Goal: Task Accomplishment & Management: Use online tool/utility

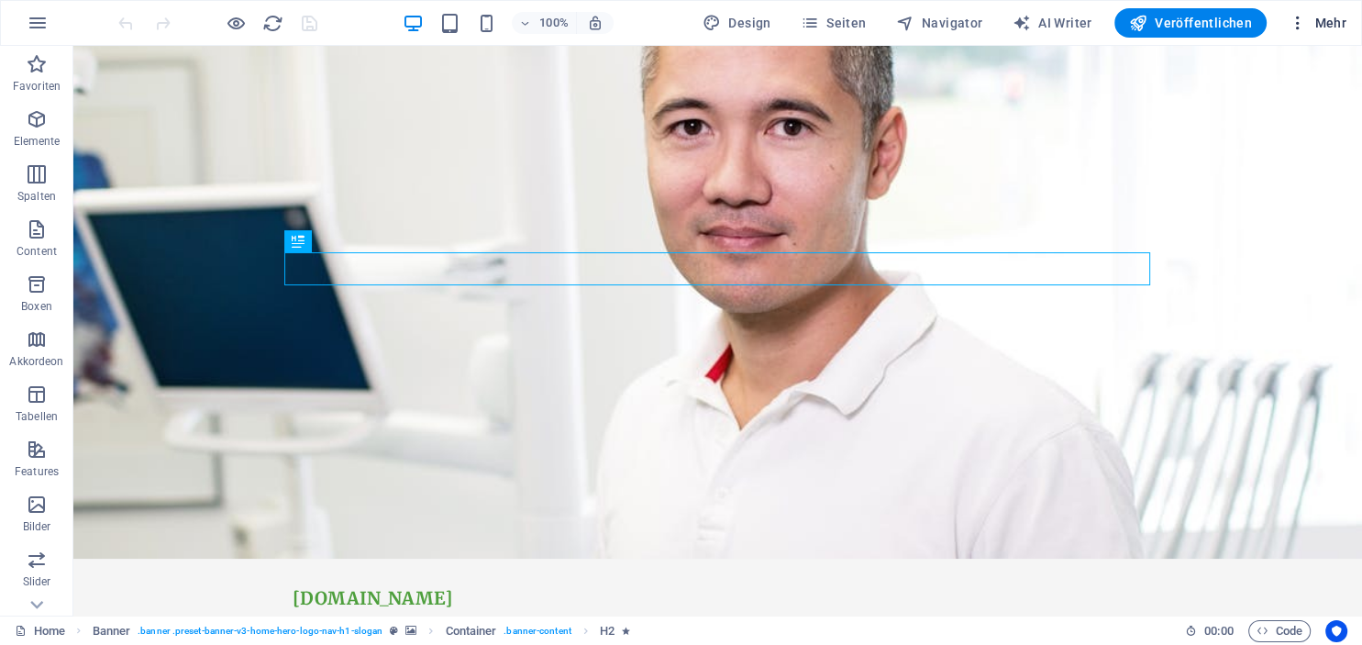
click at [1337, 16] on span "Mehr" at bounding box center [1318, 23] width 58 height 18
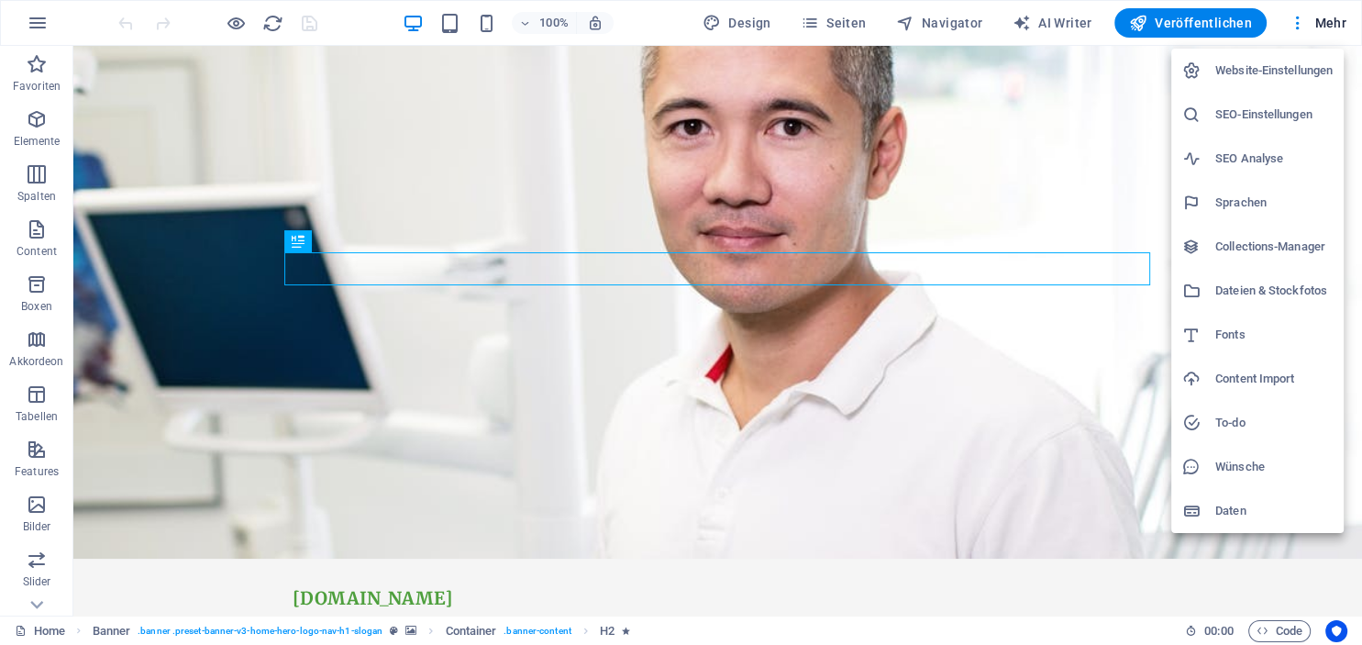
click at [1315, 69] on h6 "Website-Einstellungen" at bounding box center [1273, 71] width 117 height 22
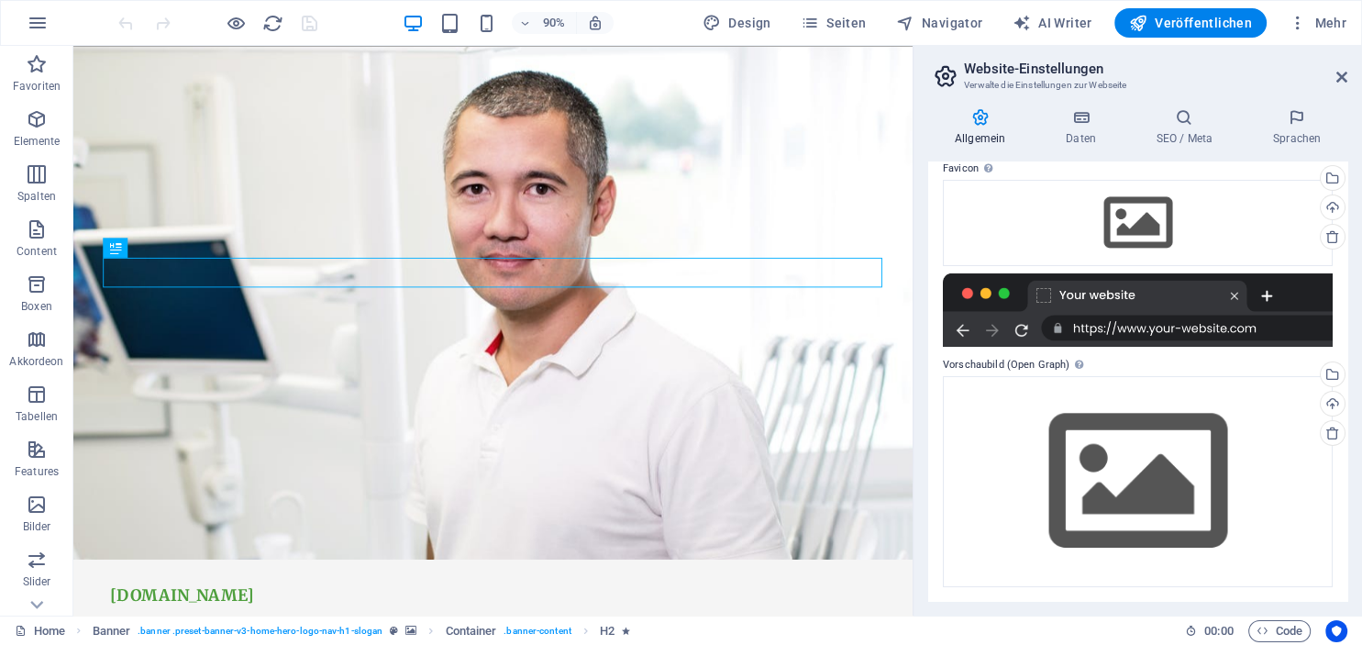
scroll to position [102, 0]
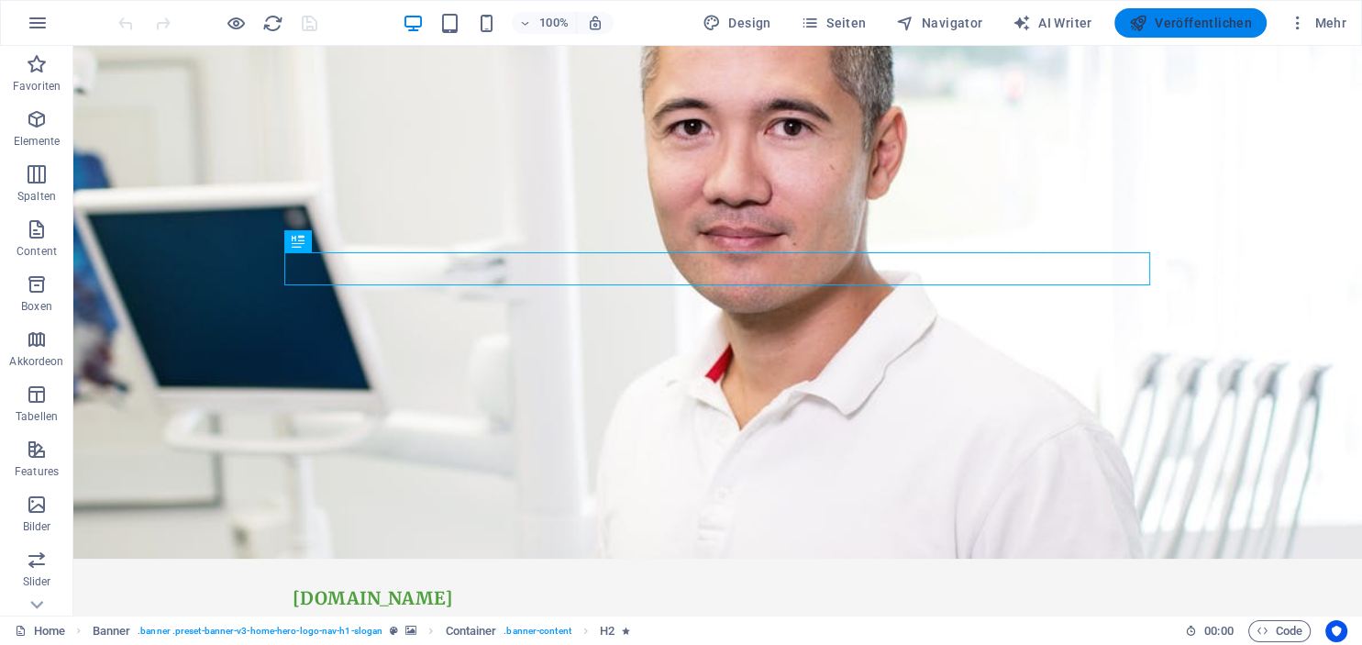
click at [1191, 24] on span "Veröffentlichen" at bounding box center [1190, 23] width 123 height 18
click at [1317, 27] on span "Mehr" at bounding box center [1318, 23] width 58 height 18
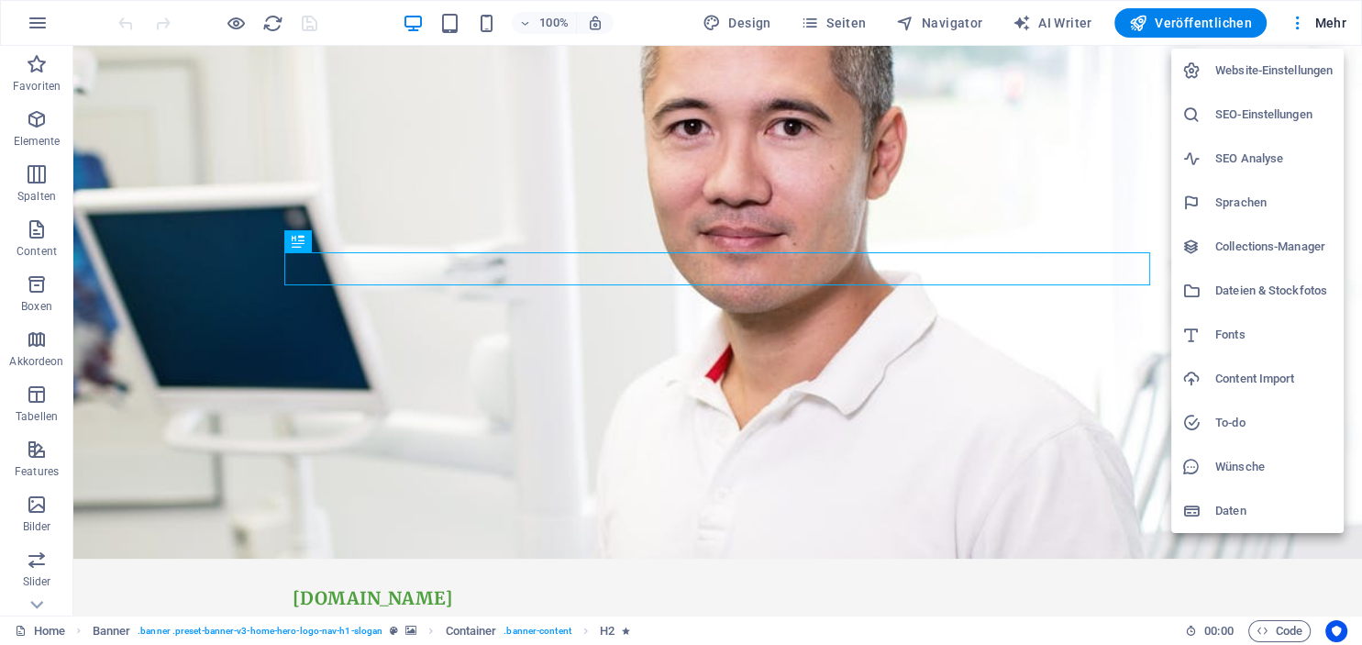
click at [1307, 71] on h6 "Website-Einstellungen" at bounding box center [1273, 71] width 117 height 22
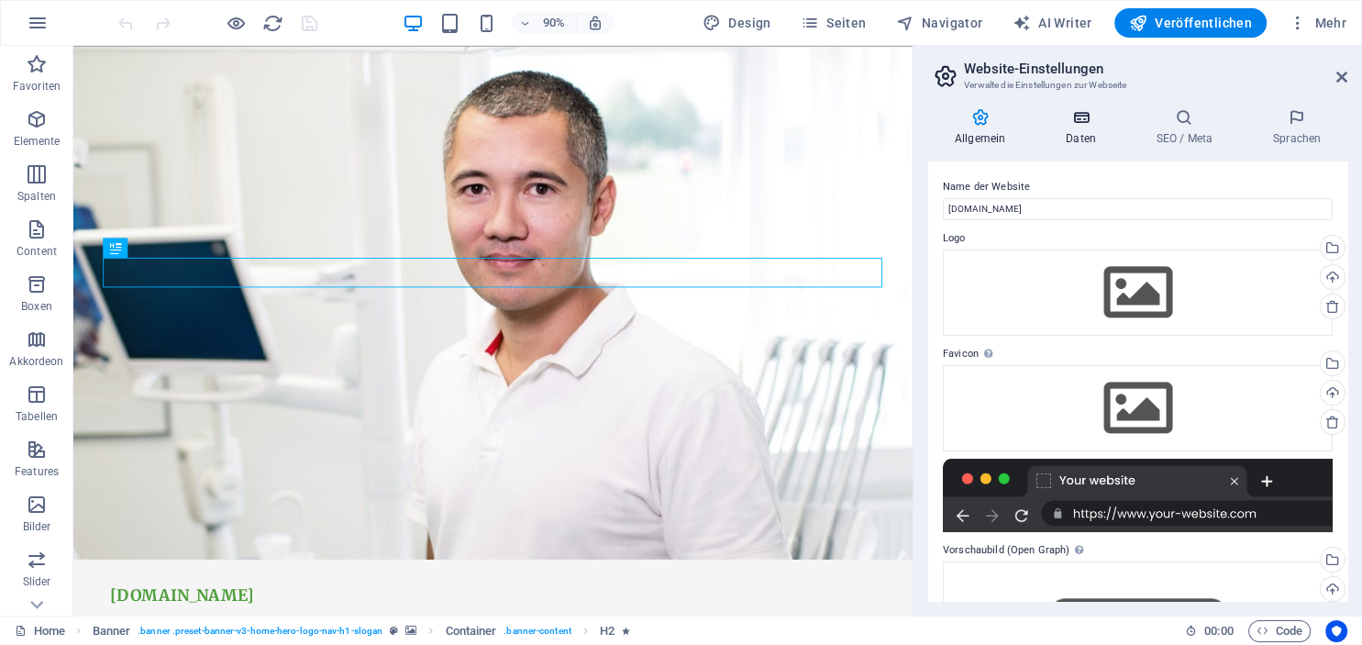
click at [1069, 125] on icon at bounding box center [1080, 117] width 83 height 18
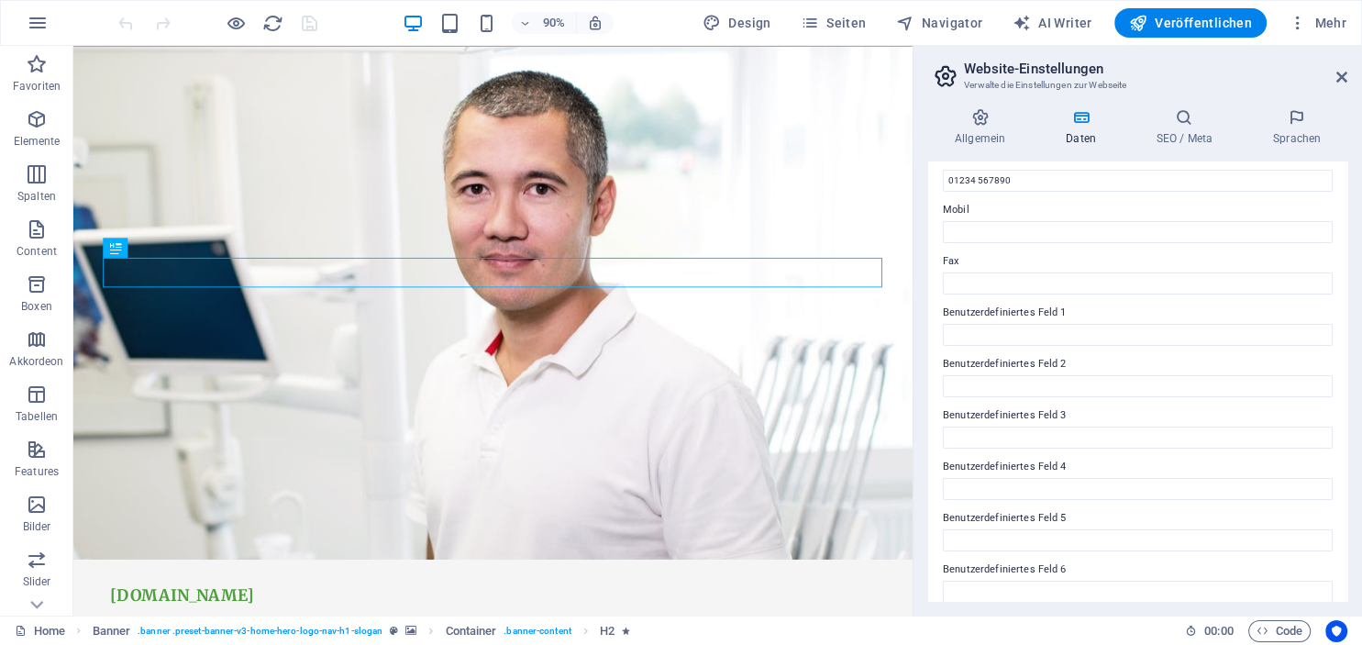
scroll to position [441, 0]
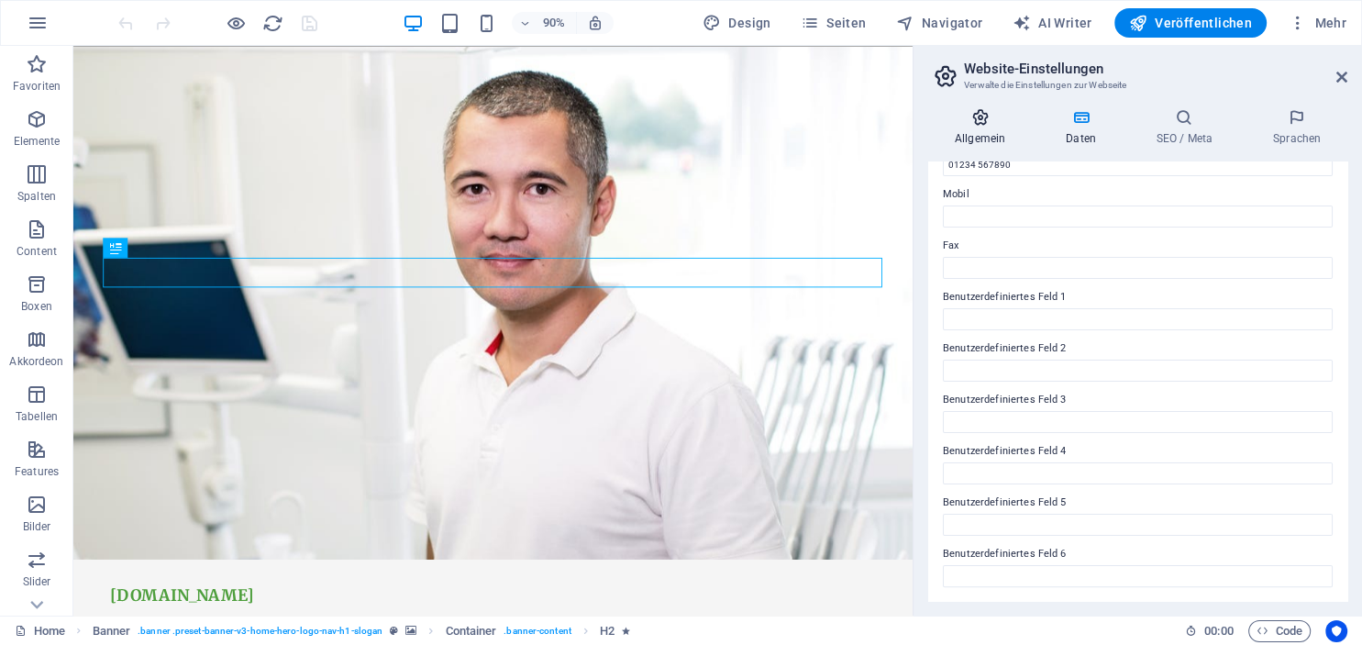
click at [989, 127] on h4 "Allgemein" at bounding box center [983, 127] width 111 height 39
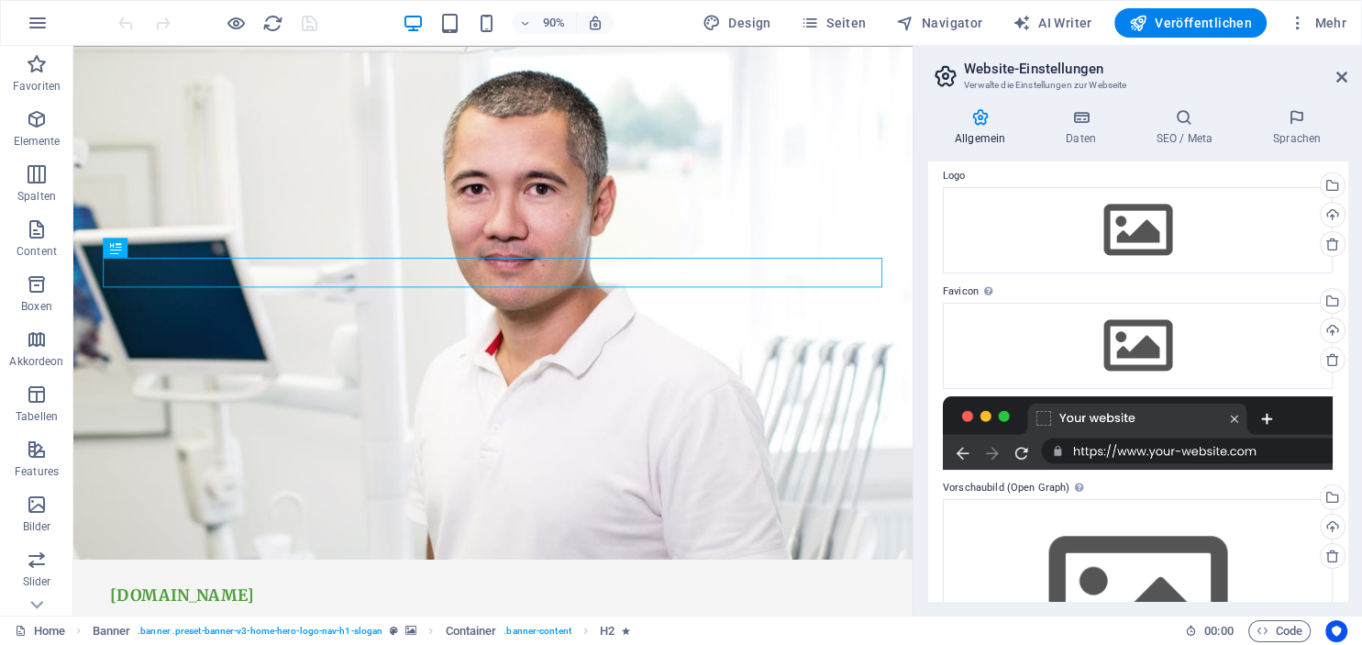
scroll to position [0, 0]
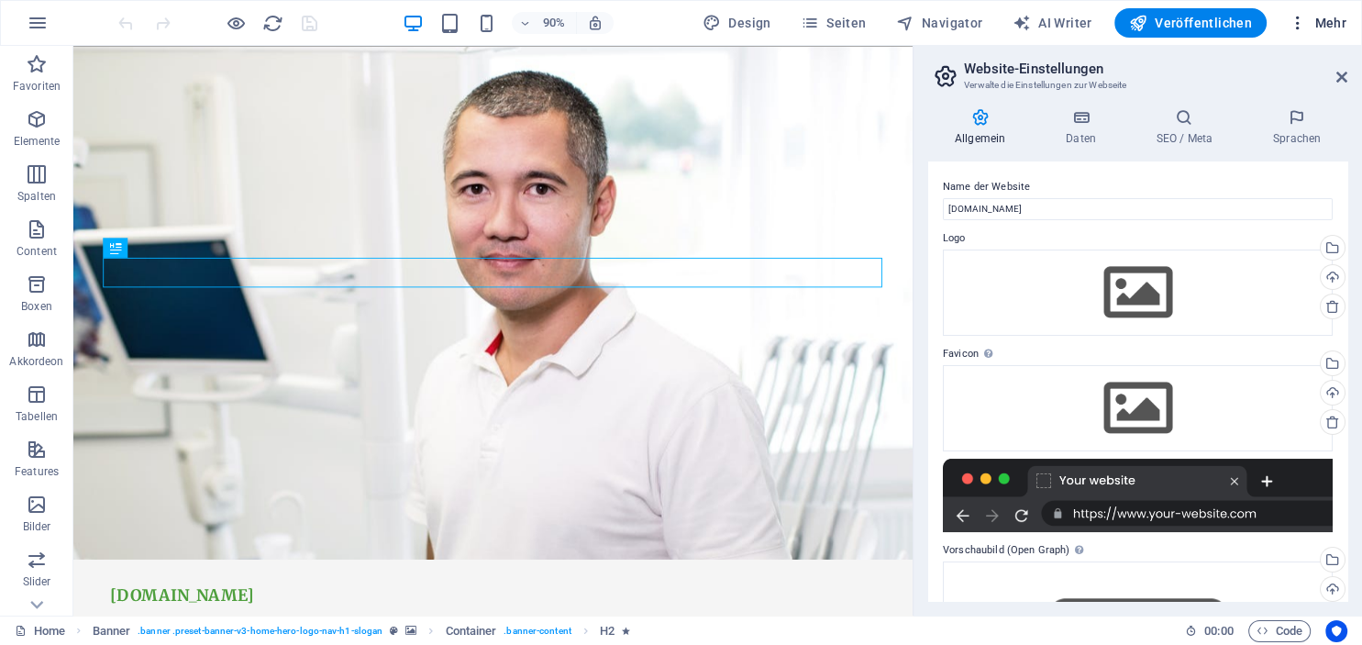
click at [1320, 19] on span "Mehr" at bounding box center [1318, 23] width 58 height 18
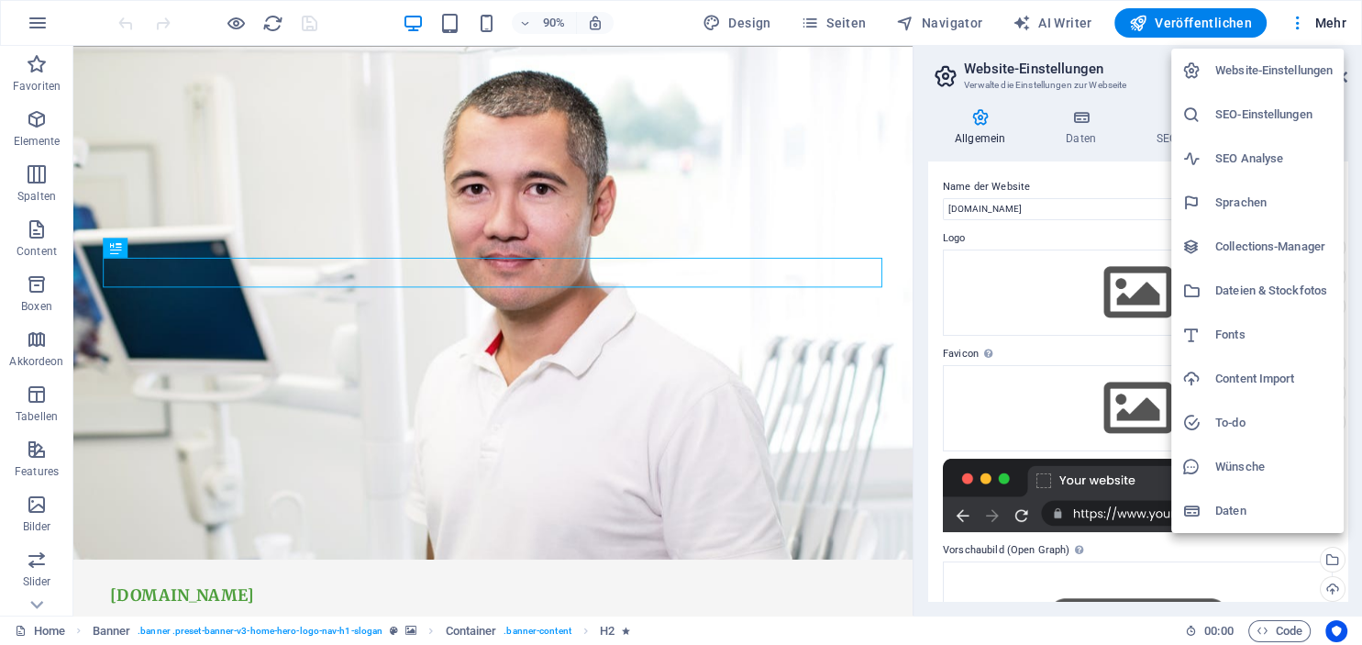
click at [1313, 68] on h6 "Website-Einstellungen" at bounding box center [1273, 71] width 117 height 22
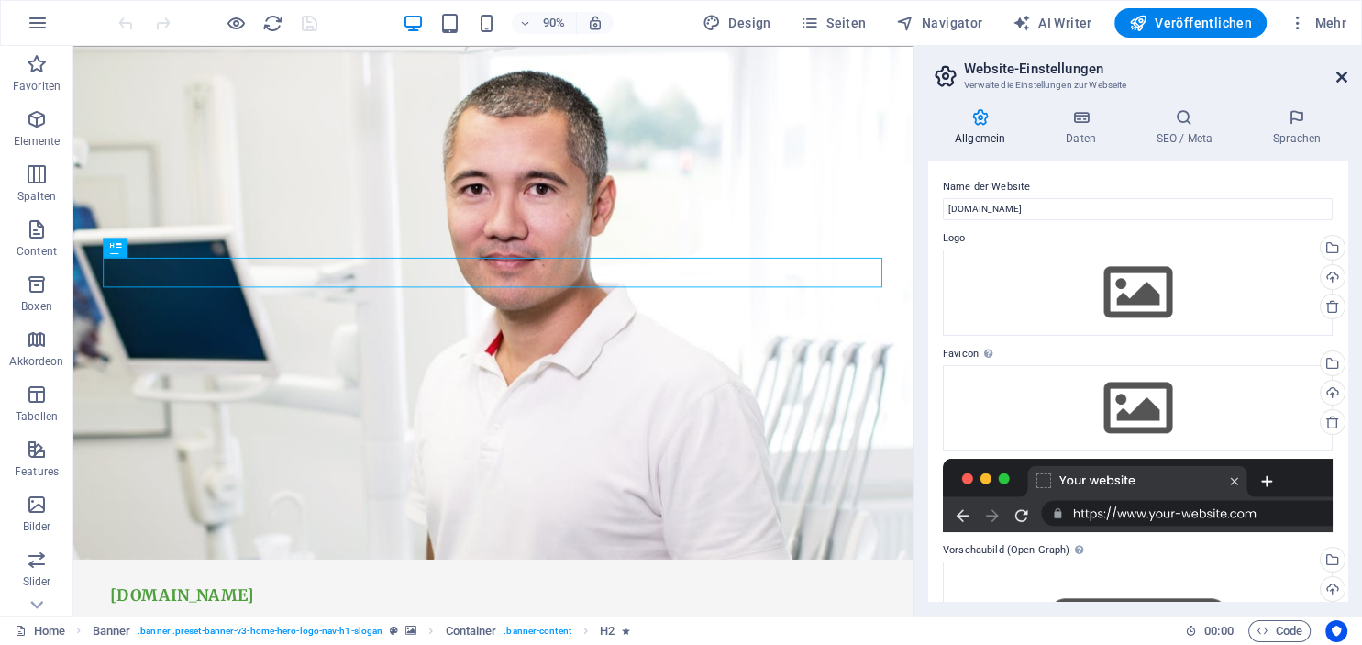
click at [1342, 76] on icon at bounding box center [1341, 77] width 11 height 15
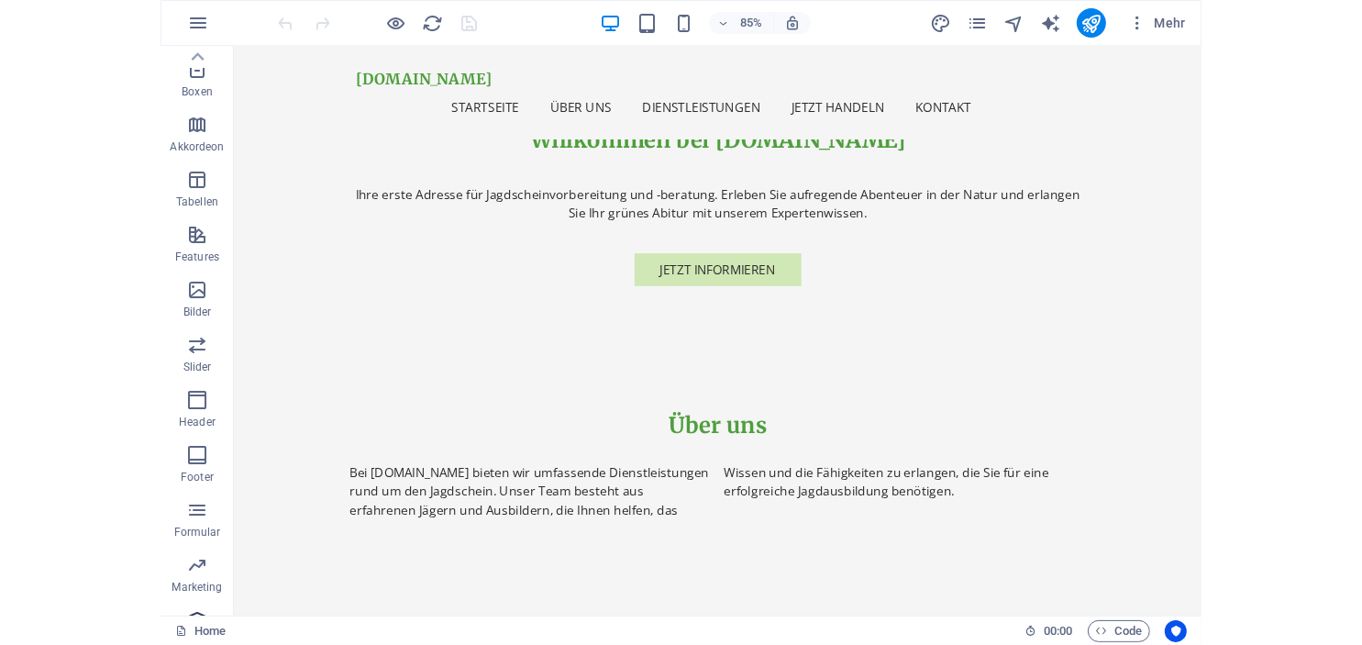
scroll to position [581, 0]
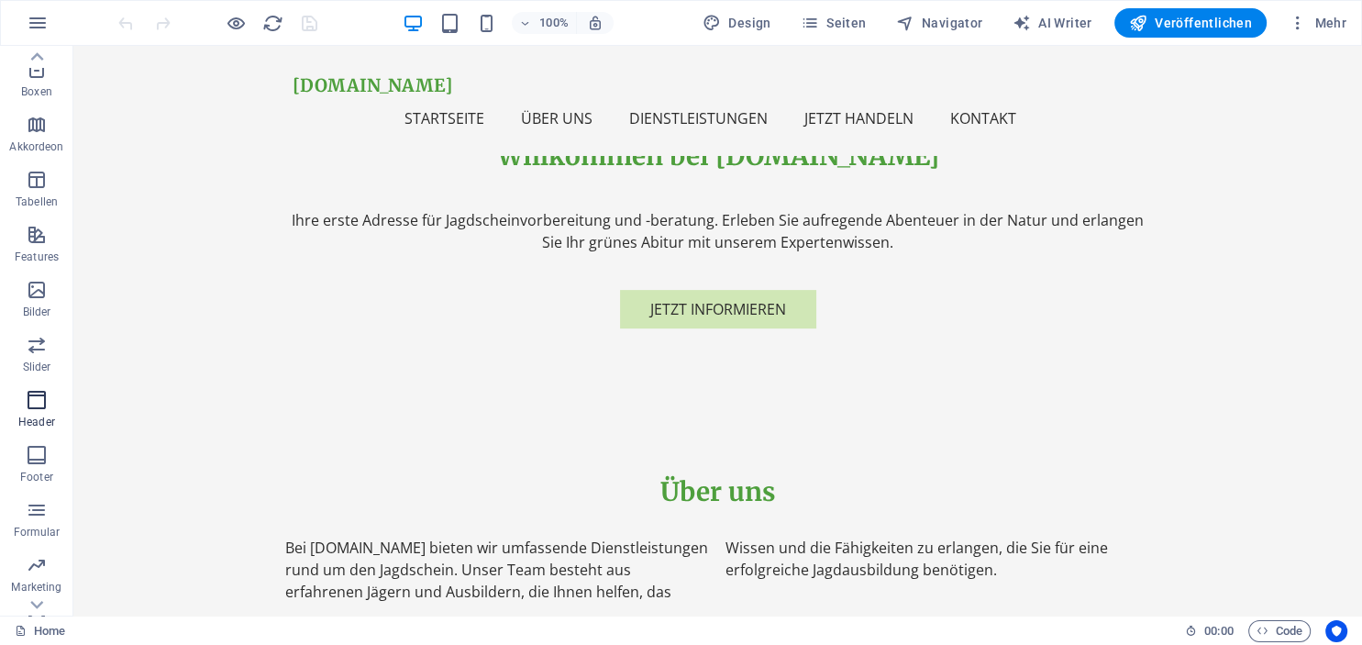
click at [43, 402] on icon "button" at bounding box center [37, 400] width 22 height 22
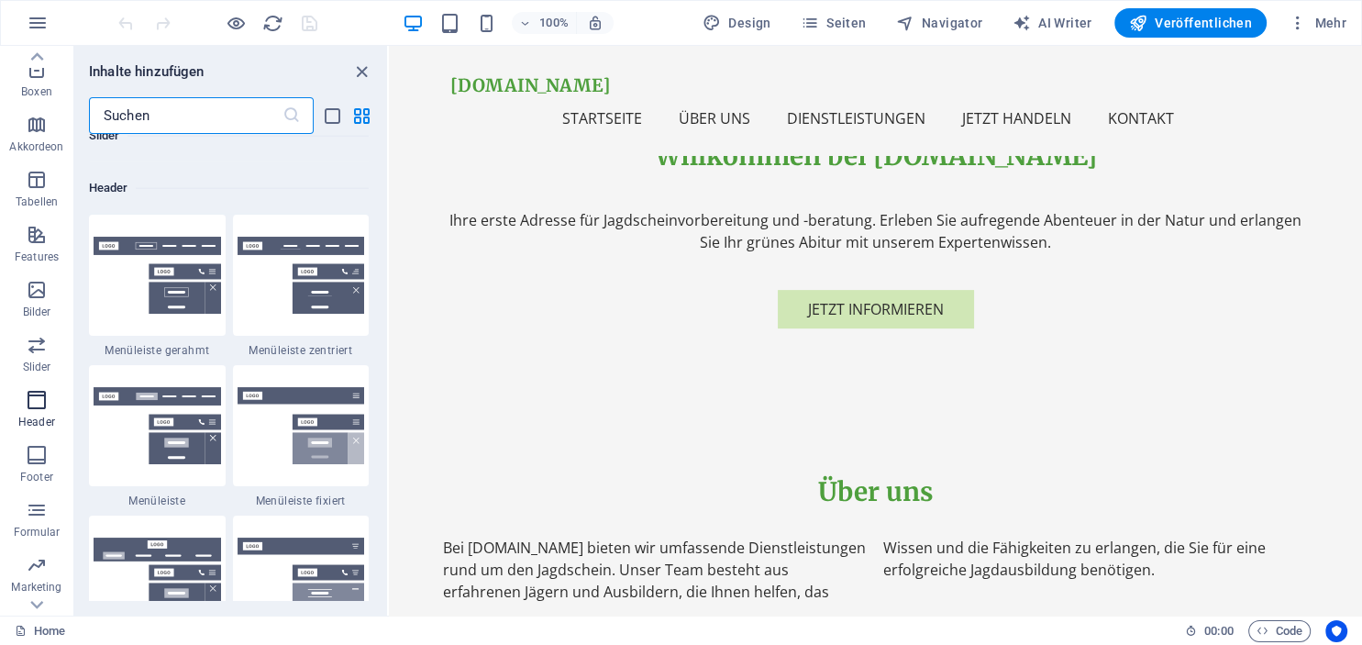
scroll to position [11044, 0]
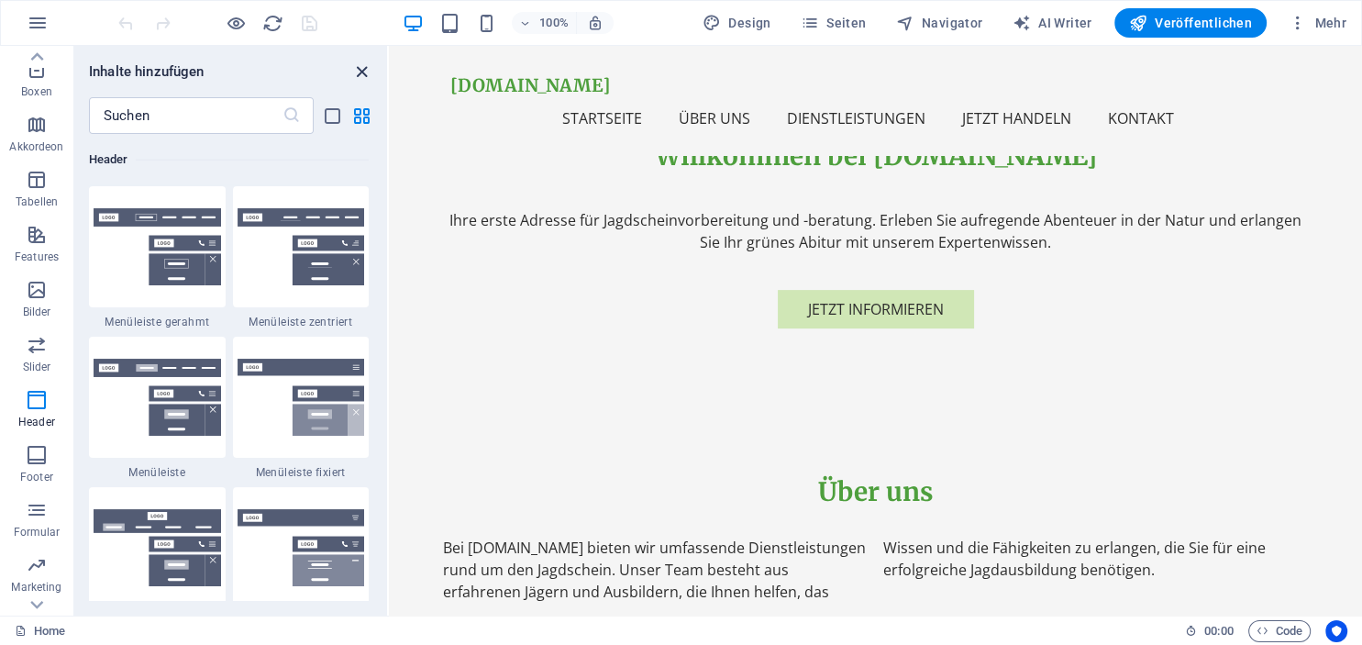
click at [360, 68] on icon "close panel" at bounding box center [361, 71] width 21 height 21
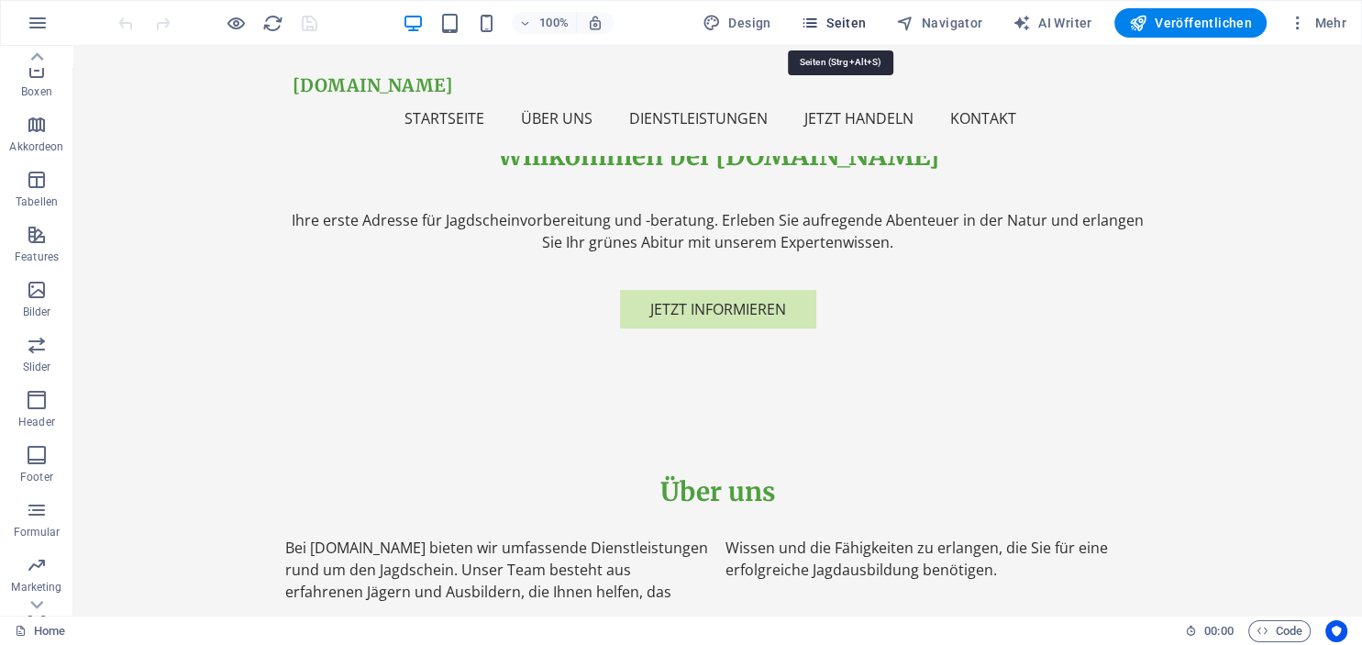
click at [834, 22] on span "Seiten" at bounding box center [834, 23] width 66 height 18
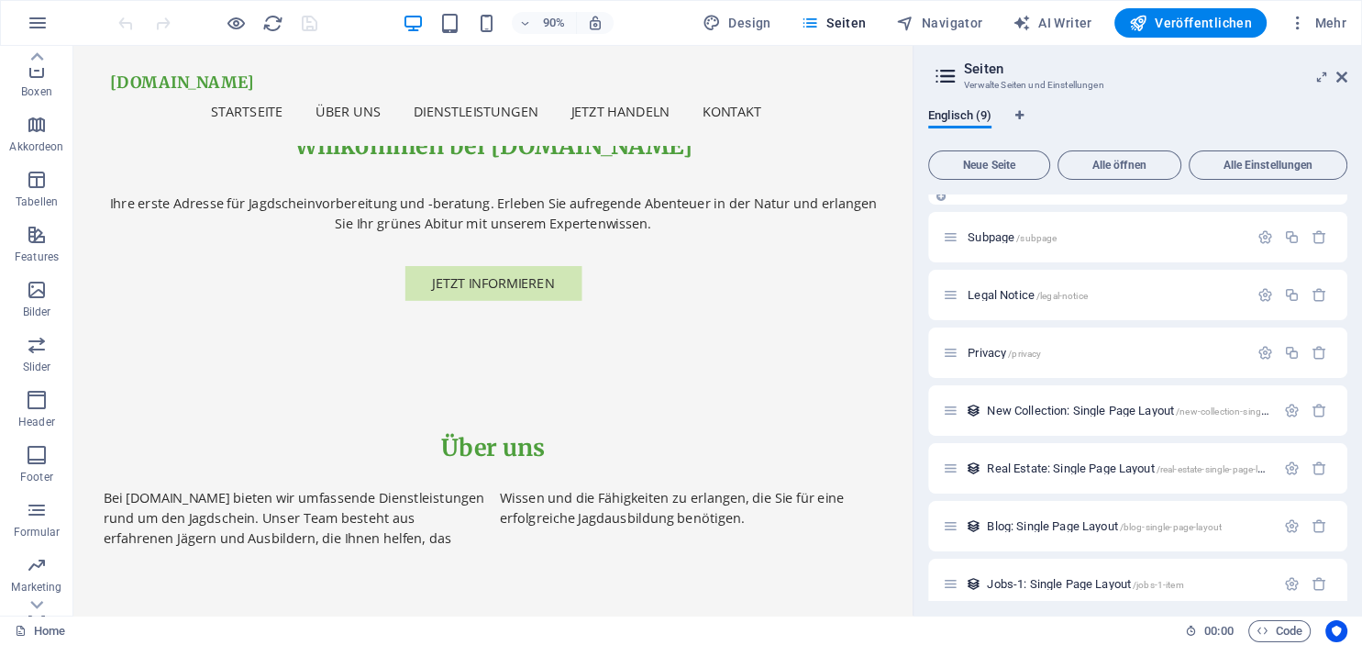
scroll to position [0, 0]
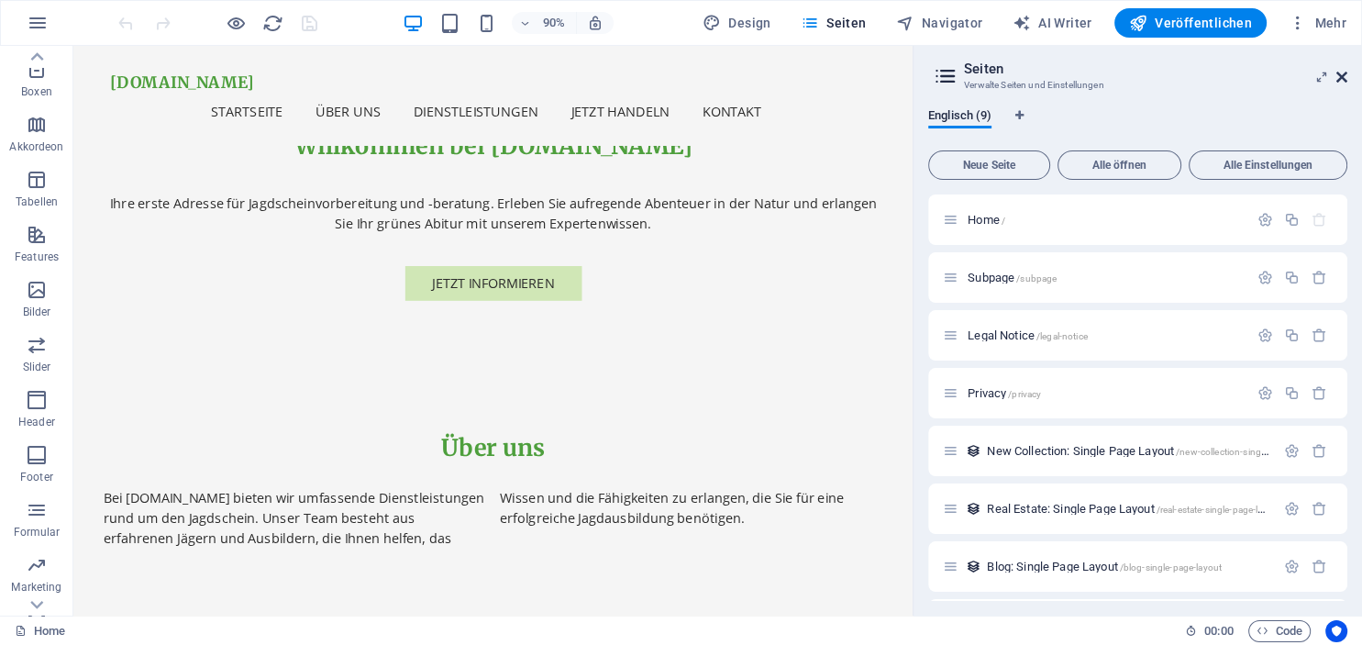
click at [1345, 75] on icon at bounding box center [1341, 77] width 11 height 15
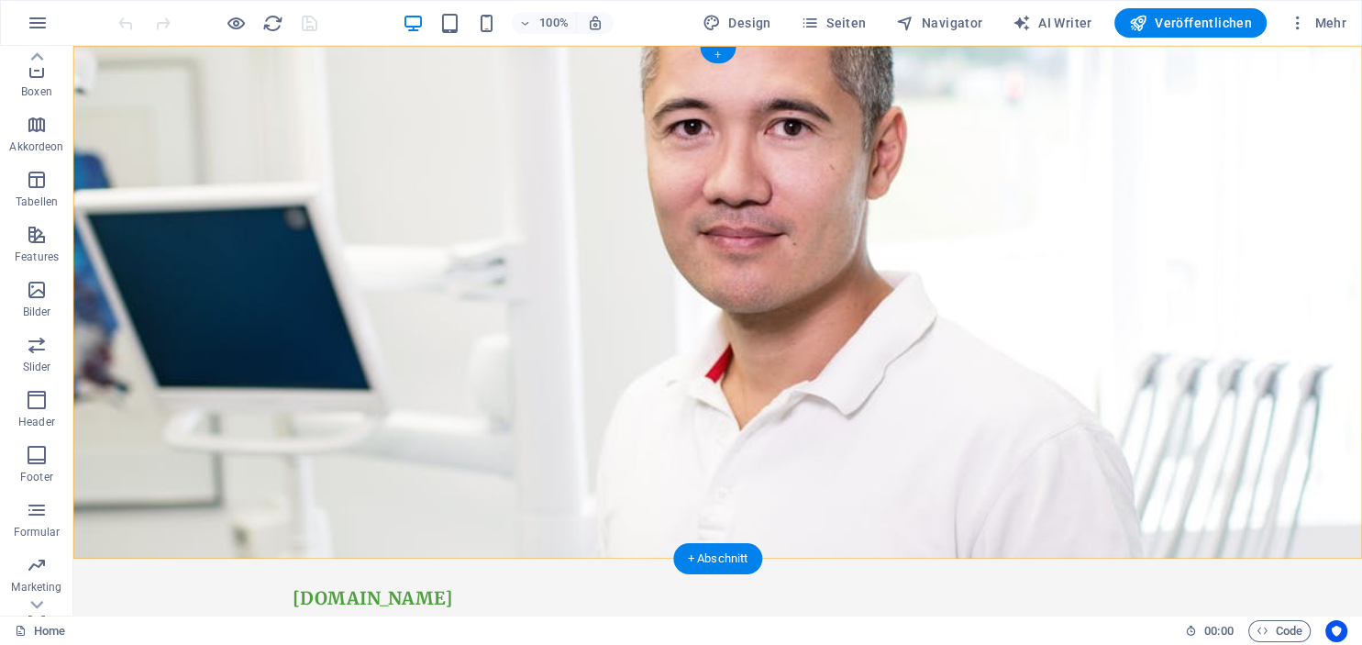
click at [714, 55] on div "+" at bounding box center [718, 55] width 36 height 17
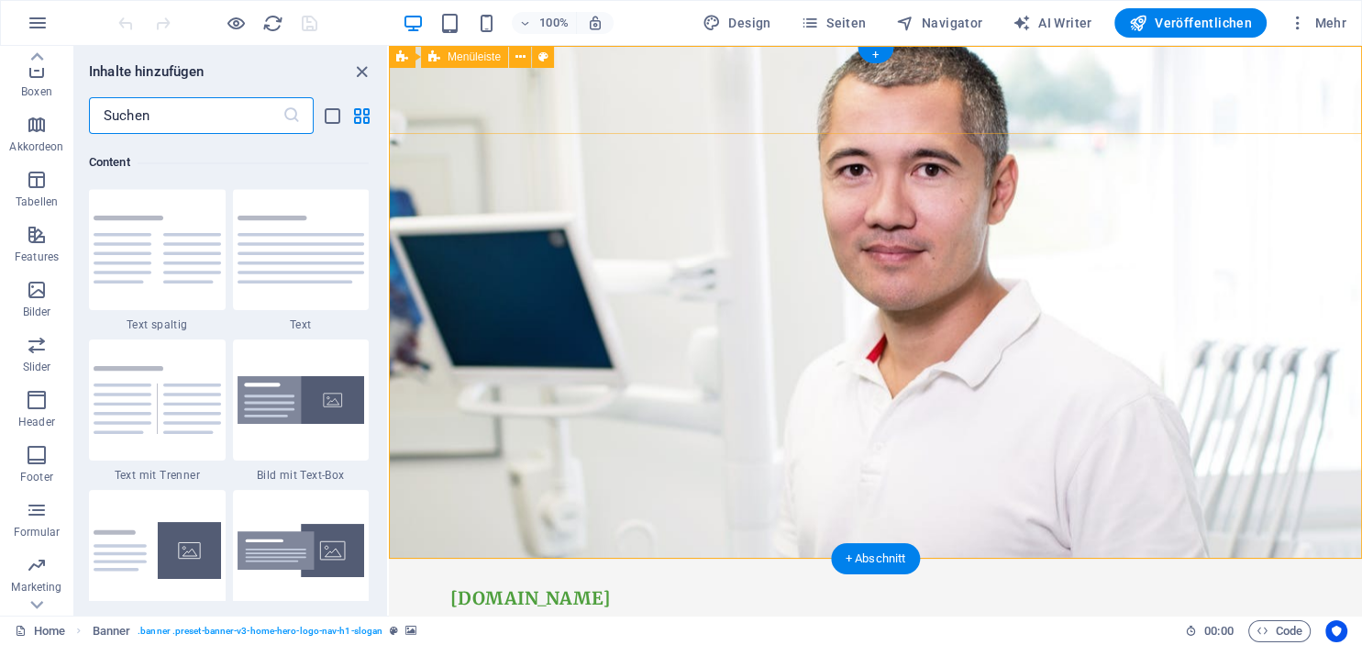
scroll to position [3209, 0]
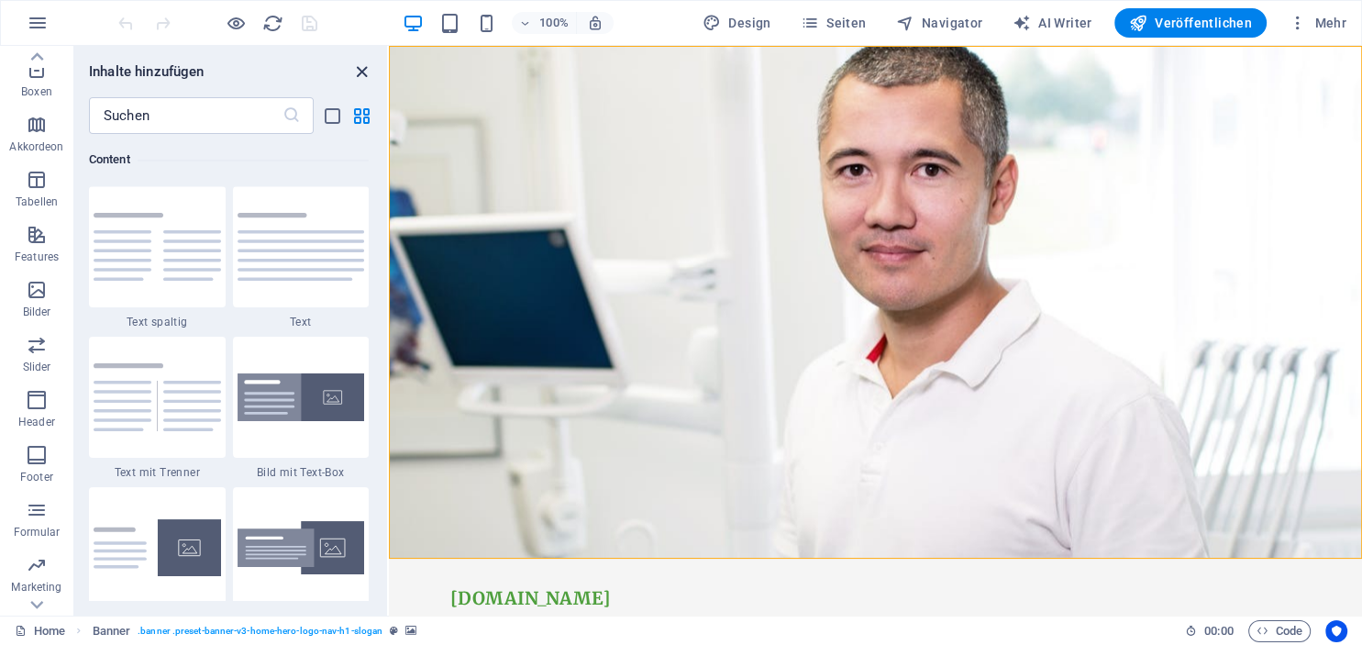
click at [358, 72] on icon "close panel" at bounding box center [361, 71] width 21 height 21
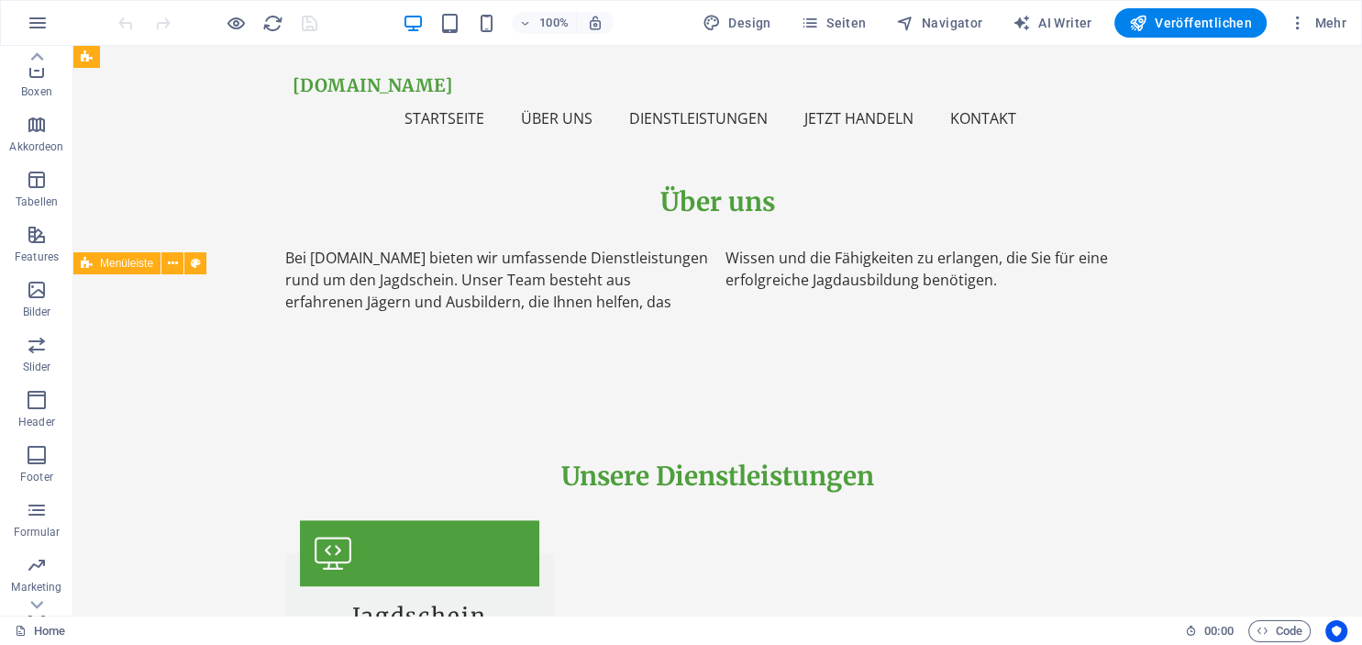
scroll to position [731, 0]
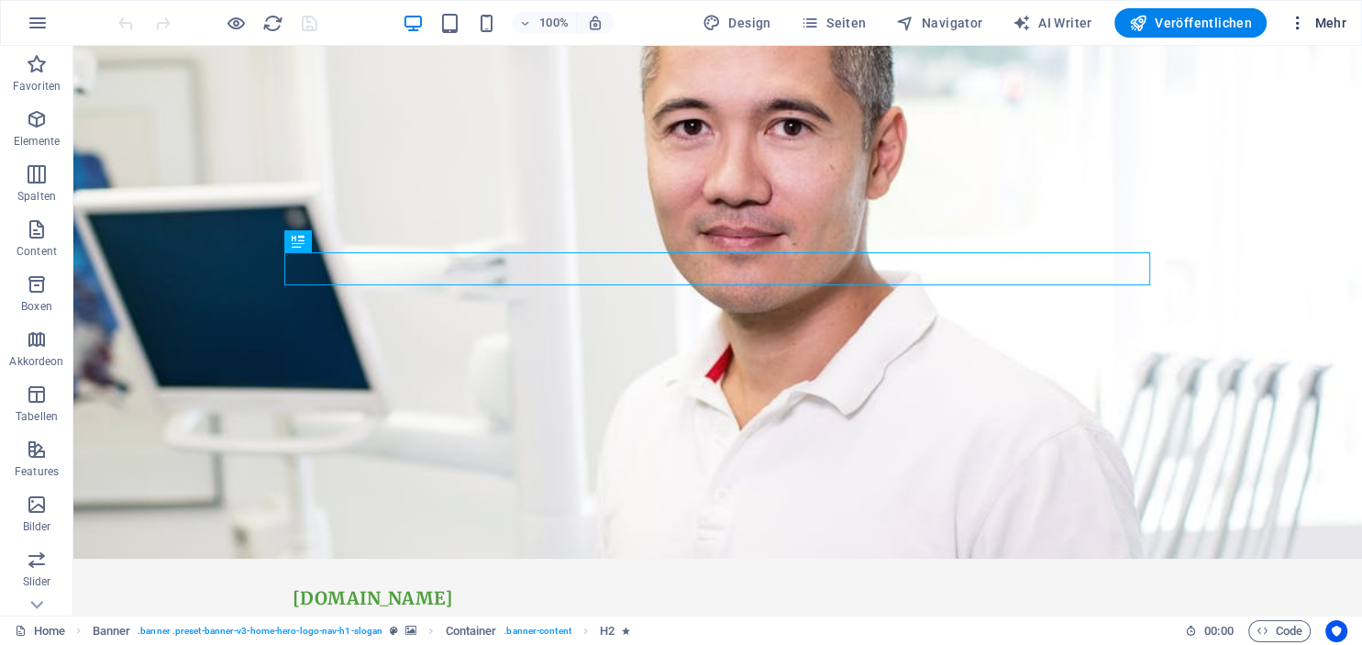
click at [1323, 24] on span "Mehr" at bounding box center [1318, 23] width 58 height 18
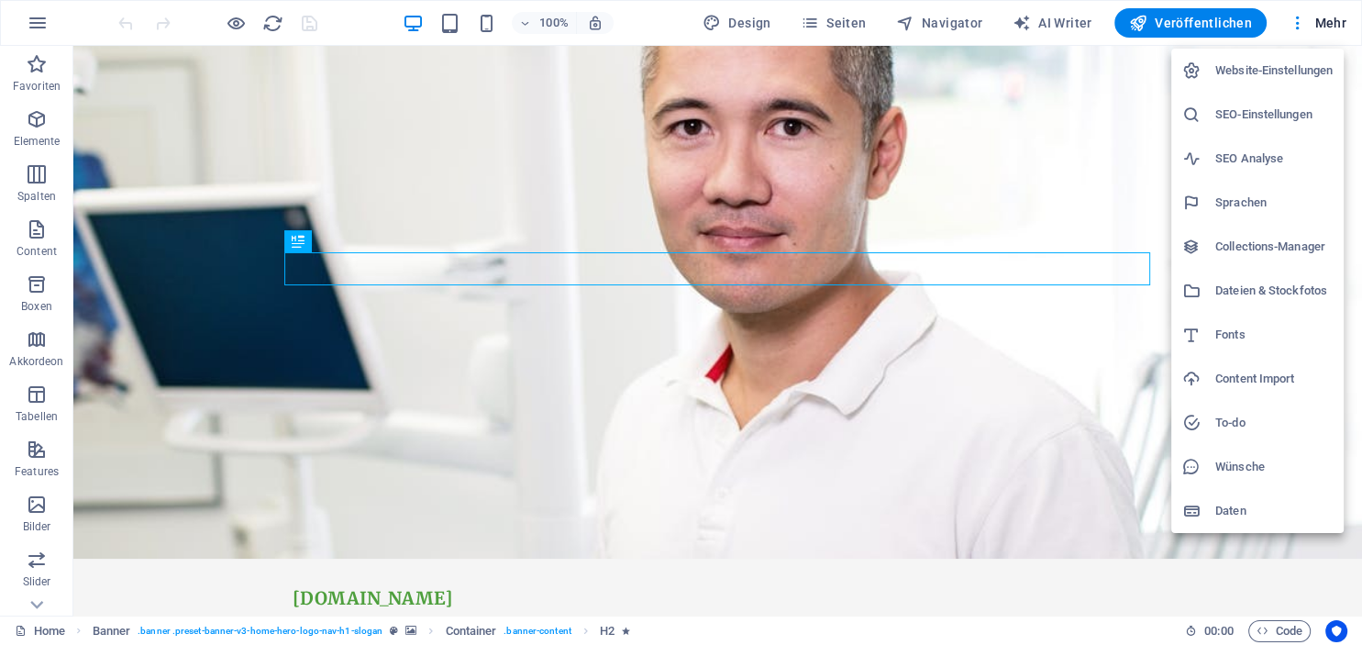
click at [1323, 23] on div at bounding box center [681, 322] width 1362 height 645
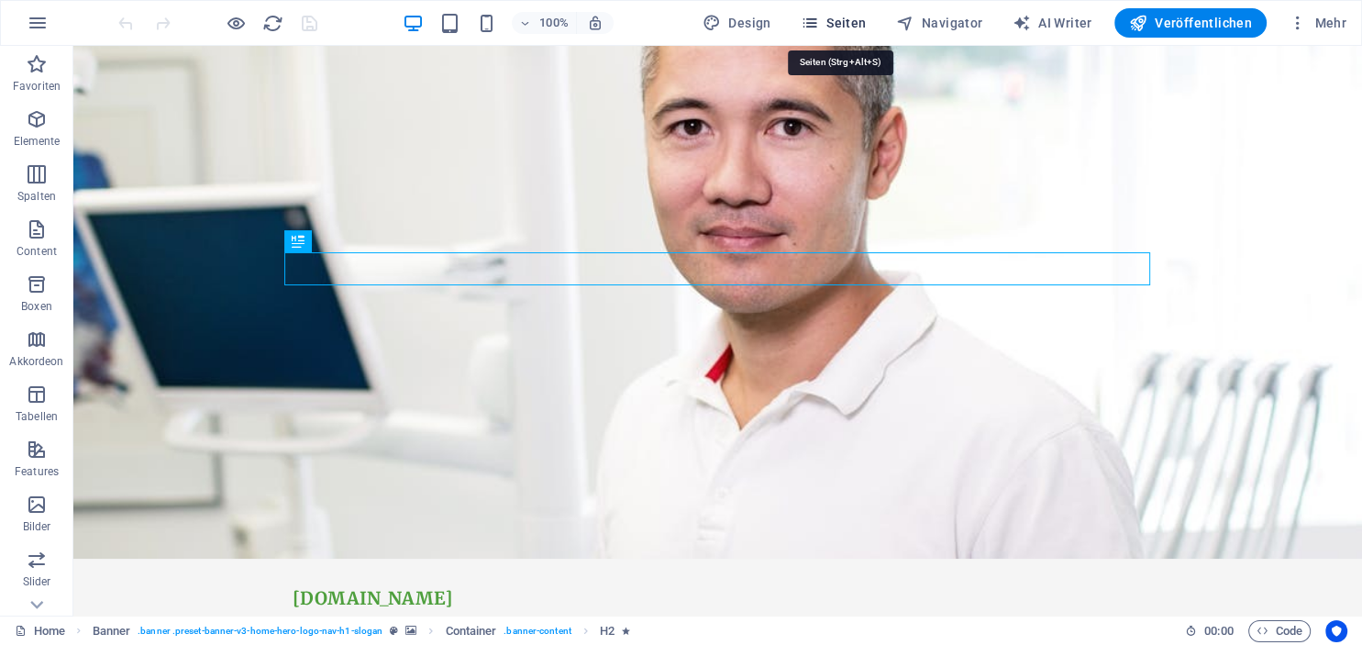
click at [846, 20] on span "Seiten" at bounding box center [834, 23] width 66 height 18
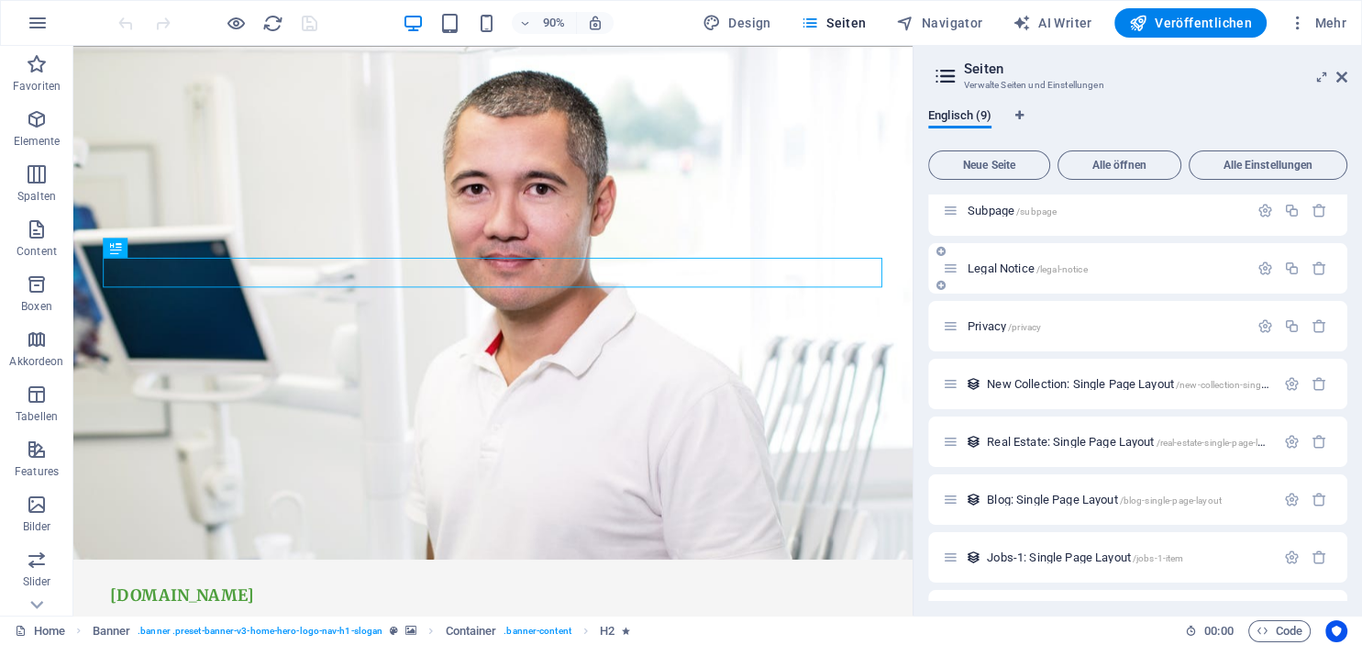
scroll to position [114, 0]
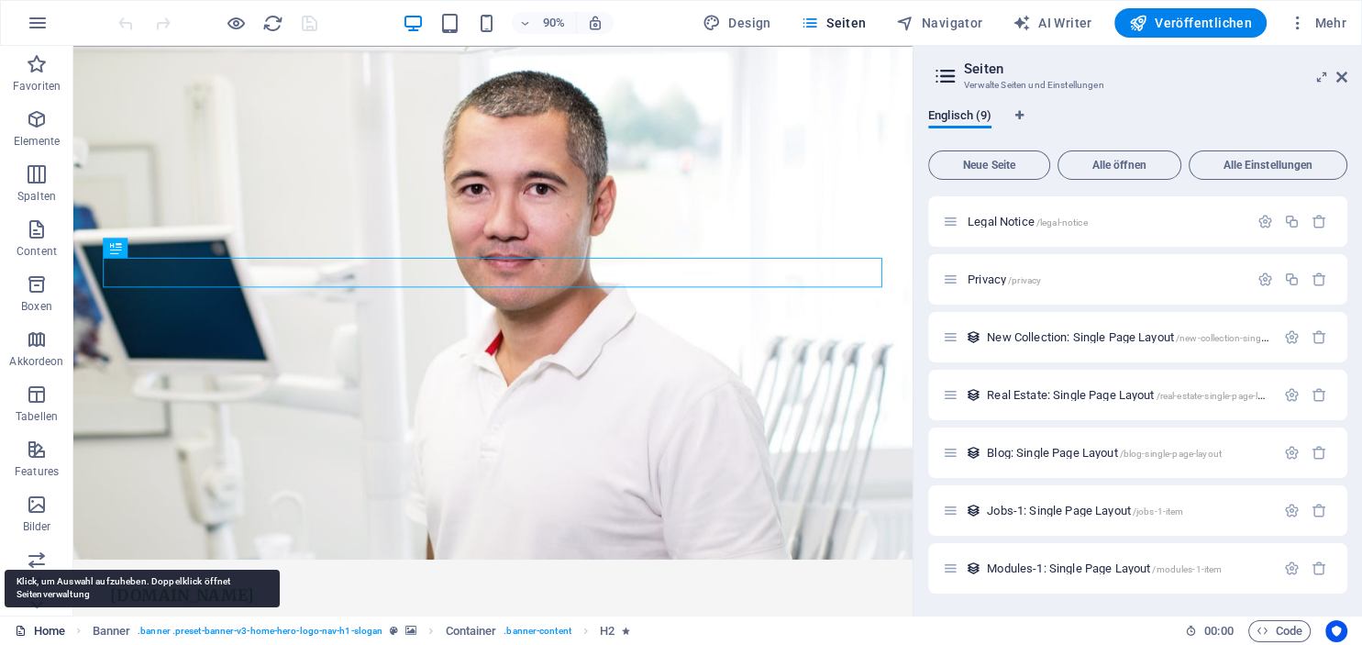
click at [53, 638] on link "Home" at bounding box center [40, 631] width 50 height 22
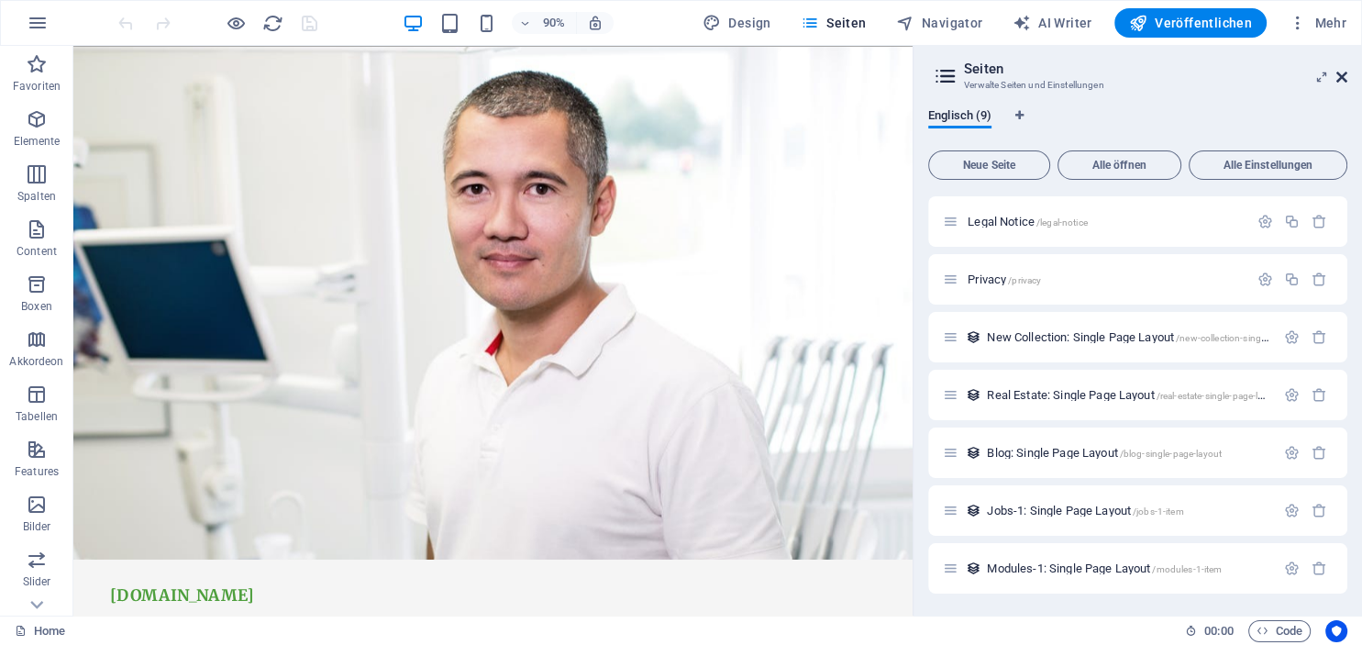
click at [1345, 77] on icon at bounding box center [1341, 77] width 11 height 15
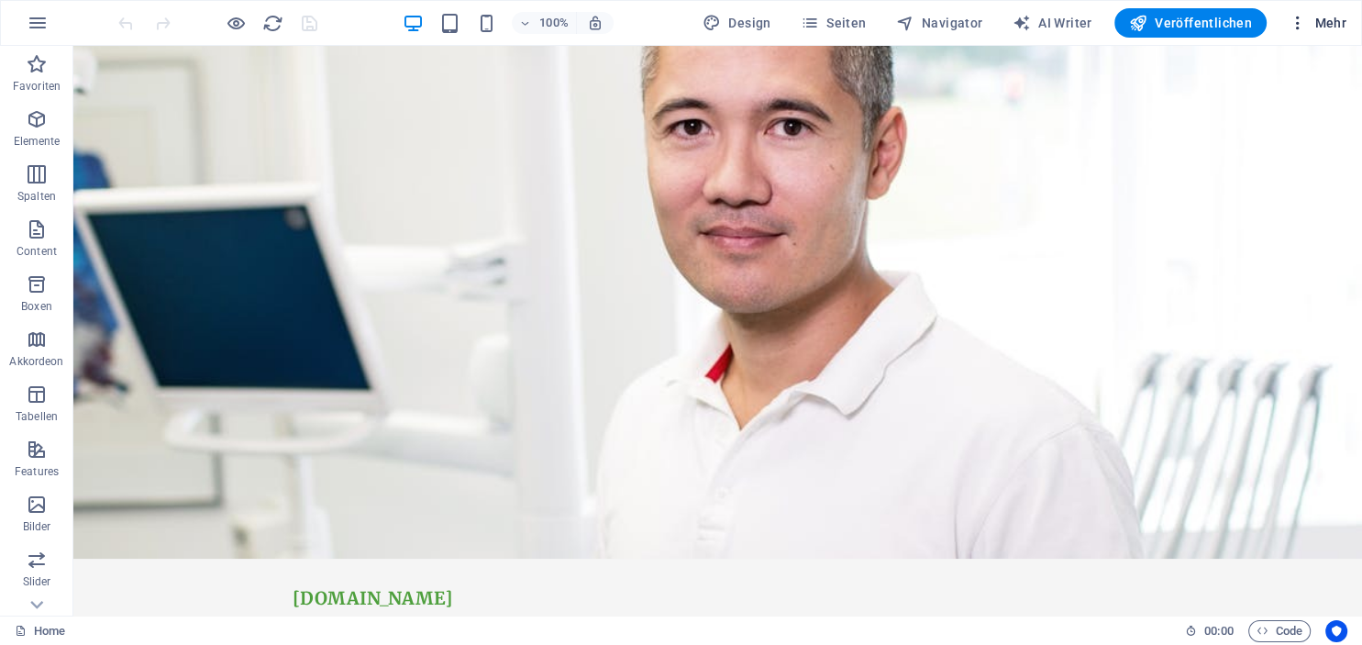
click at [1333, 17] on span "Mehr" at bounding box center [1318, 23] width 58 height 18
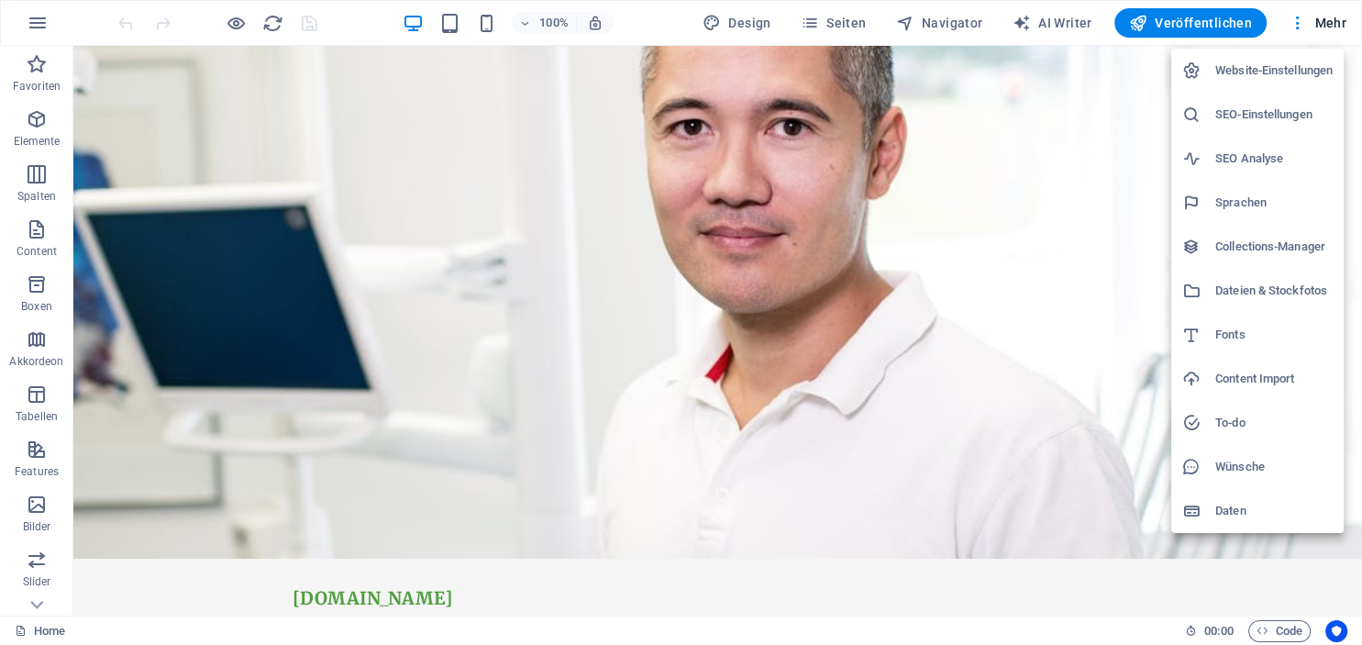
click at [1325, 62] on h6 "Website-Einstellungen" at bounding box center [1273, 71] width 117 height 22
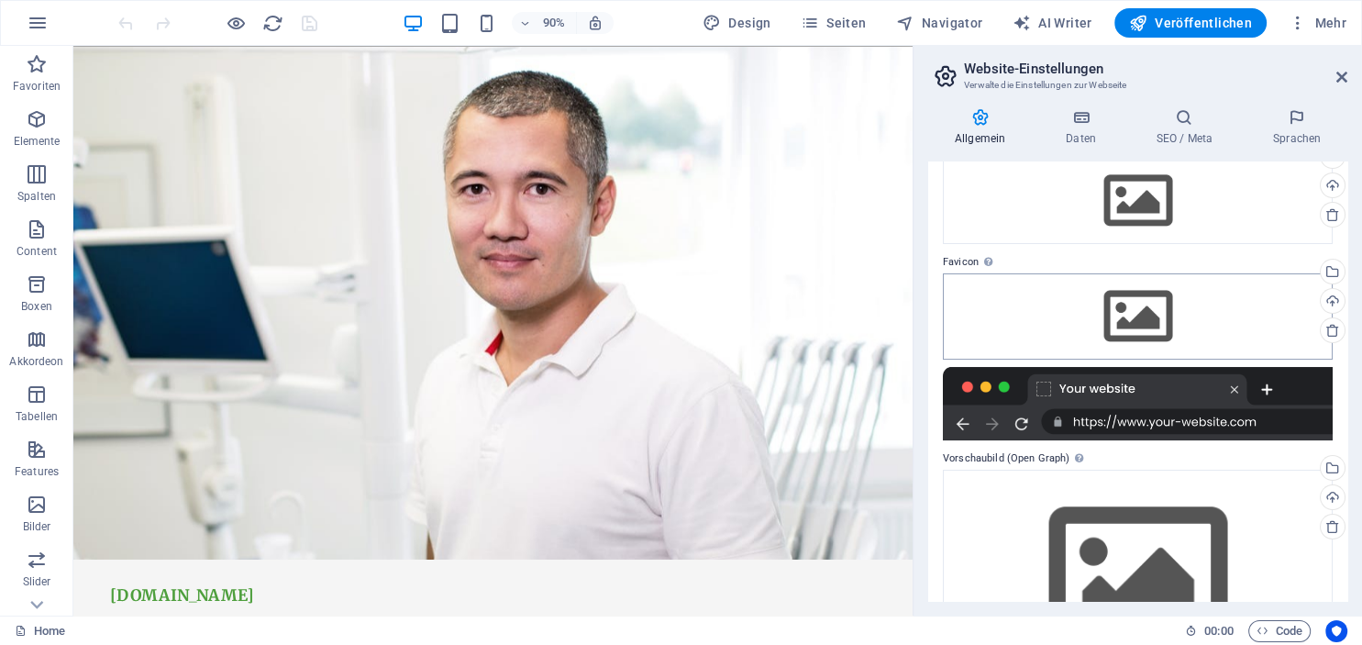
scroll to position [0, 0]
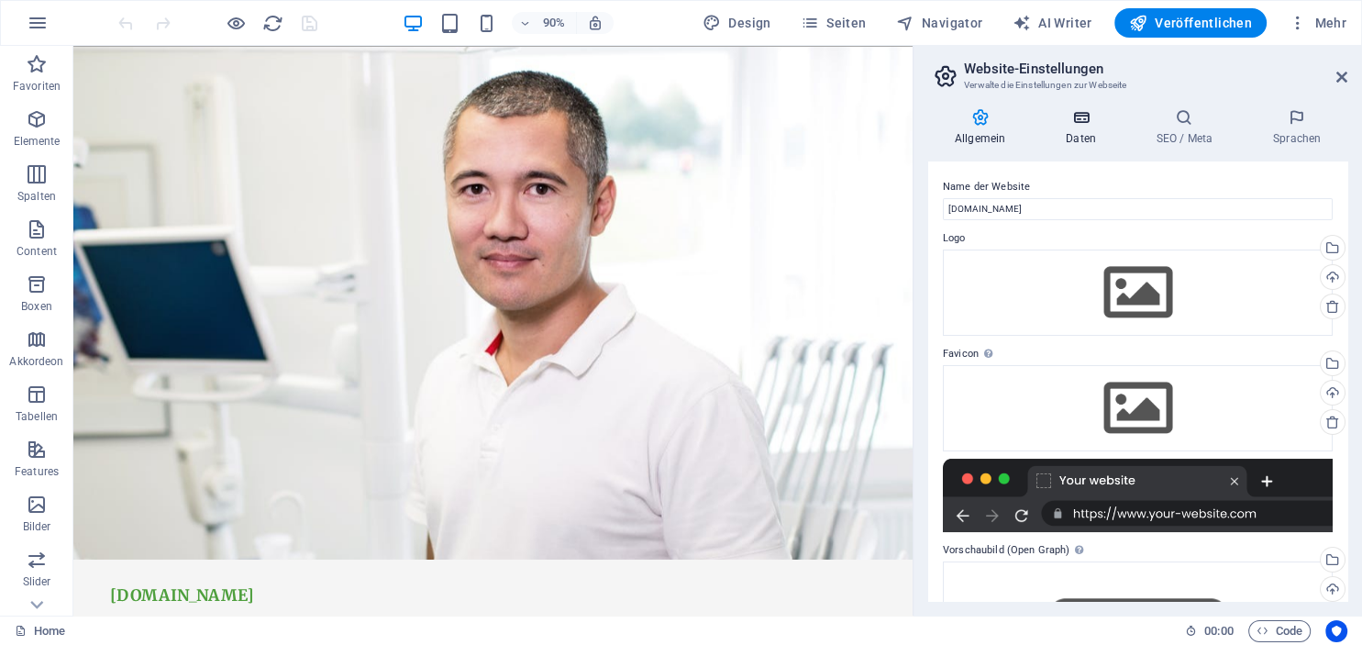
click at [1090, 122] on icon at bounding box center [1080, 117] width 83 height 18
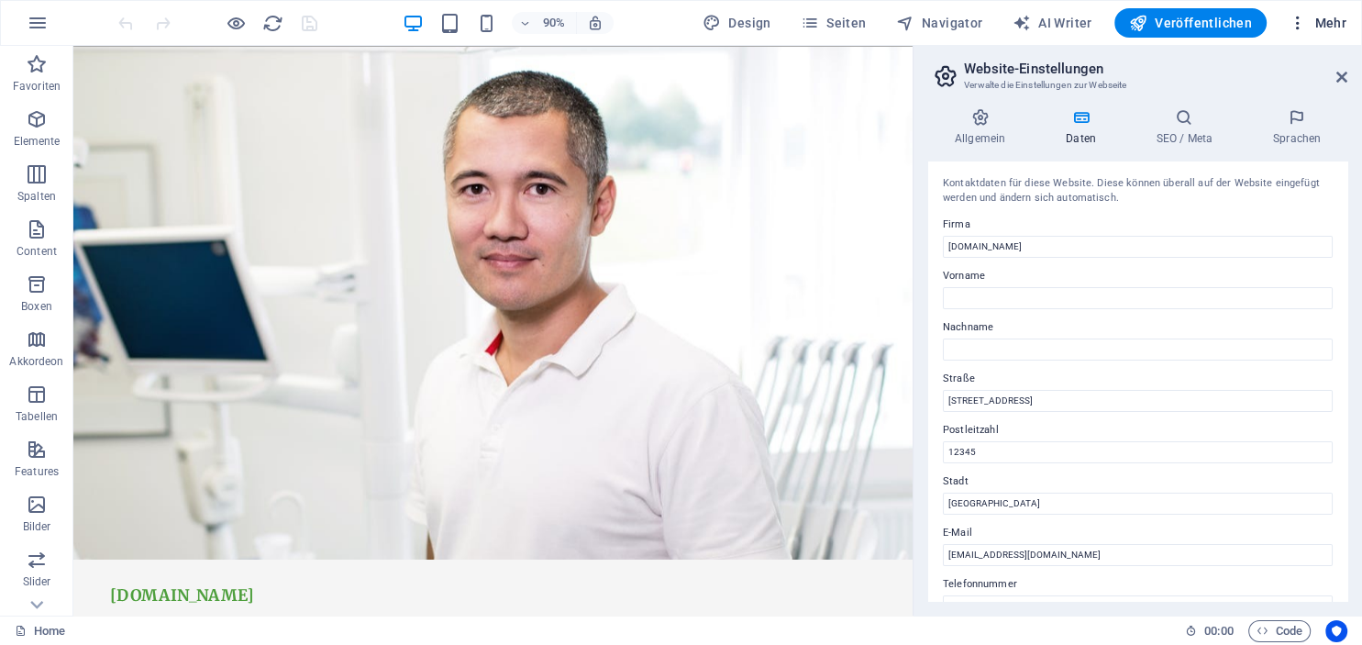
click at [1312, 21] on span "Mehr" at bounding box center [1318, 23] width 58 height 18
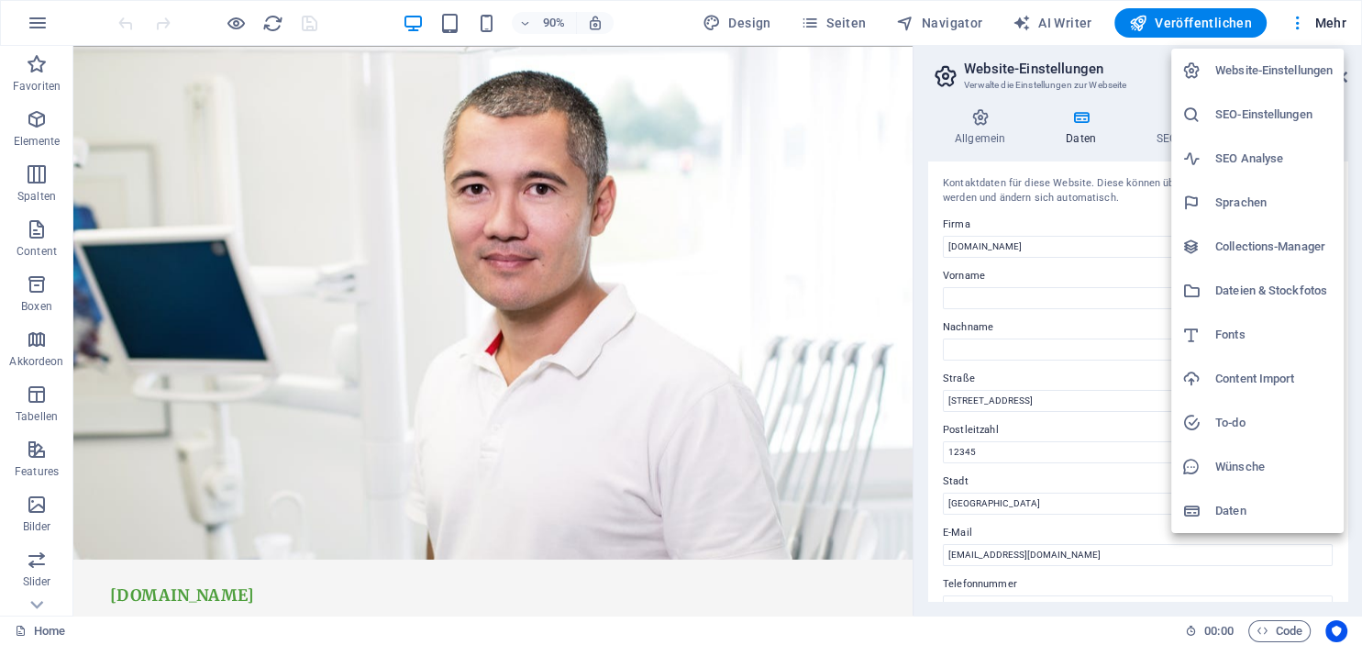
click at [1268, 287] on h6 "Dateien & Stockfotos" at bounding box center [1273, 291] width 117 height 22
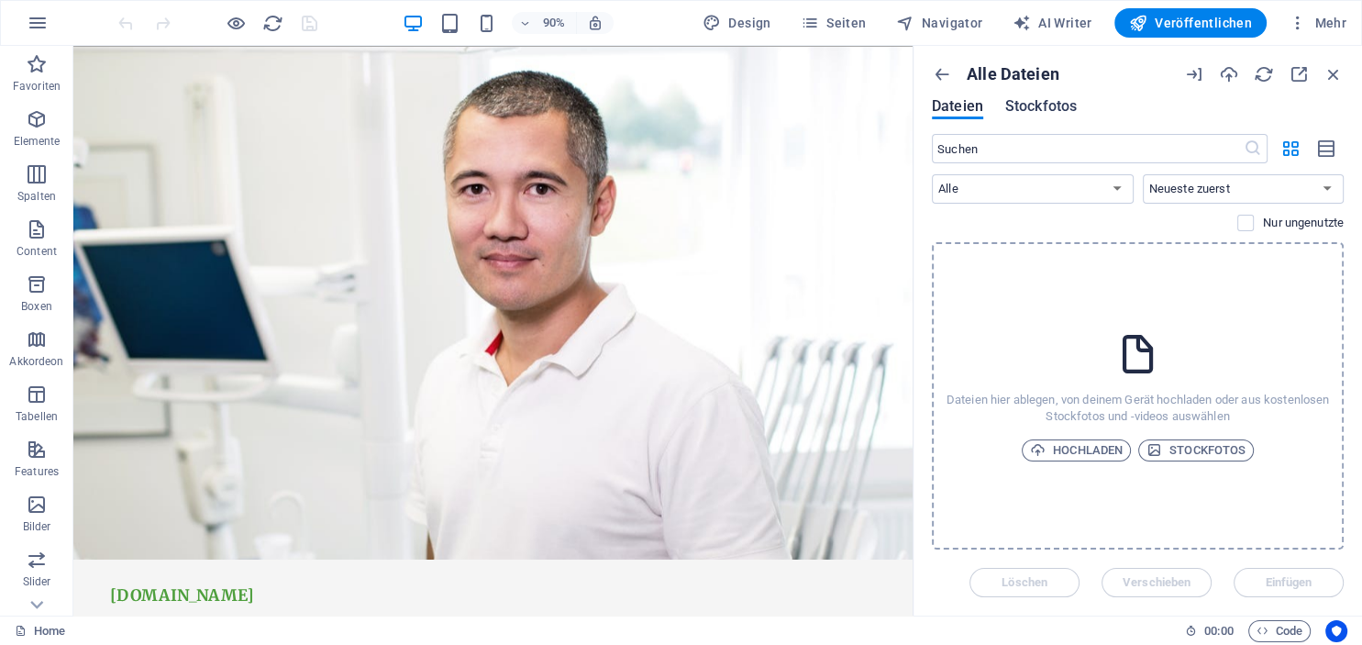
click at [1035, 107] on span "Stockfotos" at bounding box center [1041, 106] width 72 height 22
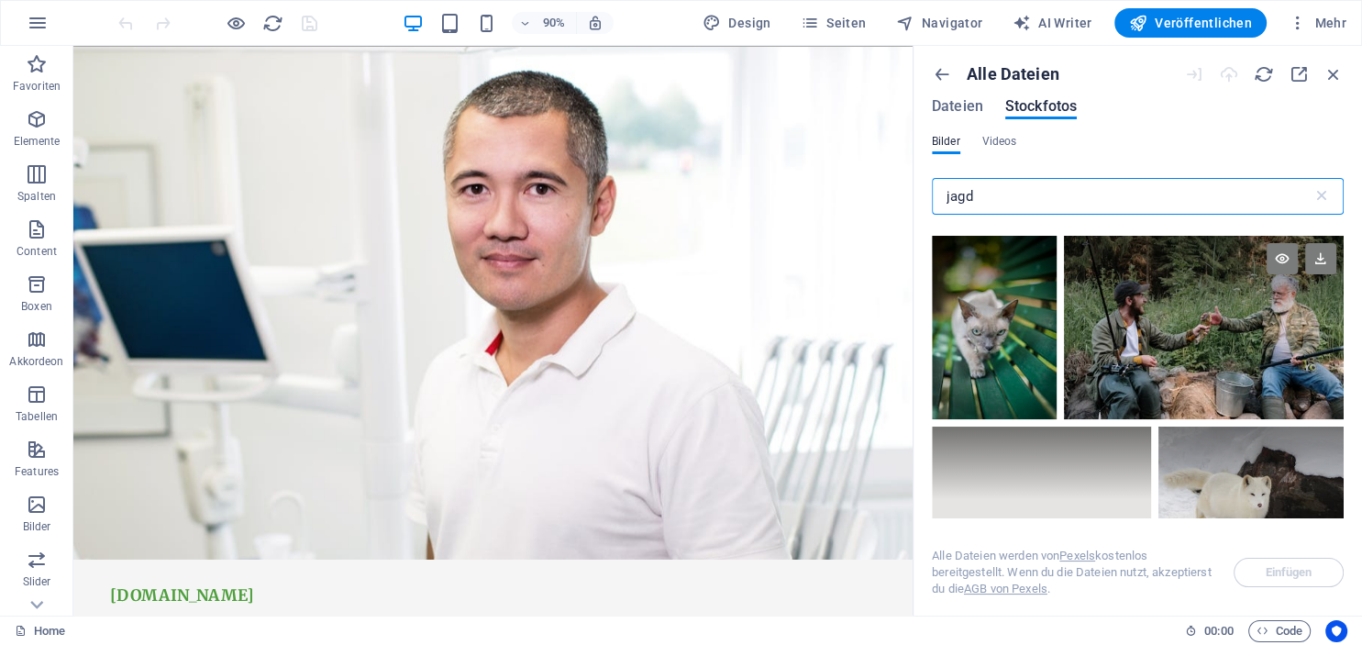
scroll to position [1338, 0]
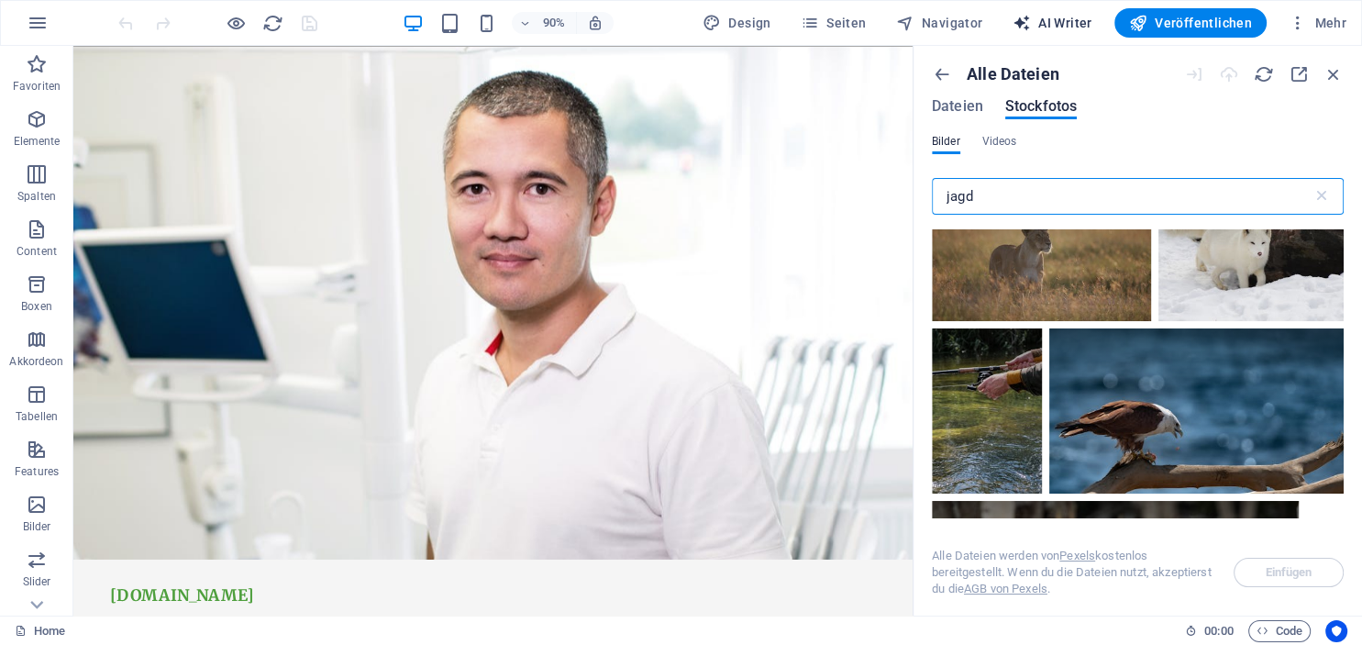
type input "jagd"
click at [1063, 26] on span "AI Writer" at bounding box center [1053, 23] width 80 height 18
select select "English"
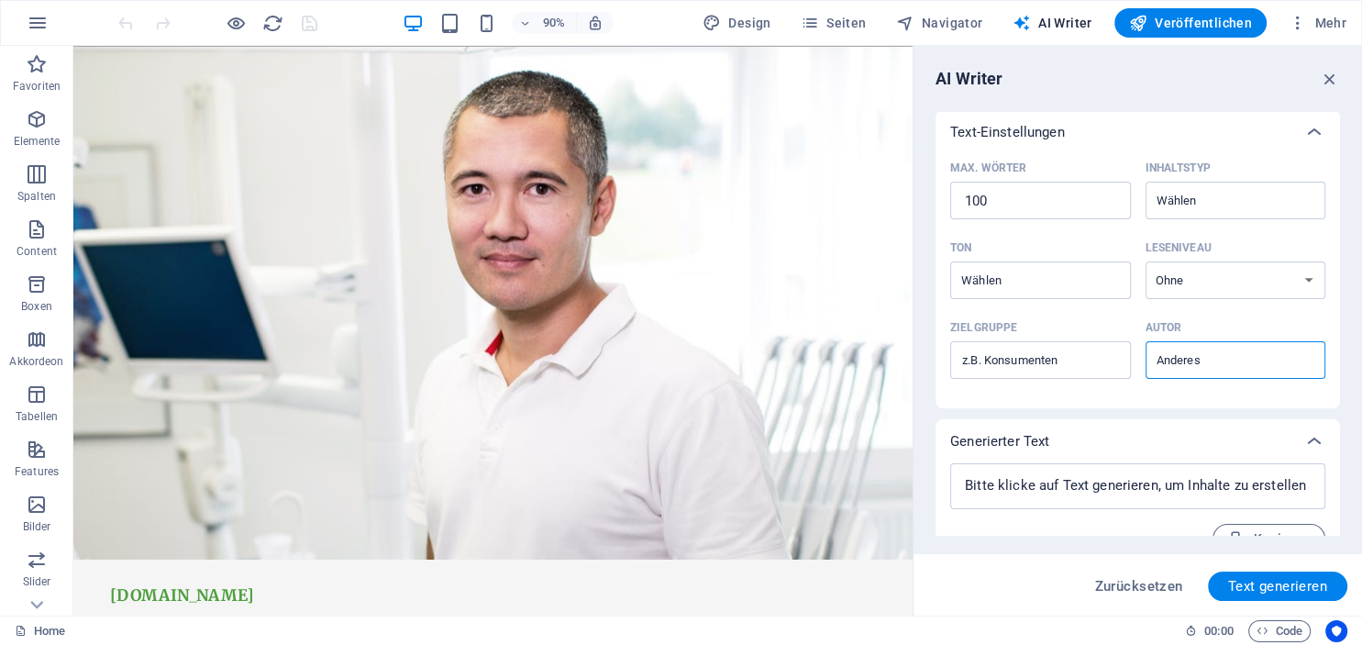
scroll to position [418, 0]
click at [1127, 589] on span "Zurücksetzen" at bounding box center [1138, 586] width 88 height 15
type textarea "x"
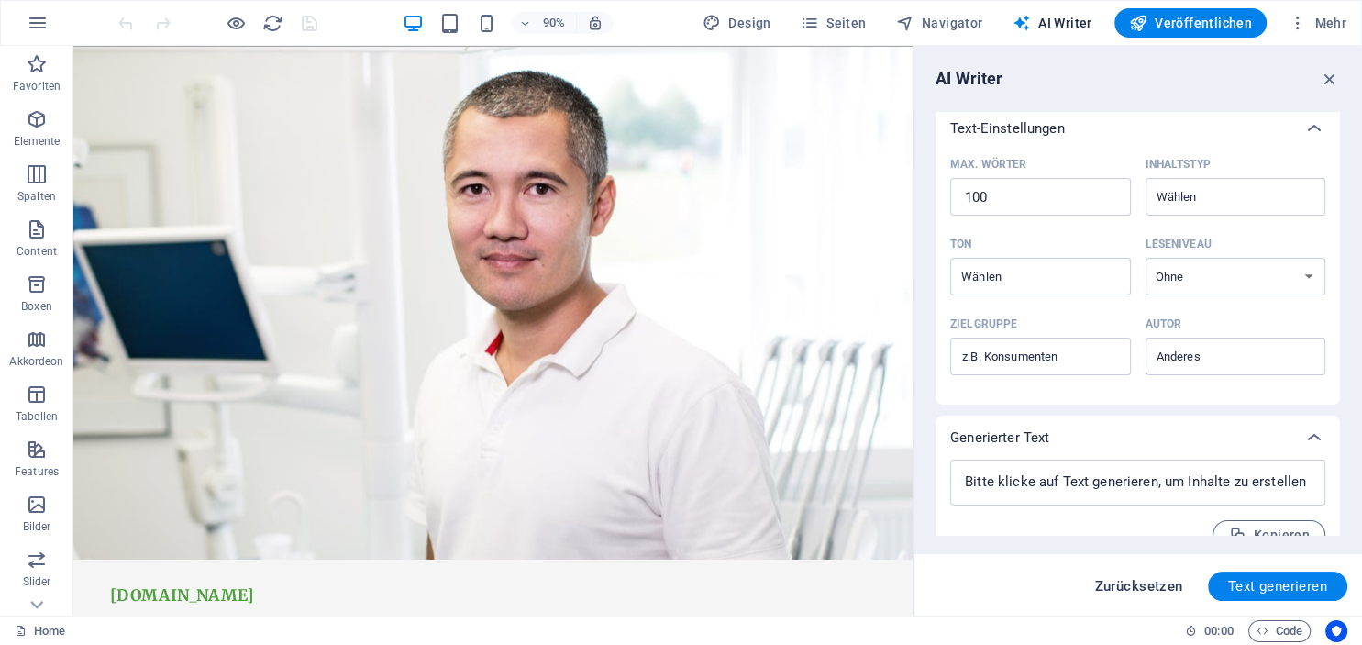
click at [1143, 597] on button "Zurücksetzen" at bounding box center [1138, 585] width 108 height 29
type textarea "x"
click at [1136, 596] on button "Zurücksetzen" at bounding box center [1138, 585] width 108 height 29
type textarea "x"
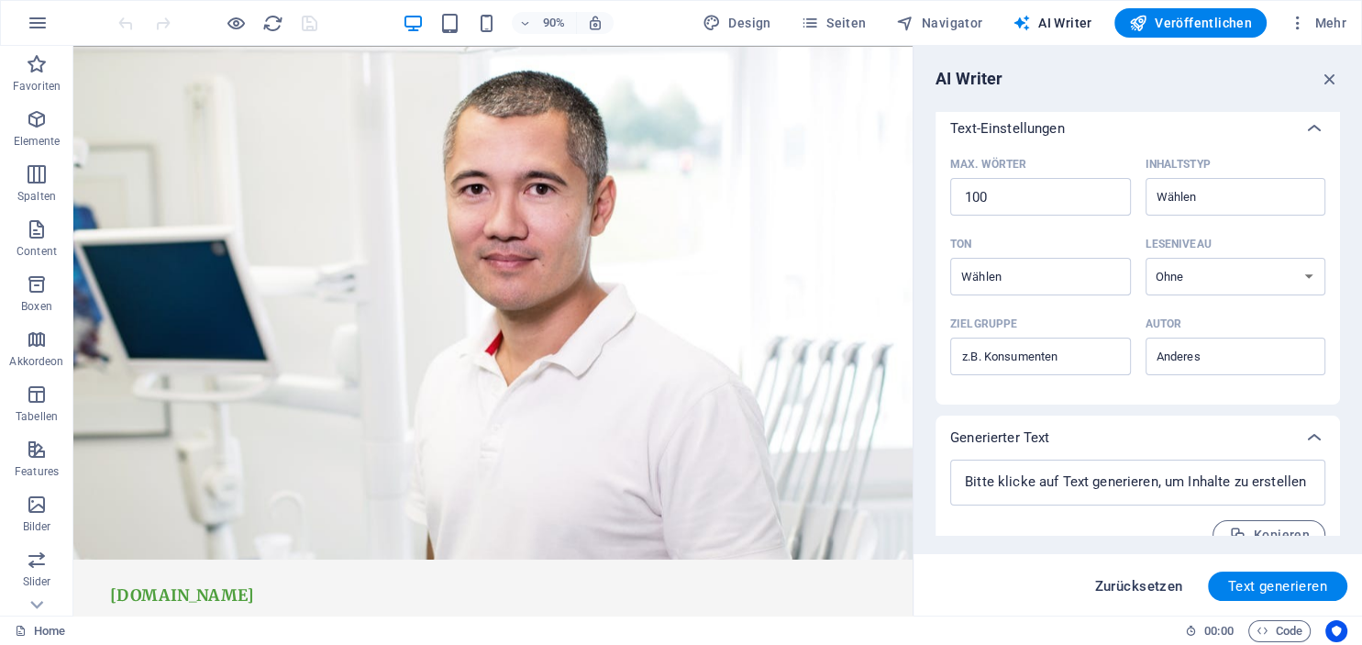
type textarea "x"
drag, startPoint x: 1136, startPoint y: 596, endPoint x: 1128, endPoint y: 602, distance: 9.9
click at [1134, 602] on div "Zurücksetzen Text generieren" at bounding box center [1137, 584] width 448 height 61
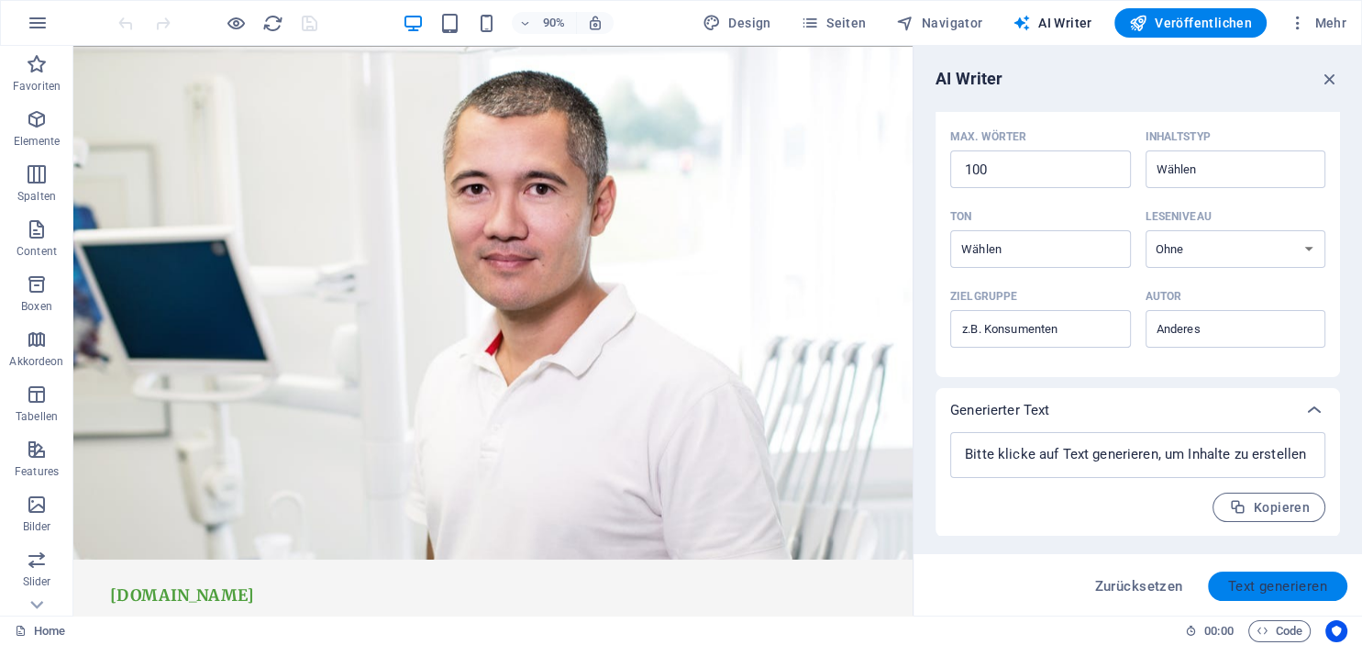
click at [1264, 589] on span "Text generieren" at bounding box center [1277, 586] width 99 height 15
type textarea "x"
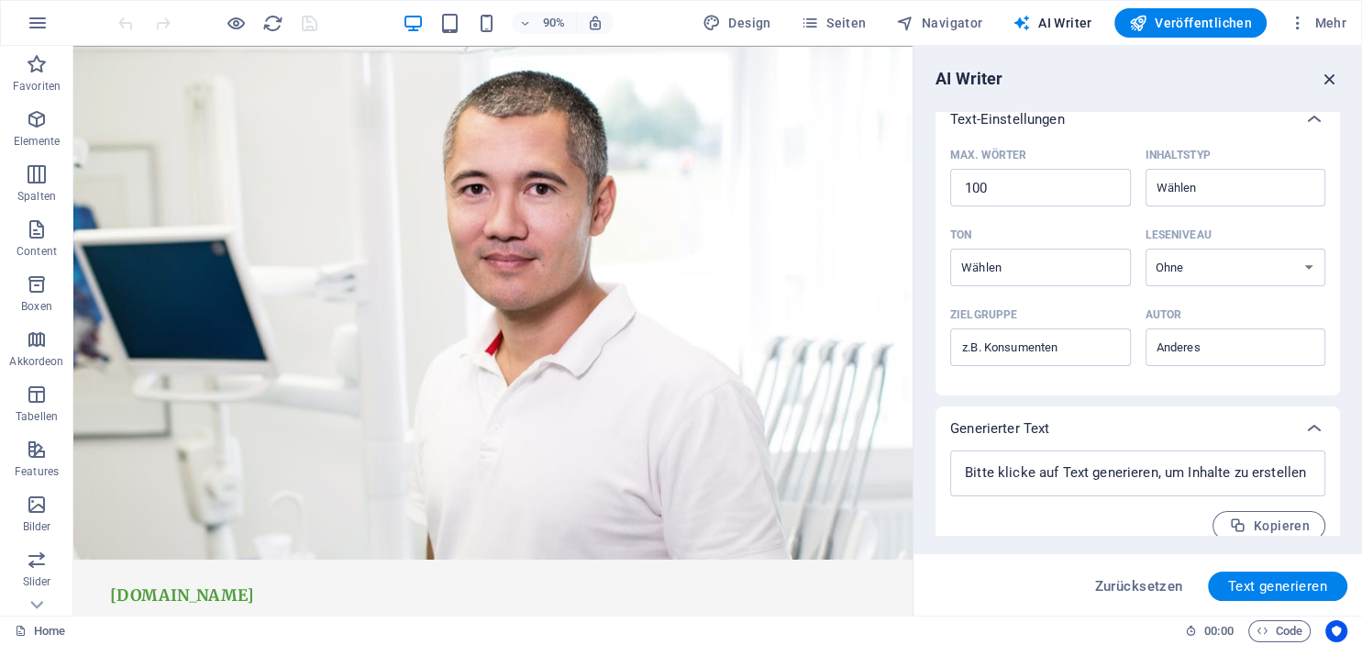
click at [1325, 76] on icon "button" at bounding box center [1330, 79] width 20 height 20
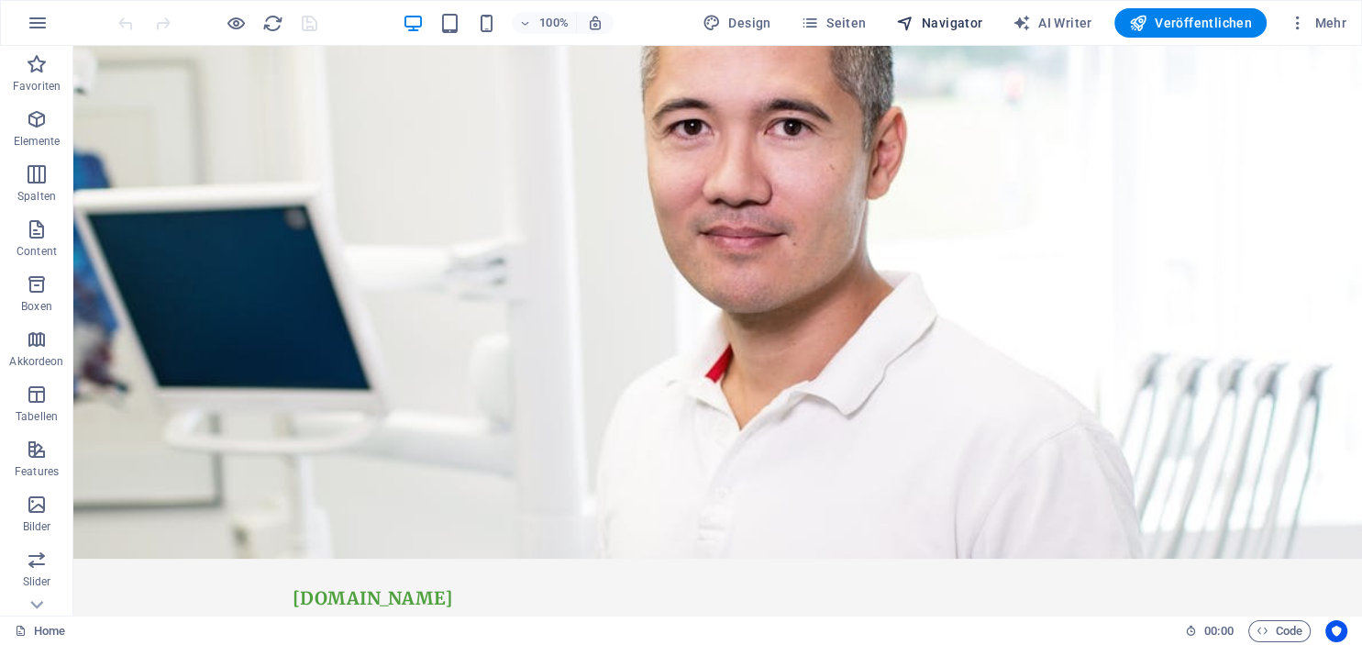
click at [948, 23] on span "Navigator" at bounding box center [939, 23] width 87 height 18
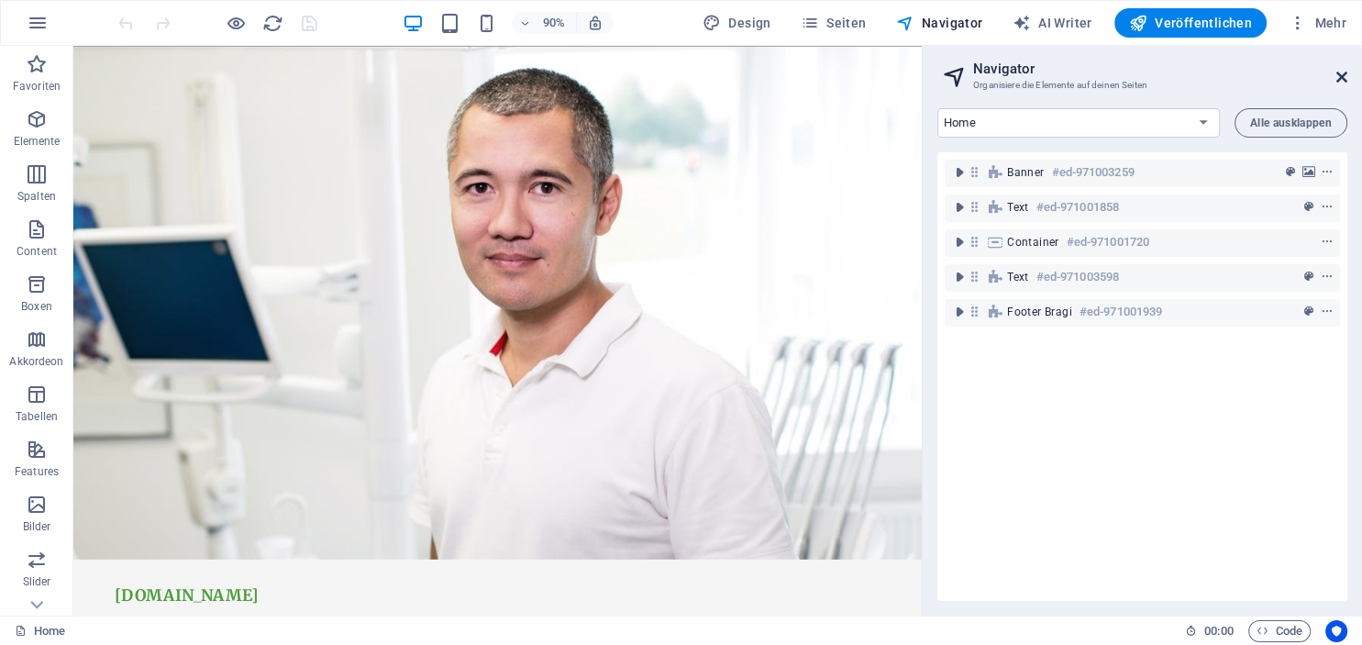
click at [1337, 79] on icon at bounding box center [1341, 77] width 11 height 15
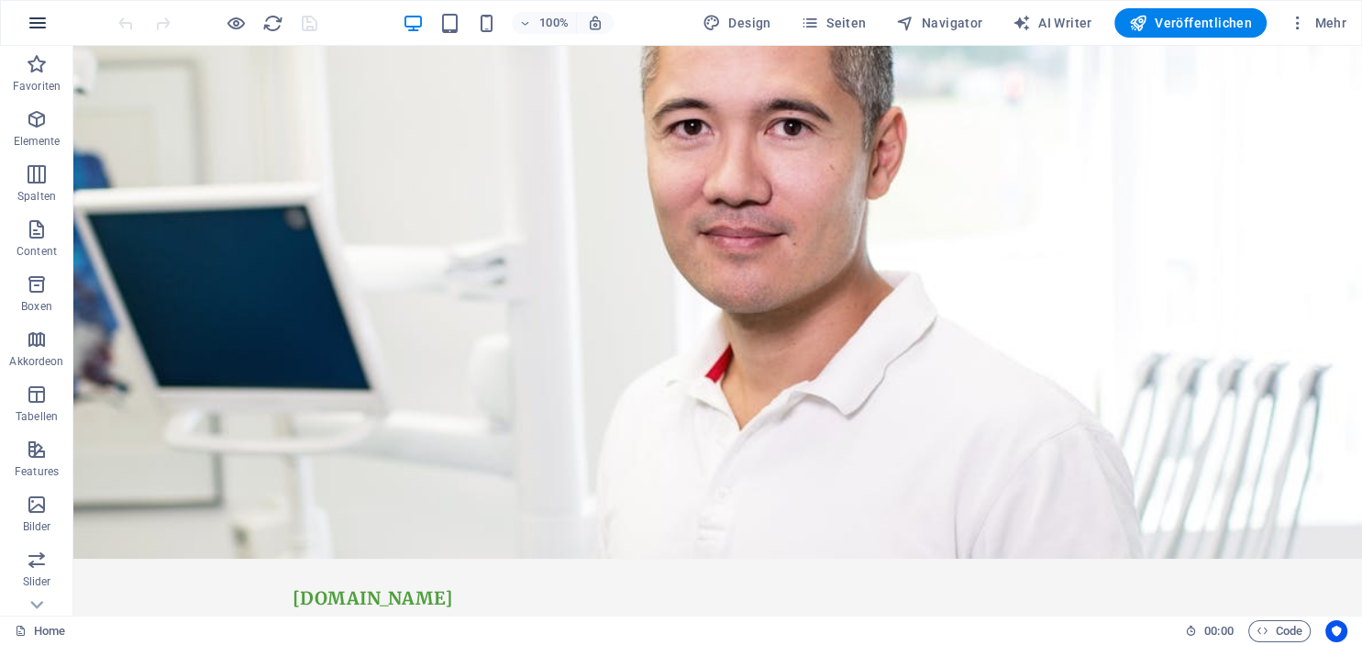
click at [31, 16] on icon "button" at bounding box center [38, 23] width 22 height 22
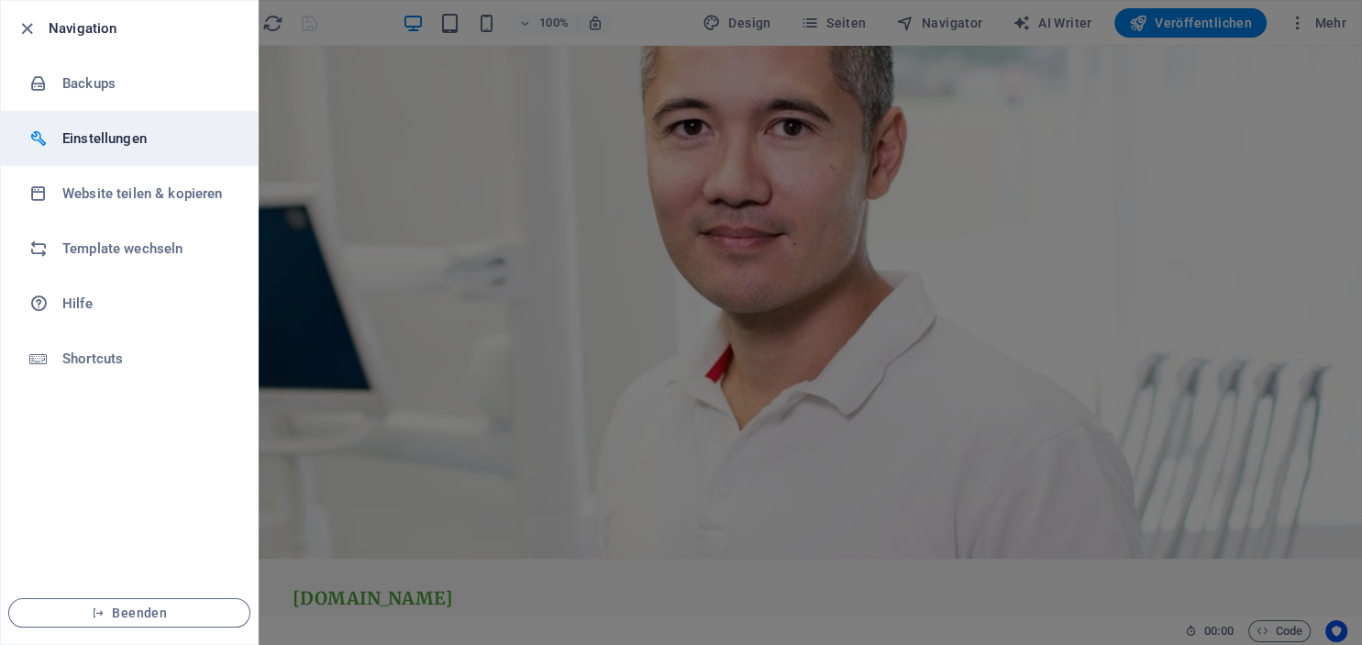
click at [120, 133] on h6 "Einstellungen" at bounding box center [147, 138] width 170 height 22
select select "de"
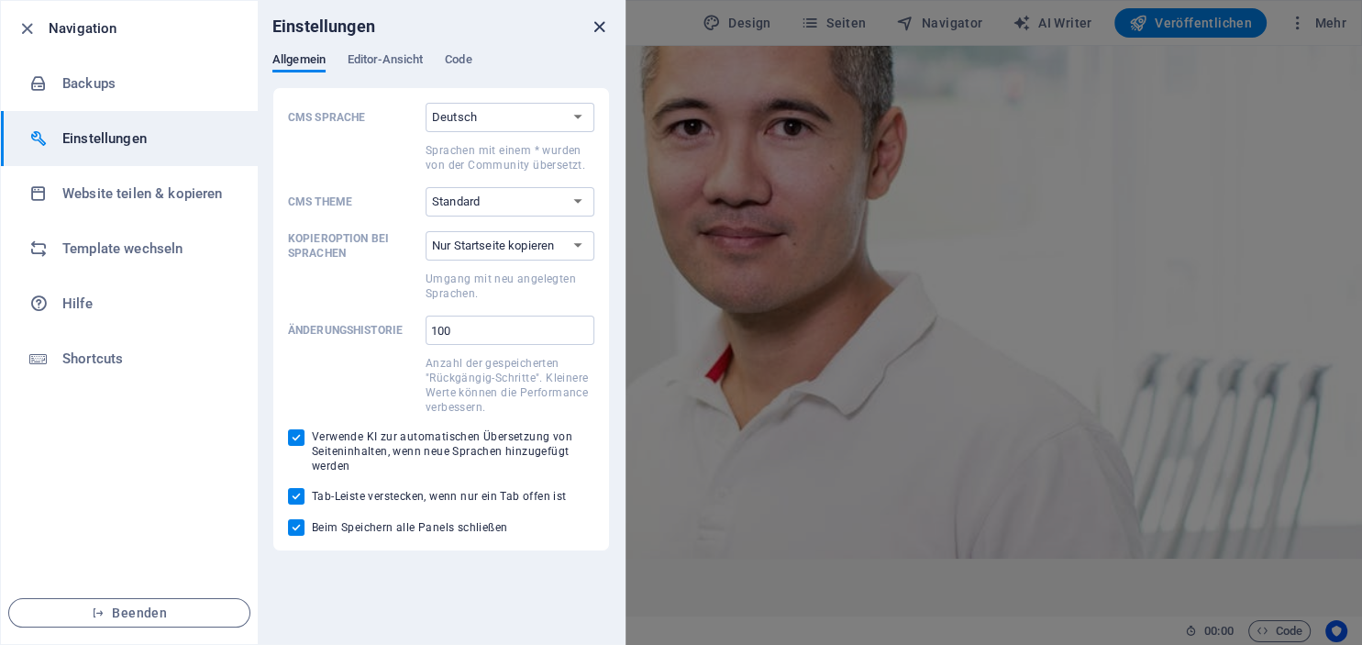
click at [603, 23] on icon "close" at bounding box center [599, 27] width 21 height 21
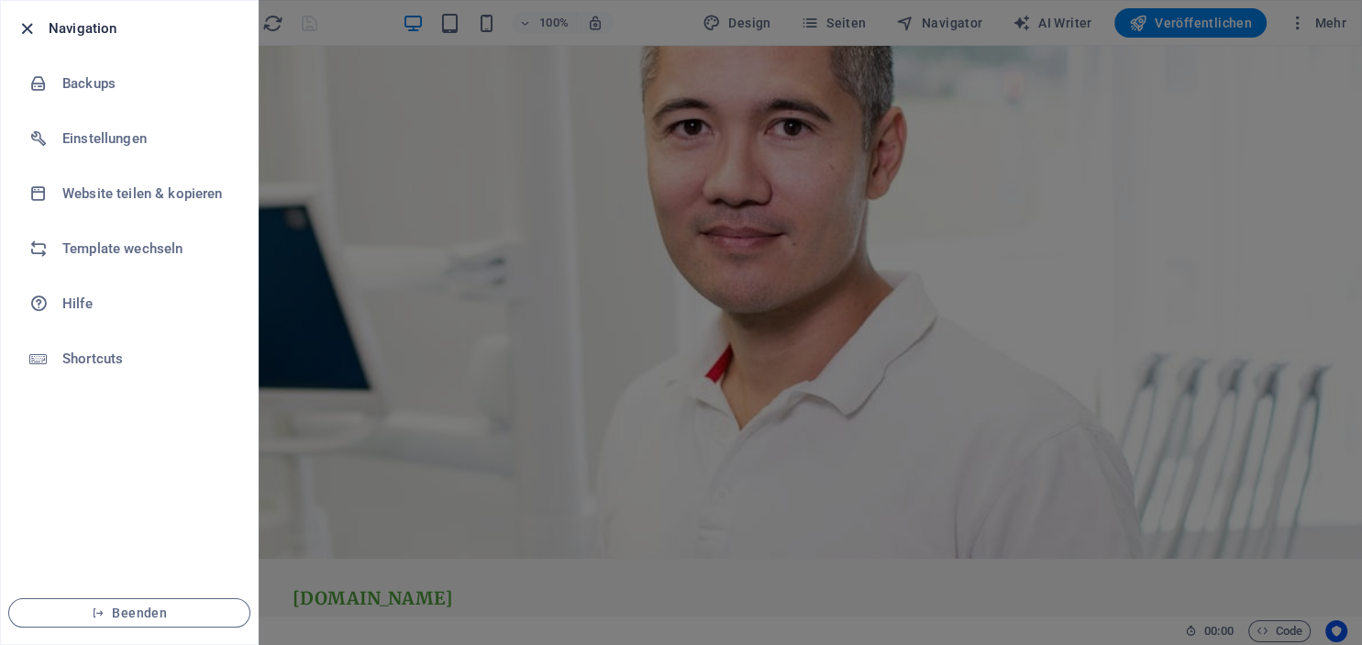
click at [24, 27] on icon "button" at bounding box center [27, 28] width 21 height 21
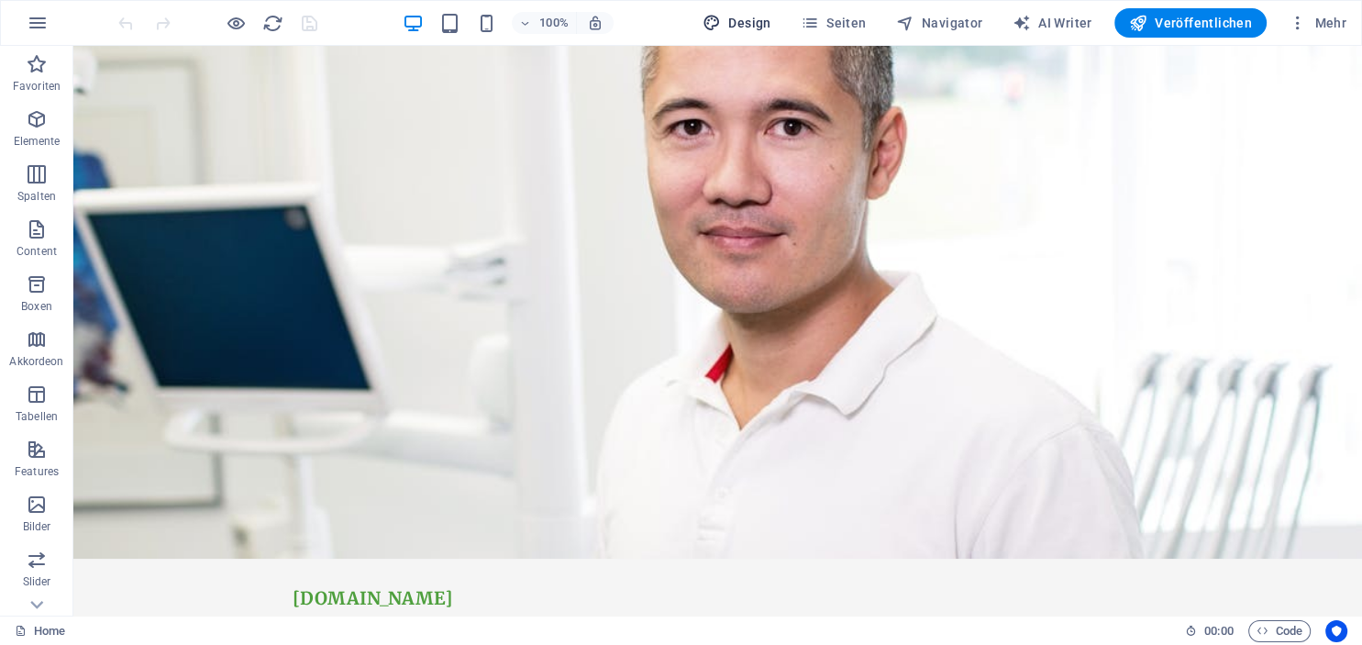
click at [763, 30] on span "Design" at bounding box center [737, 23] width 69 height 18
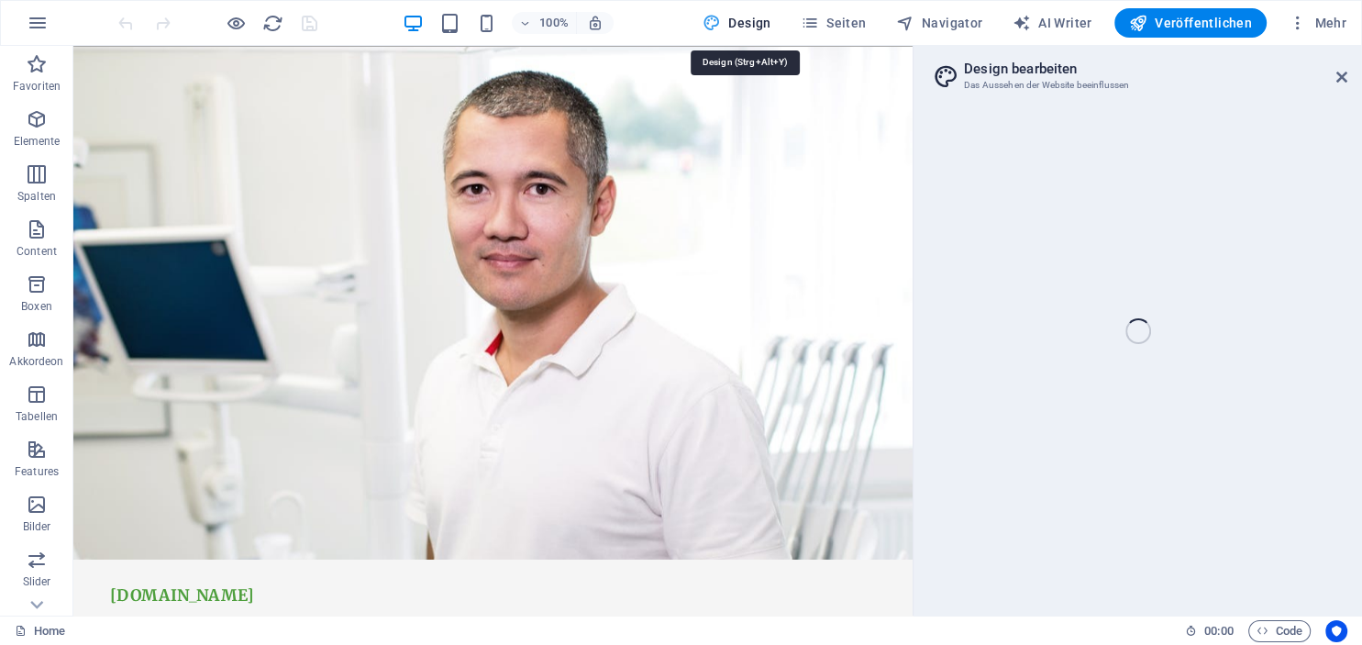
select select "px"
select select "200"
select select "px"
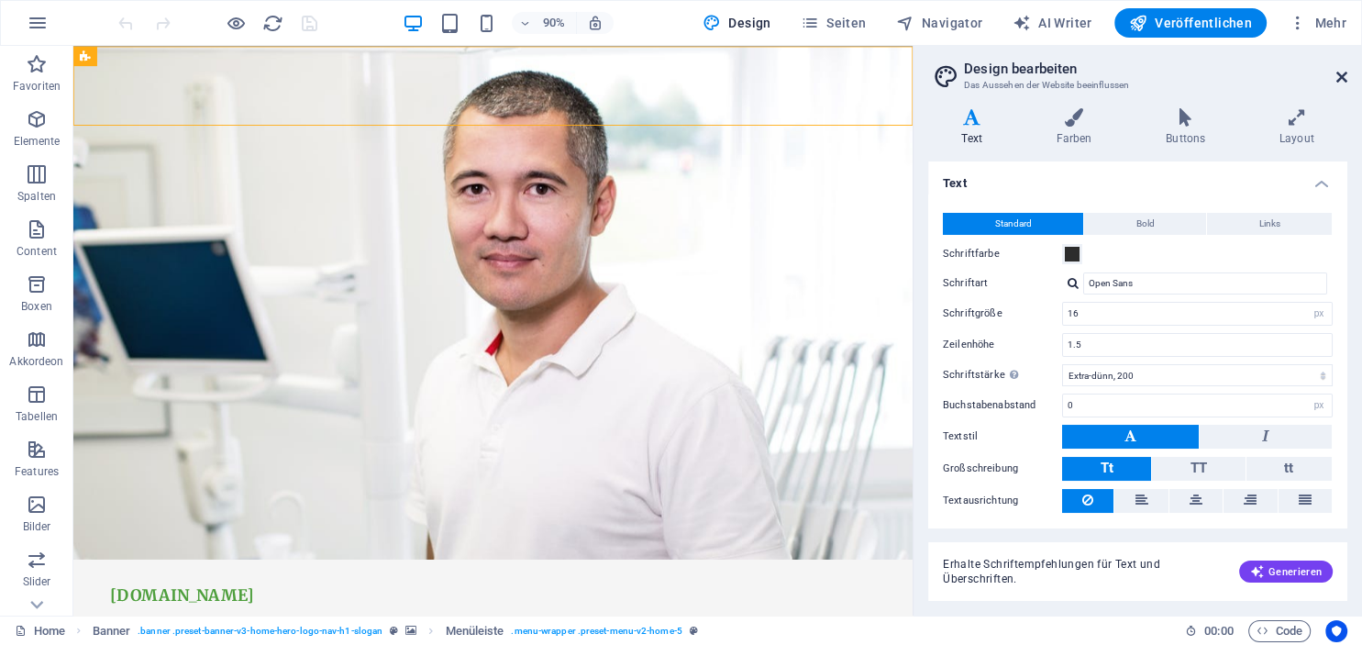
drag, startPoint x: 1345, startPoint y: 79, endPoint x: 1267, endPoint y: 36, distance: 89.1
click at [1345, 79] on icon at bounding box center [1341, 77] width 11 height 15
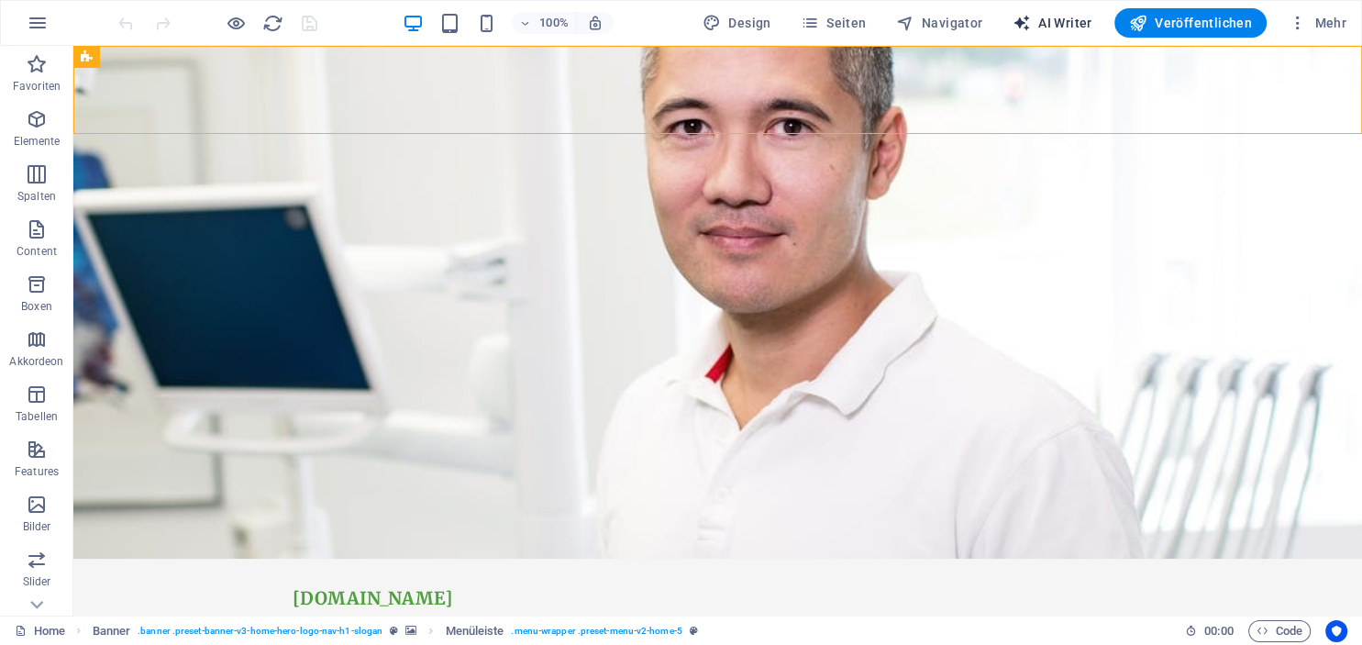
click at [1062, 21] on span "AI Writer" at bounding box center [1053, 23] width 80 height 18
select select "English"
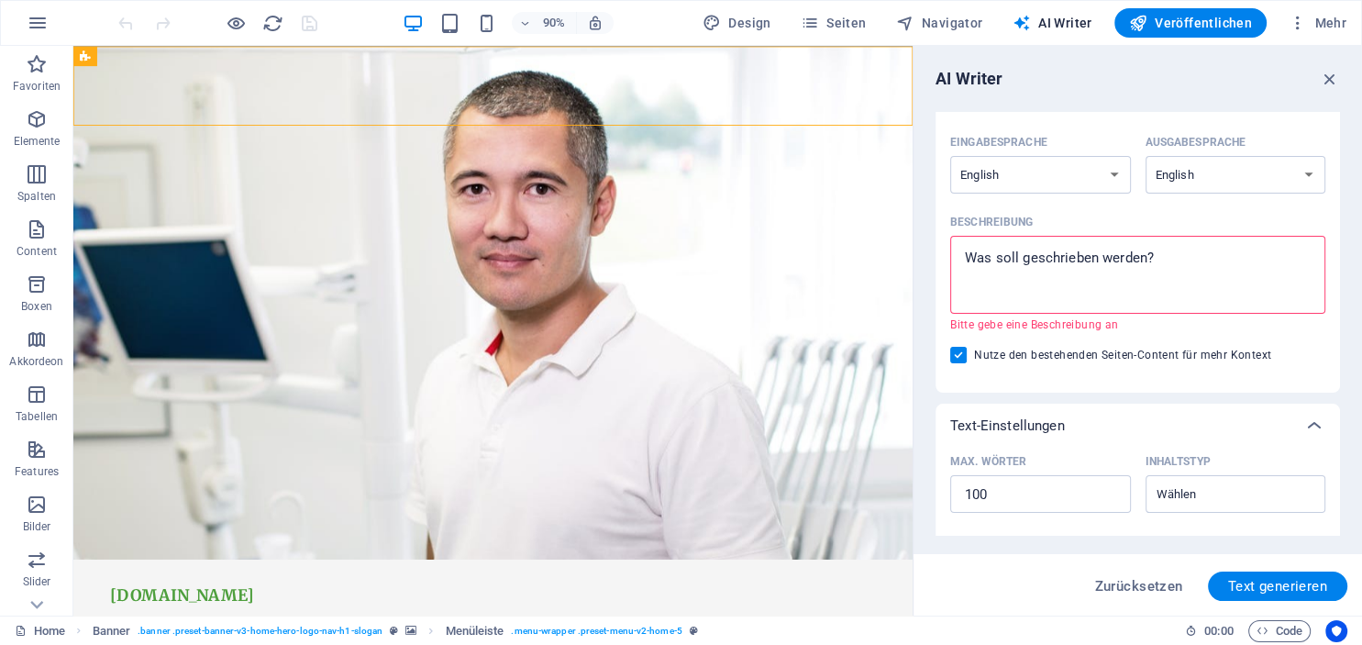
scroll to position [0, 0]
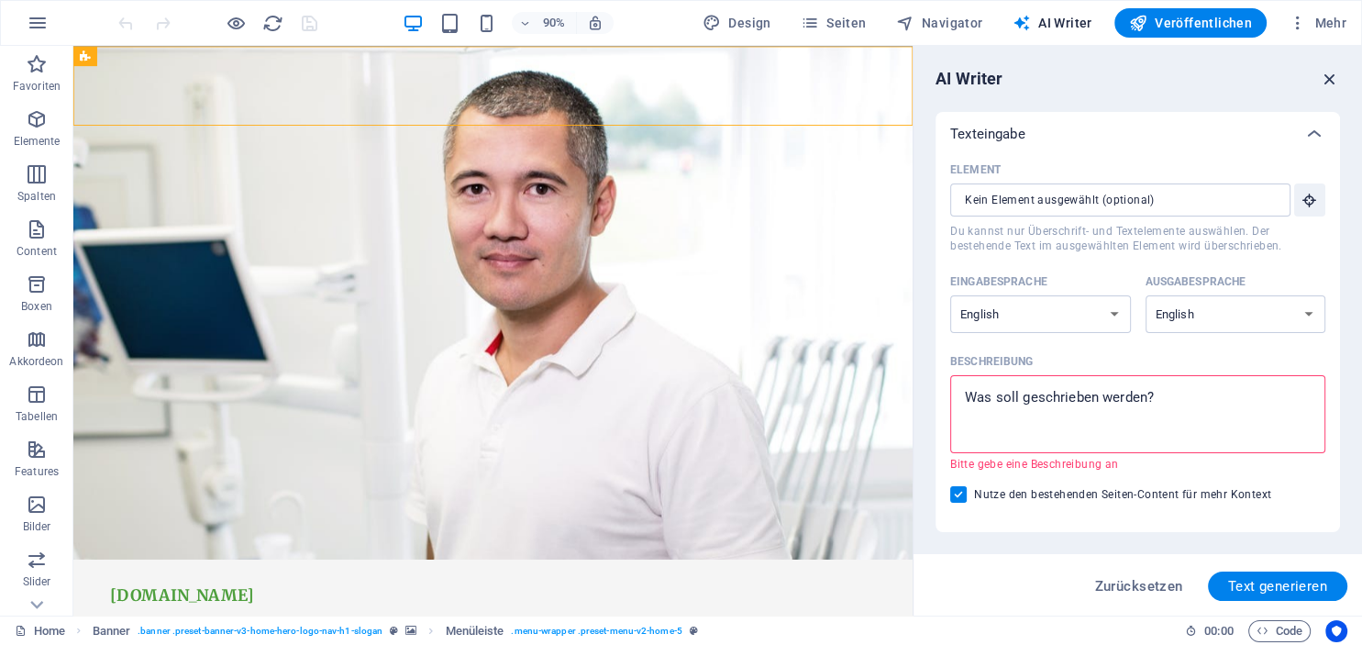
drag, startPoint x: 1257, startPoint y: 17, endPoint x: 1330, endPoint y: 75, distance: 93.2
click at [1330, 75] on icon "button" at bounding box center [1330, 79] width 20 height 20
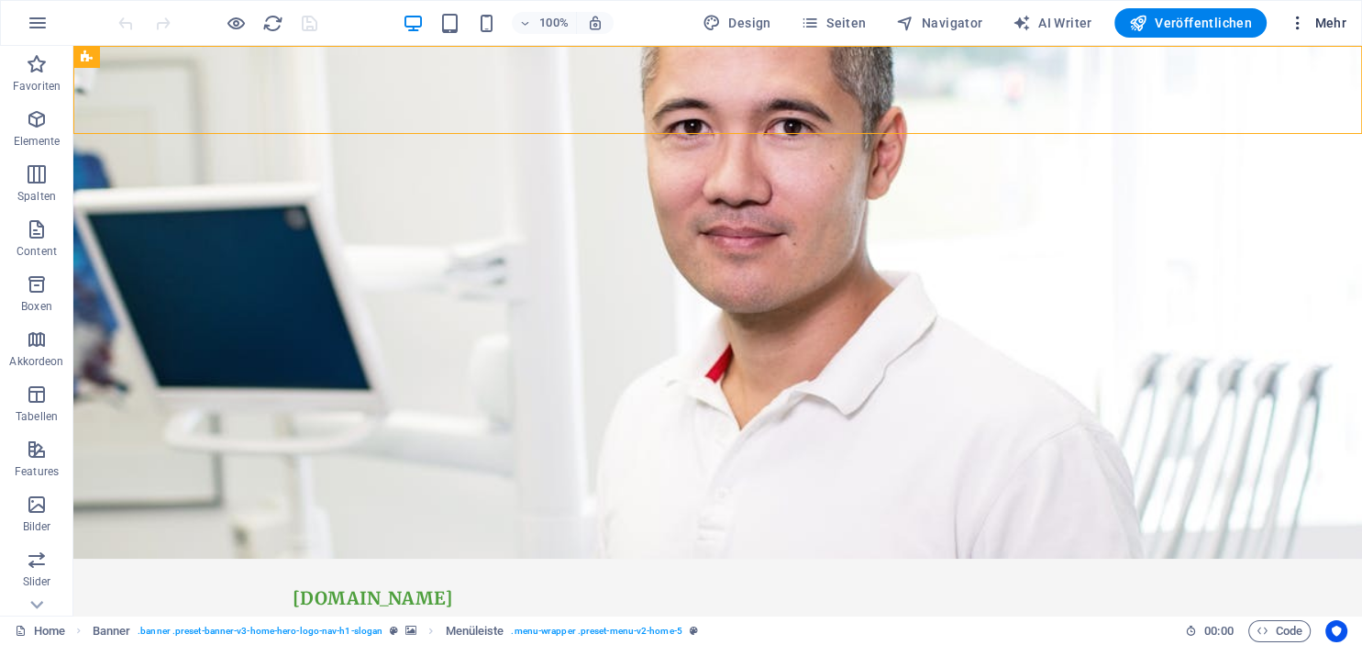
click at [1331, 17] on span "Mehr" at bounding box center [1318, 23] width 58 height 18
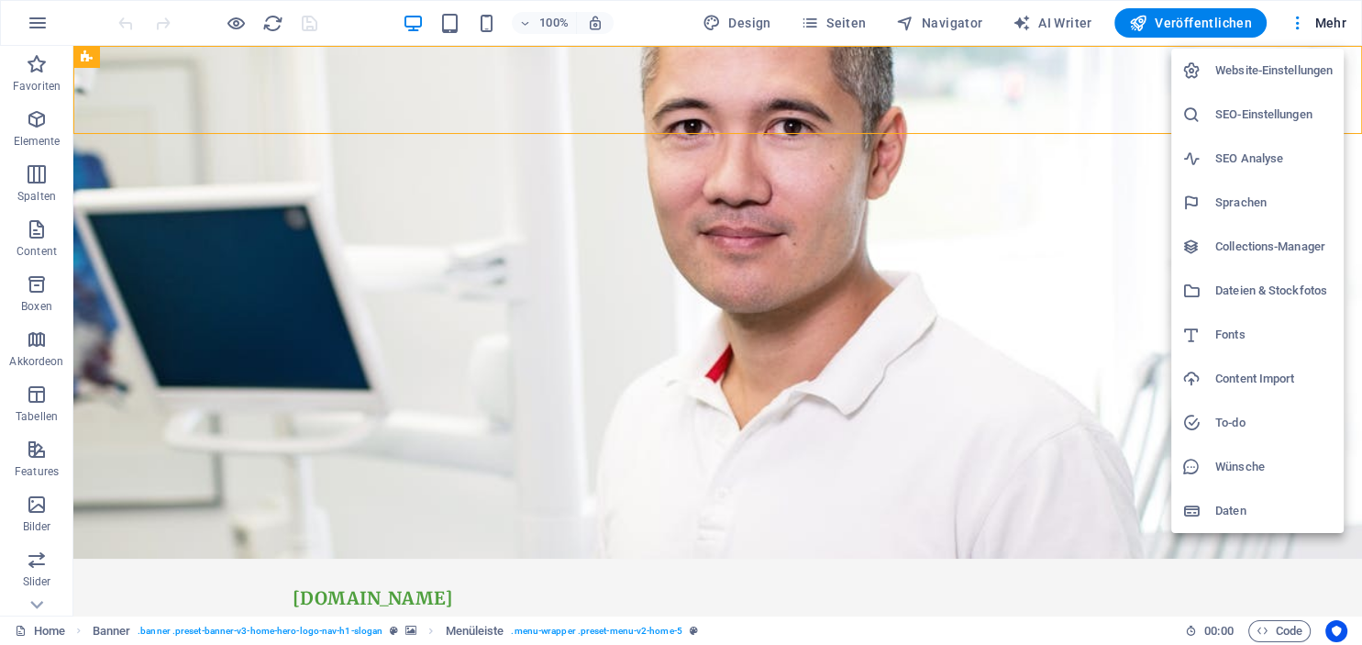
click at [1225, 382] on h6 "Content Import" at bounding box center [1273, 379] width 117 height 22
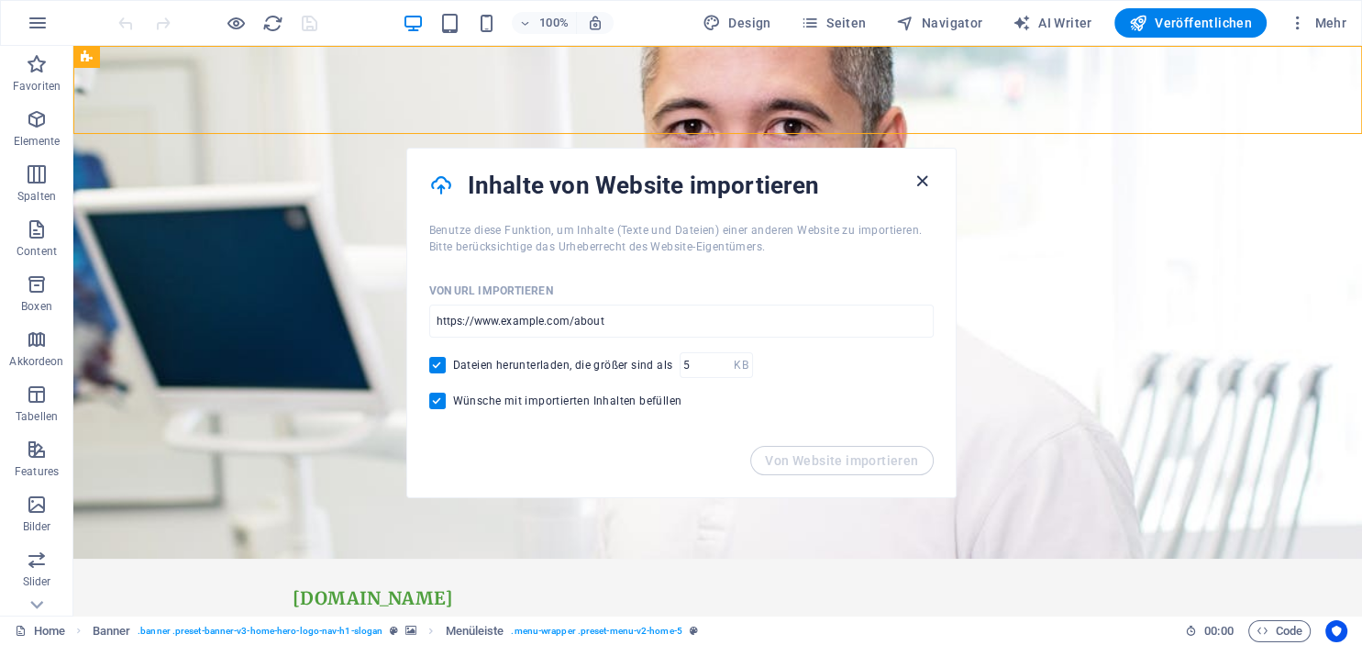
click at [924, 183] on icon "button" at bounding box center [922, 181] width 21 height 21
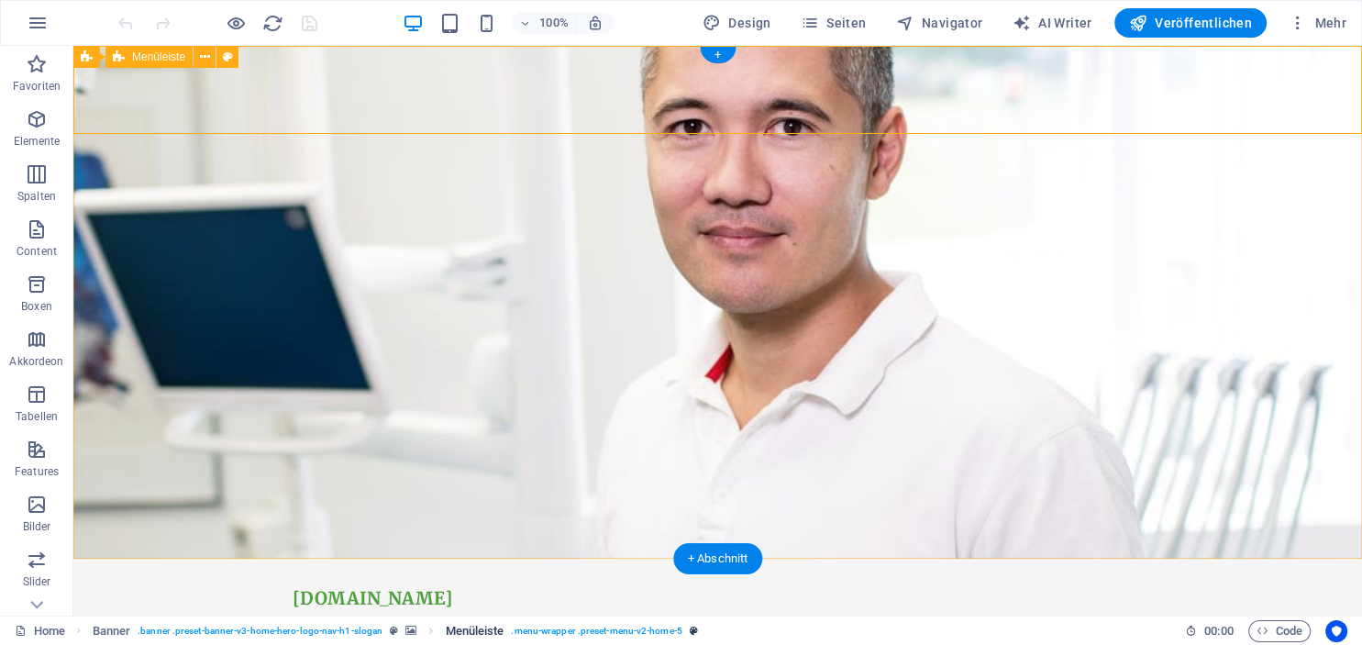
click at [647, 634] on span ". menu-wrapper .preset-menu-v2-home-5" at bounding box center [596, 631] width 171 height 22
click at [282, 627] on span ". banner .preset-banner-v3-home-hero-logo-nav-h1-slogan" at bounding box center [260, 631] width 245 height 22
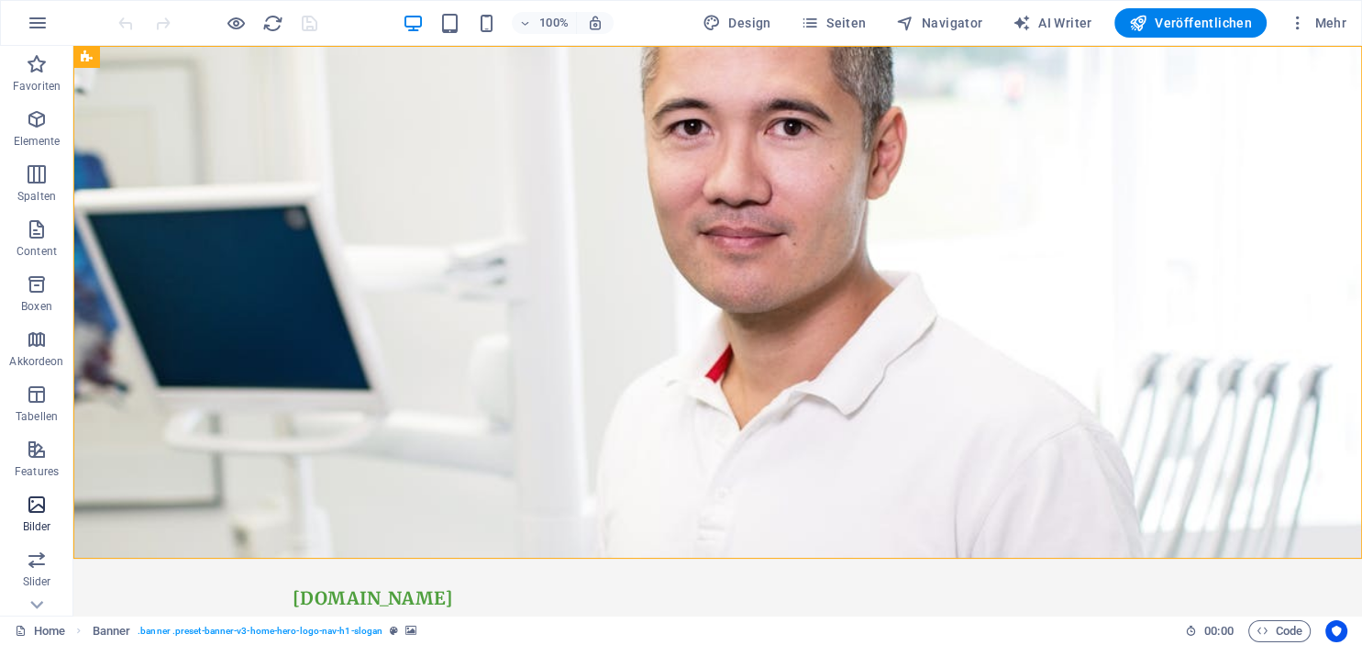
click at [31, 503] on icon "button" at bounding box center [37, 504] width 22 height 22
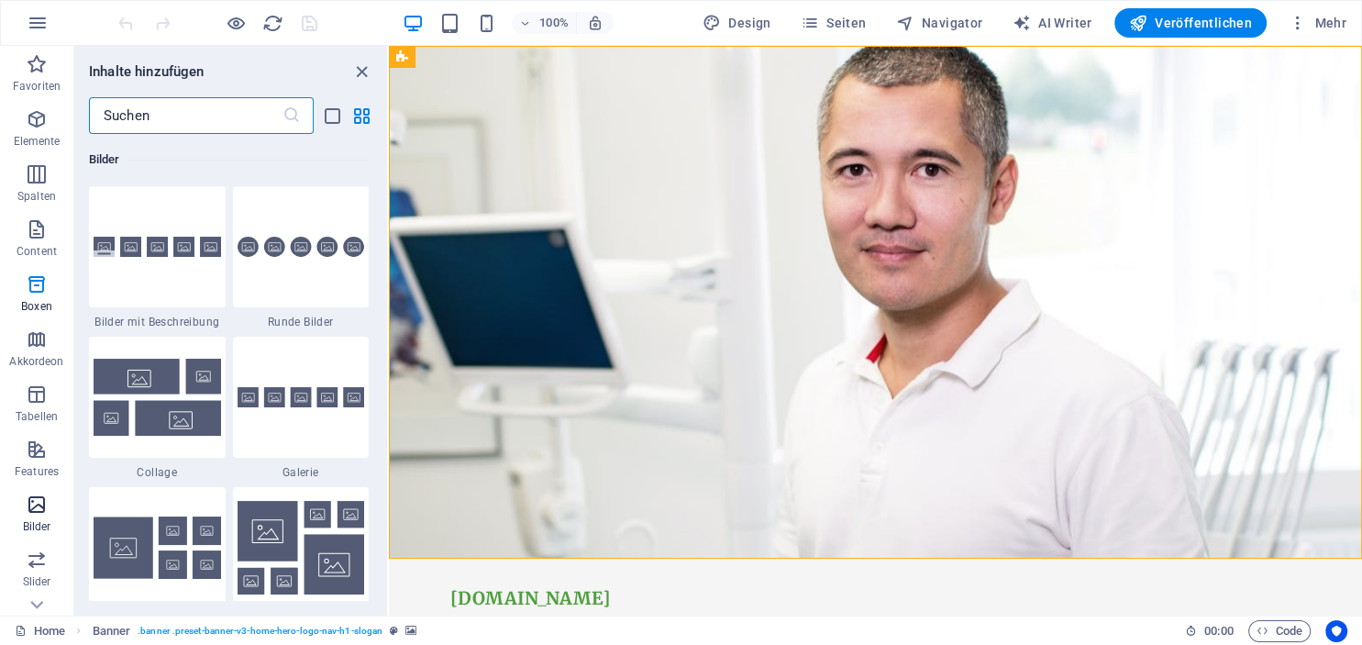
scroll to position [9300, 0]
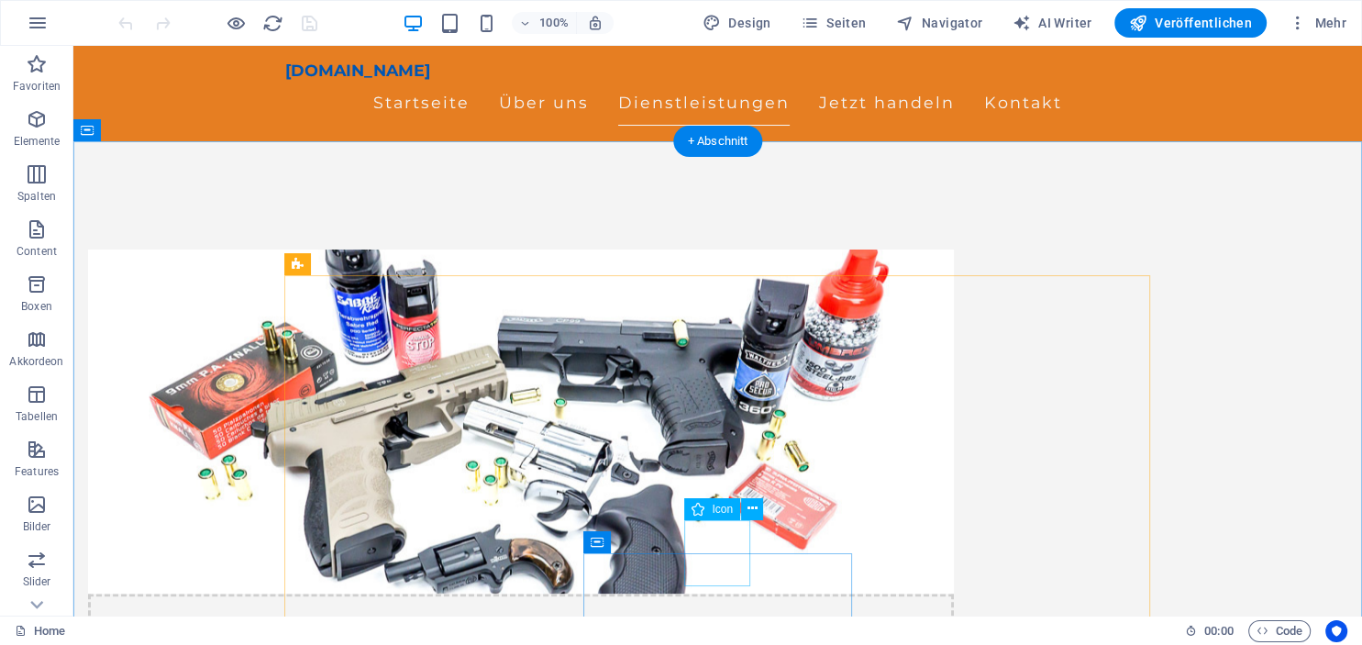
scroll to position [302, 0]
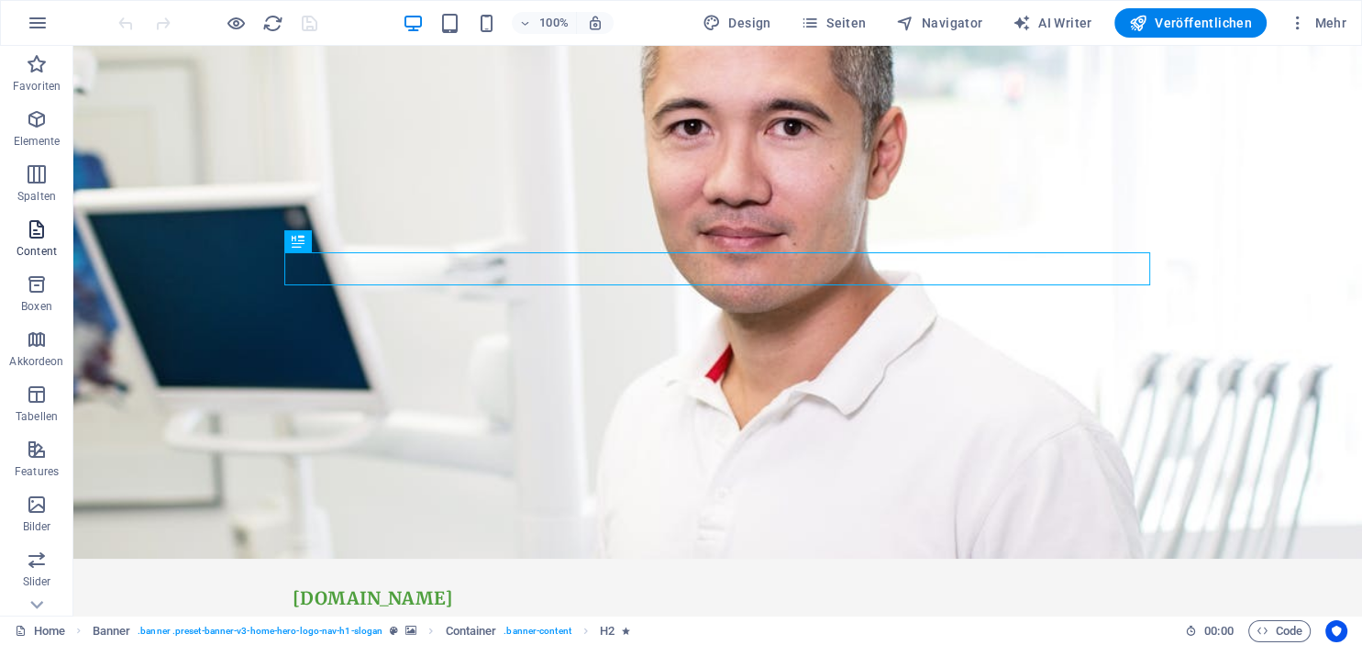
click at [39, 230] on icon "button" at bounding box center [37, 229] width 22 height 22
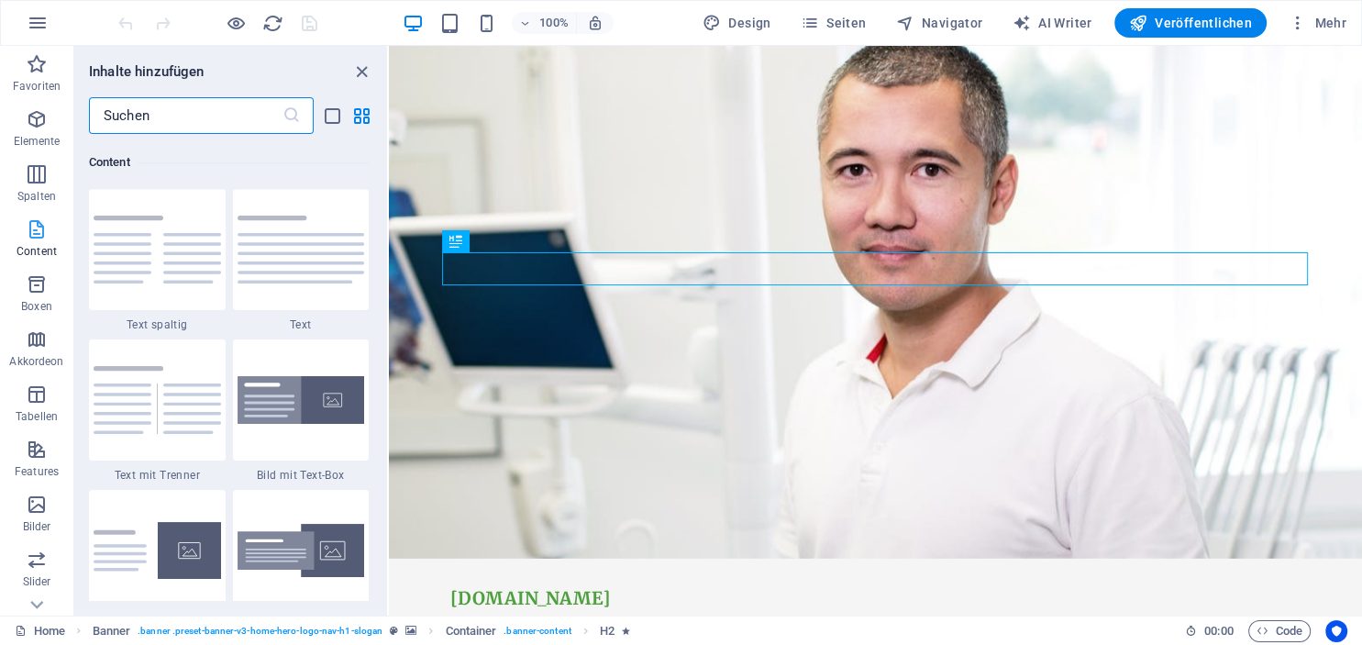
scroll to position [3209, 0]
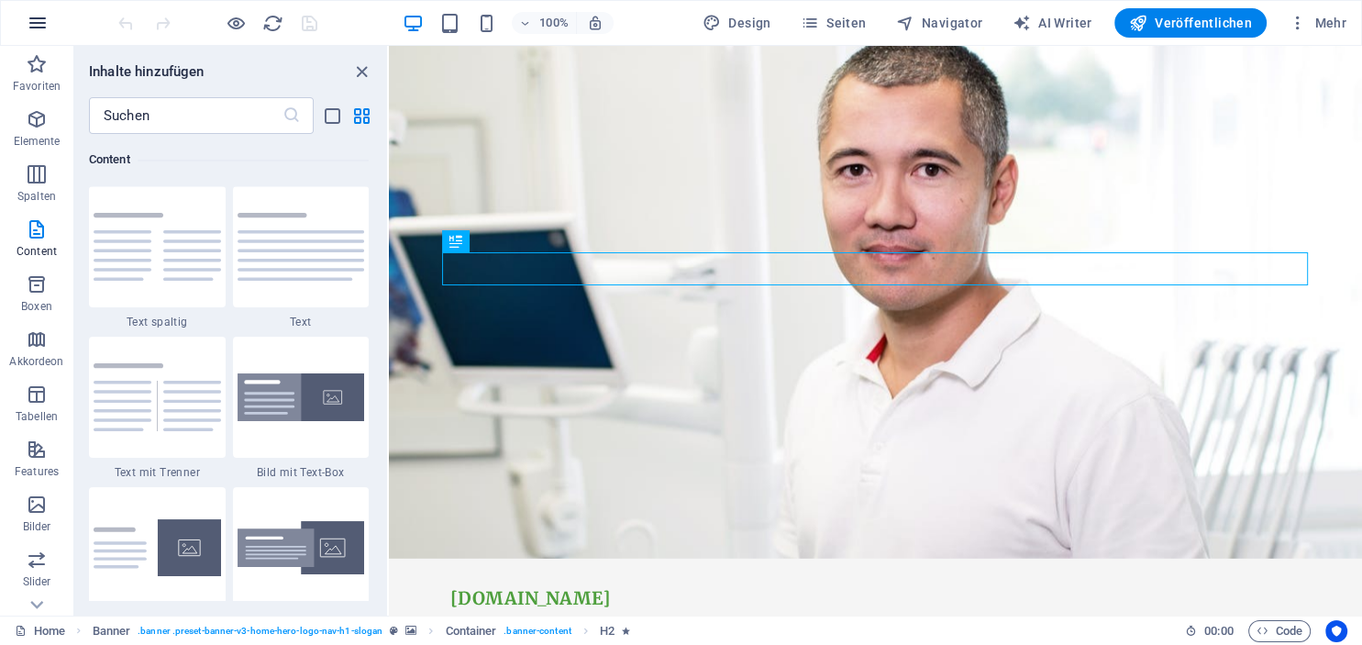
click at [32, 28] on icon "button" at bounding box center [38, 23] width 22 height 22
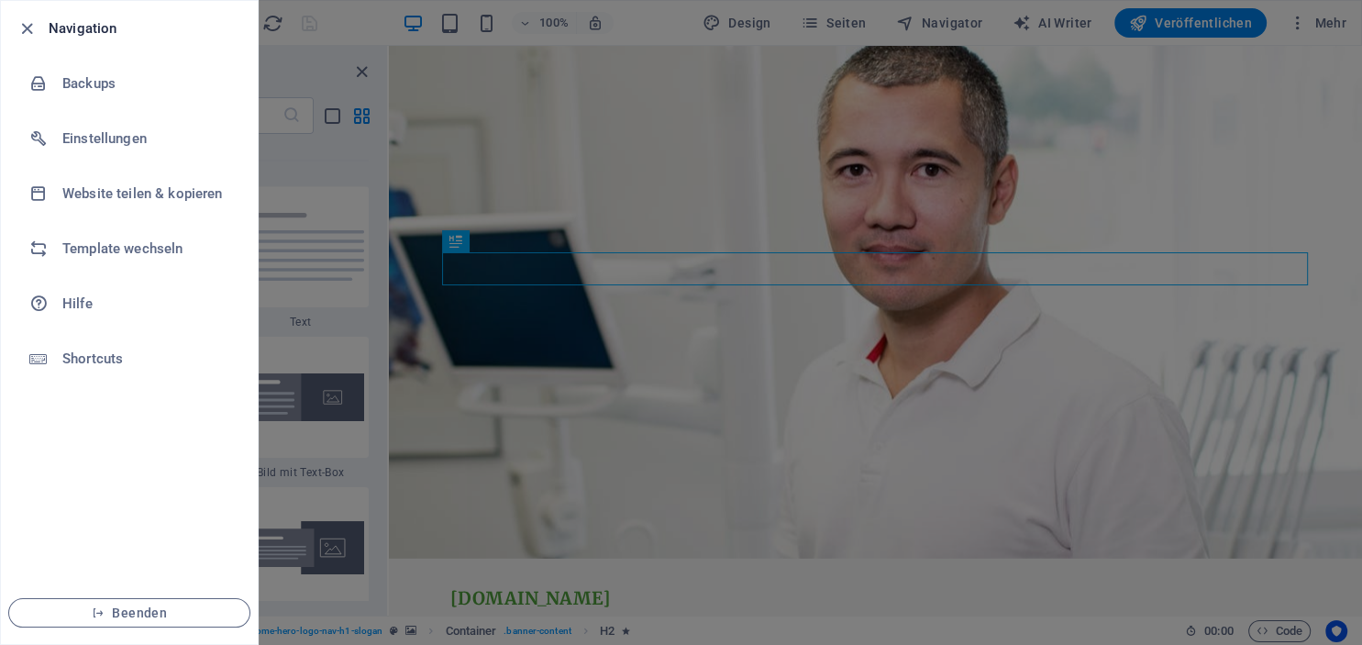
click at [61, 28] on h6 "Navigation" at bounding box center [146, 28] width 194 height 22
click at [546, 458] on div at bounding box center [681, 322] width 1362 height 645
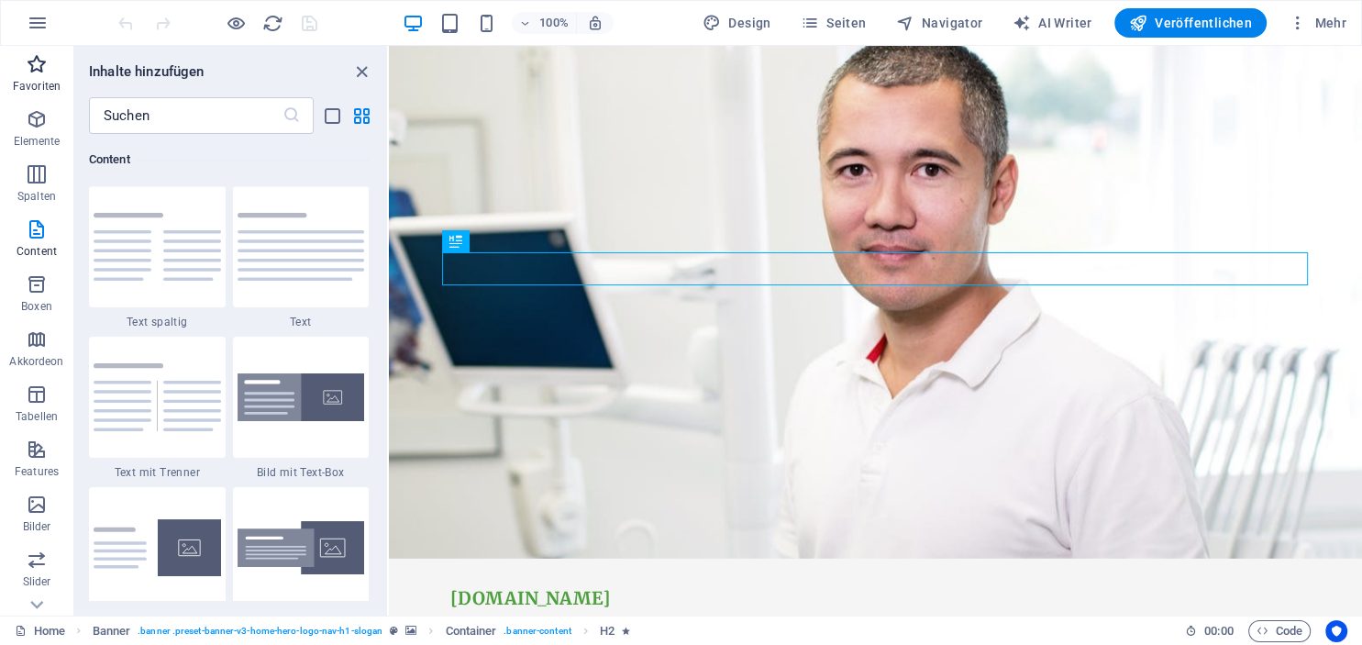
click at [31, 57] on icon "button" at bounding box center [37, 64] width 22 height 22
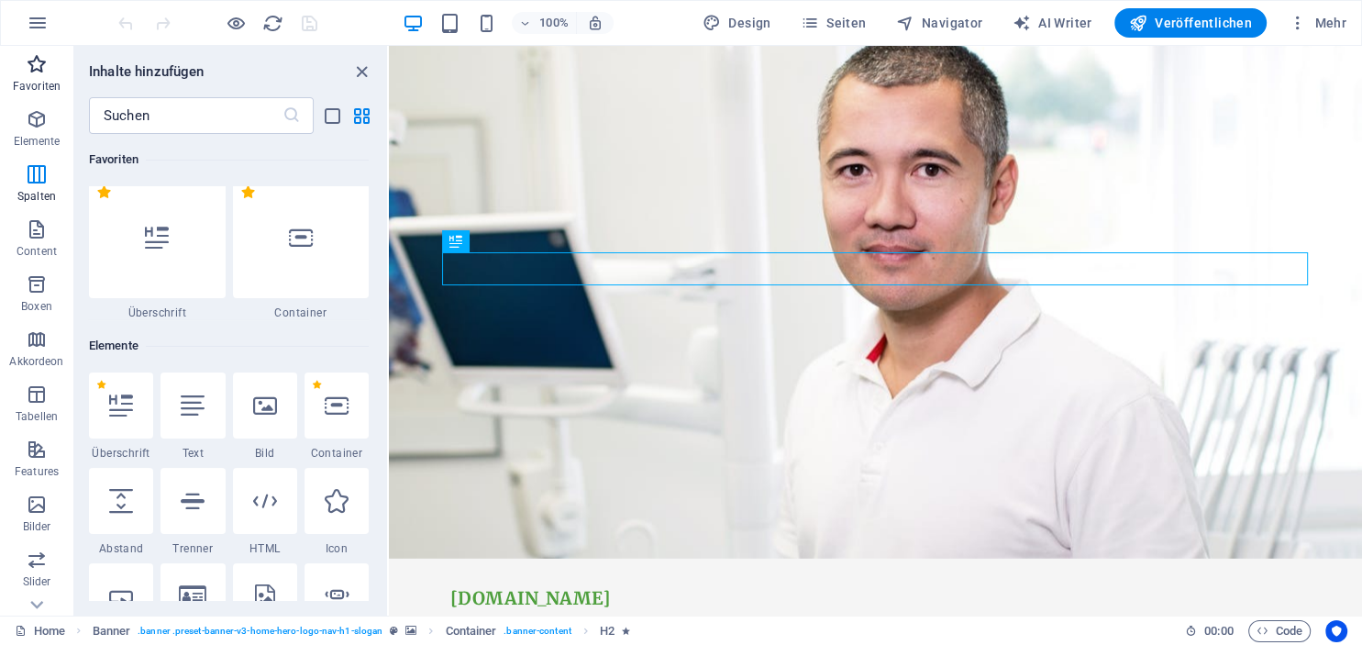
scroll to position [0, 0]
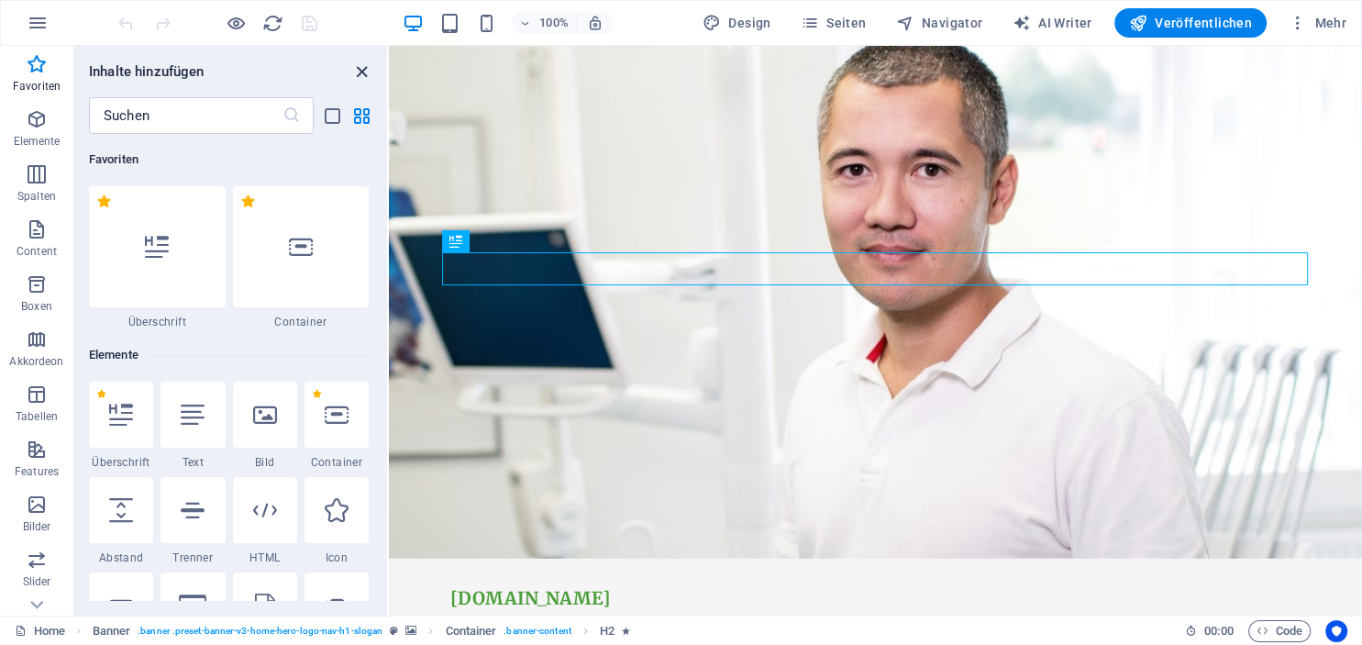
click at [358, 70] on icon "close panel" at bounding box center [361, 71] width 21 height 21
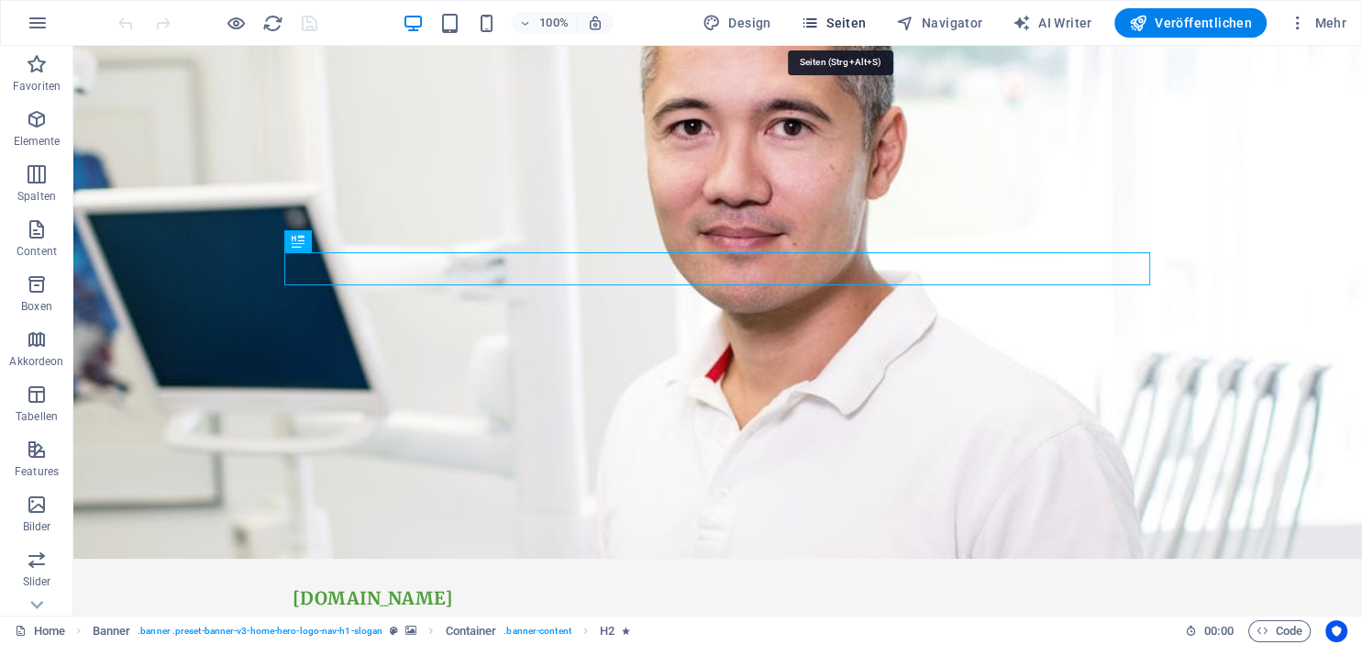
click at [858, 19] on span "Seiten" at bounding box center [834, 23] width 66 height 18
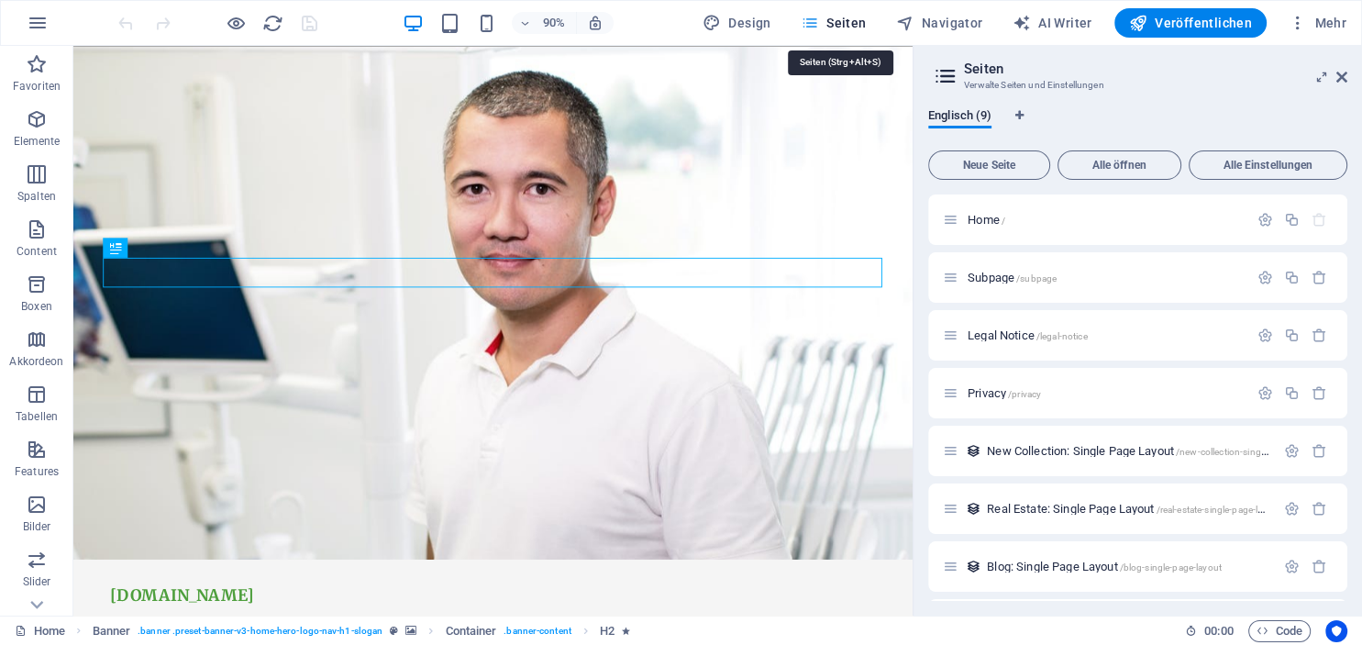
click at [858, 19] on span "Seiten" at bounding box center [834, 23] width 66 height 18
drag, startPoint x: 1341, startPoint y: 76, endPoint x: 1267, endPoint y: 29, distance: 87.0
click at [1341, 76] on icon at bounding box center [1341, 77] width 11 height 15
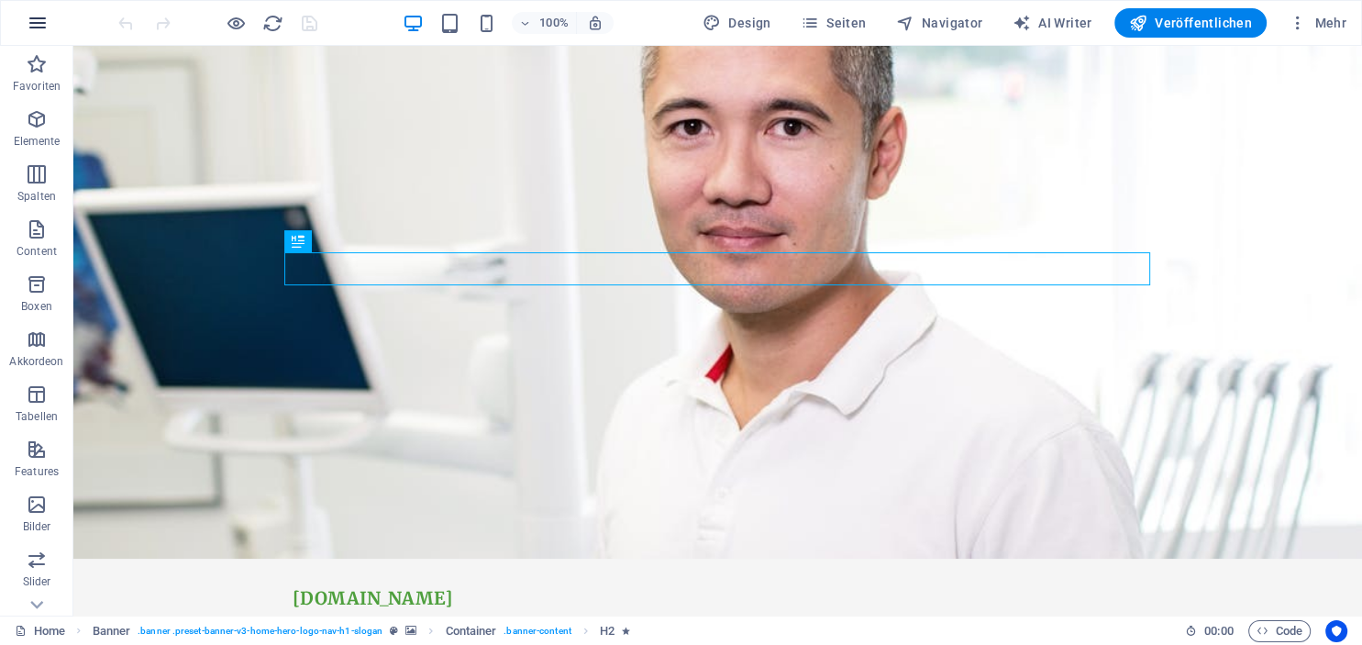
click at [31, 24] on icon "button" at bounding box center [38, 23] width 22 height 22
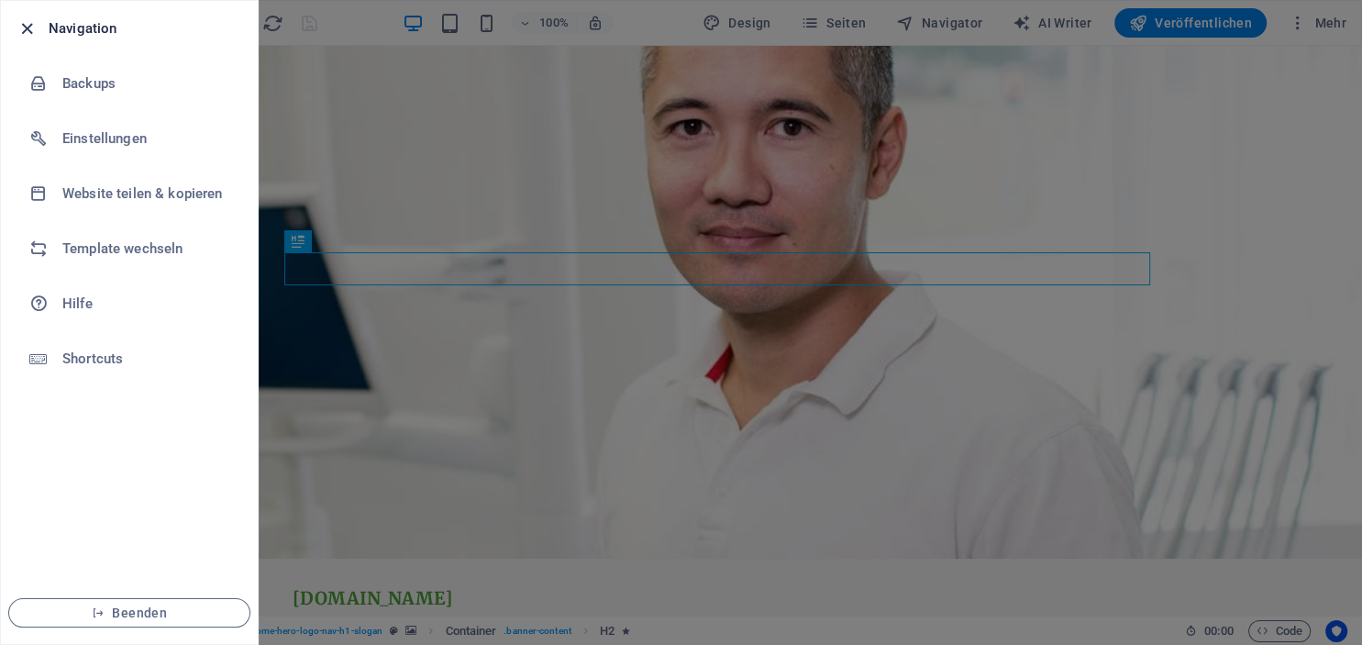
click at [16, 27] on span "button" at bounding box center [27, 28] width 22 height 21
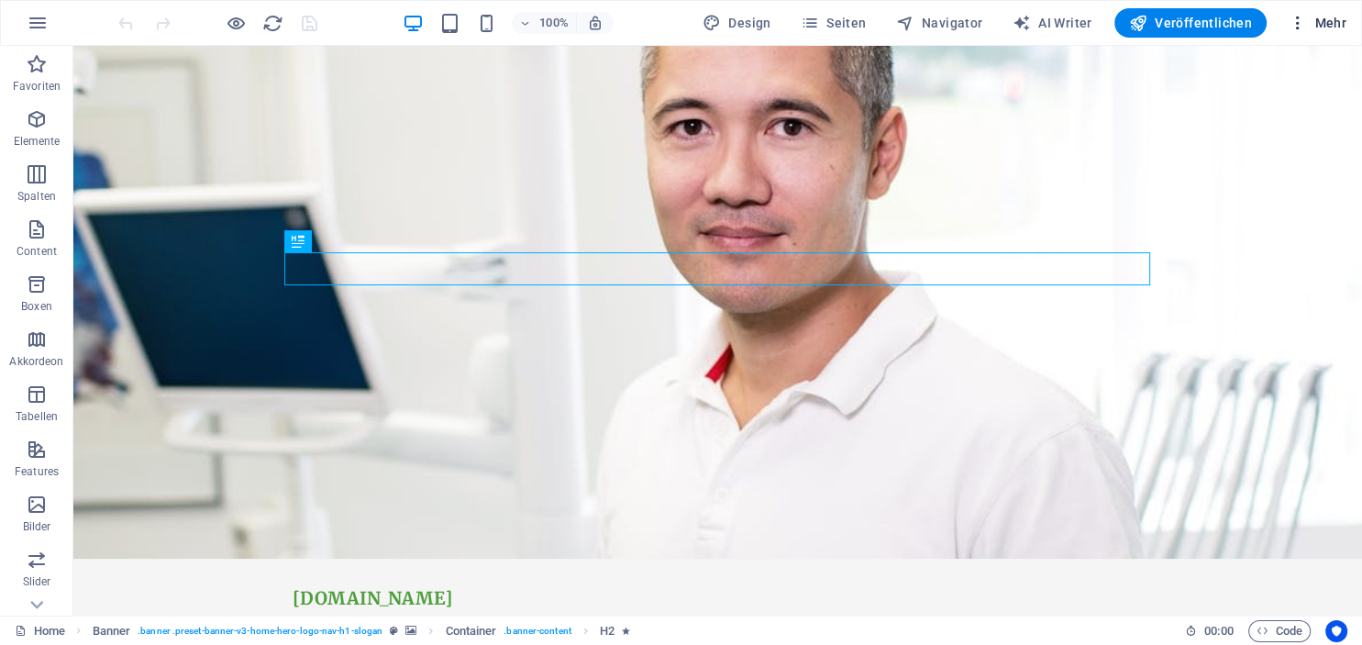
click at [1328, 21] on span "Mehr" at bounding box center [1318, 23] width 58 height 18
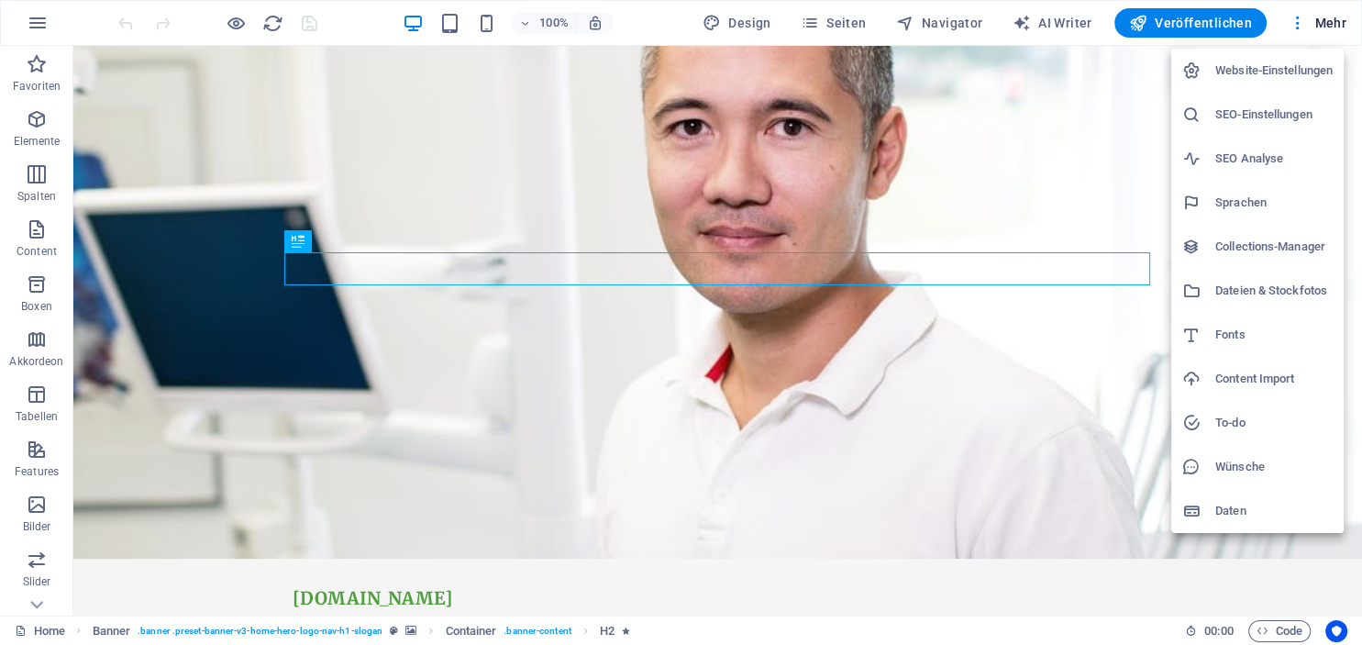
click at [1218, 515] on h6 "Daten" at bounding box center [1273, 511] width 117 height 22
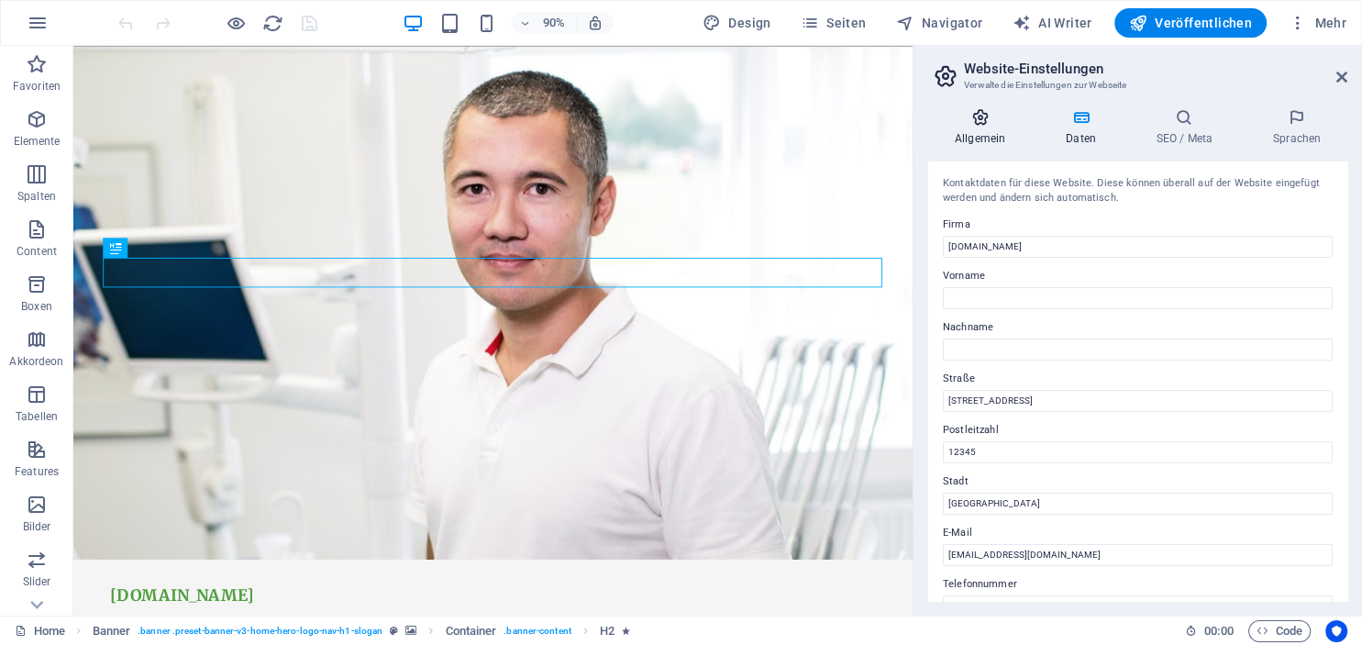
click at [978, 116] on icon at bounding box center [980, 117] width 104 height 18
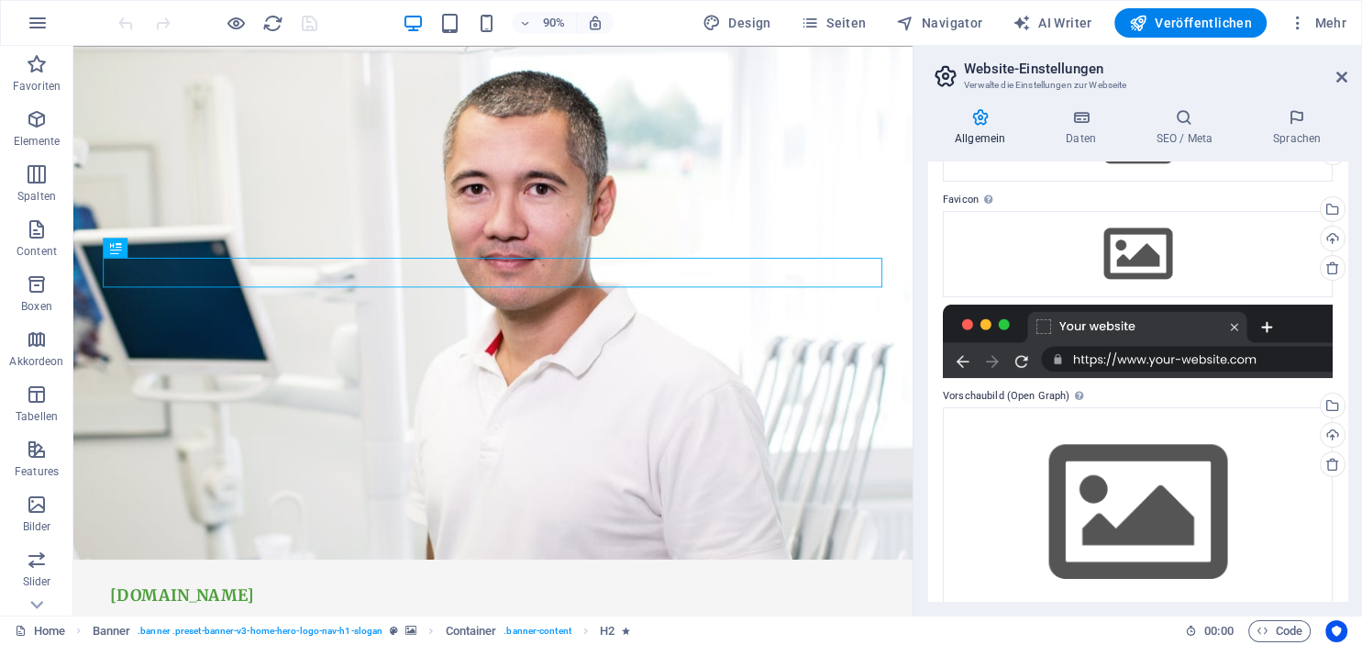
scroll to position [185, 0]
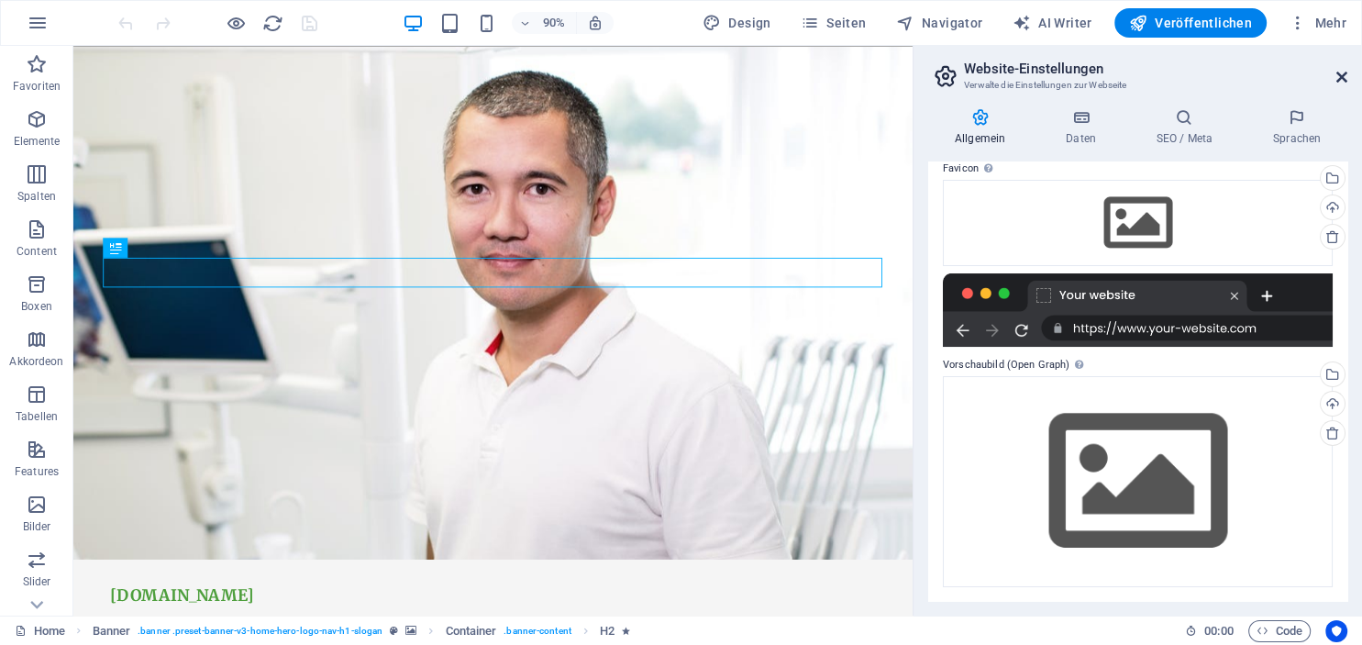
click at [1345, 79] on icon at bounding box center [1341, 77] width 11 height 15
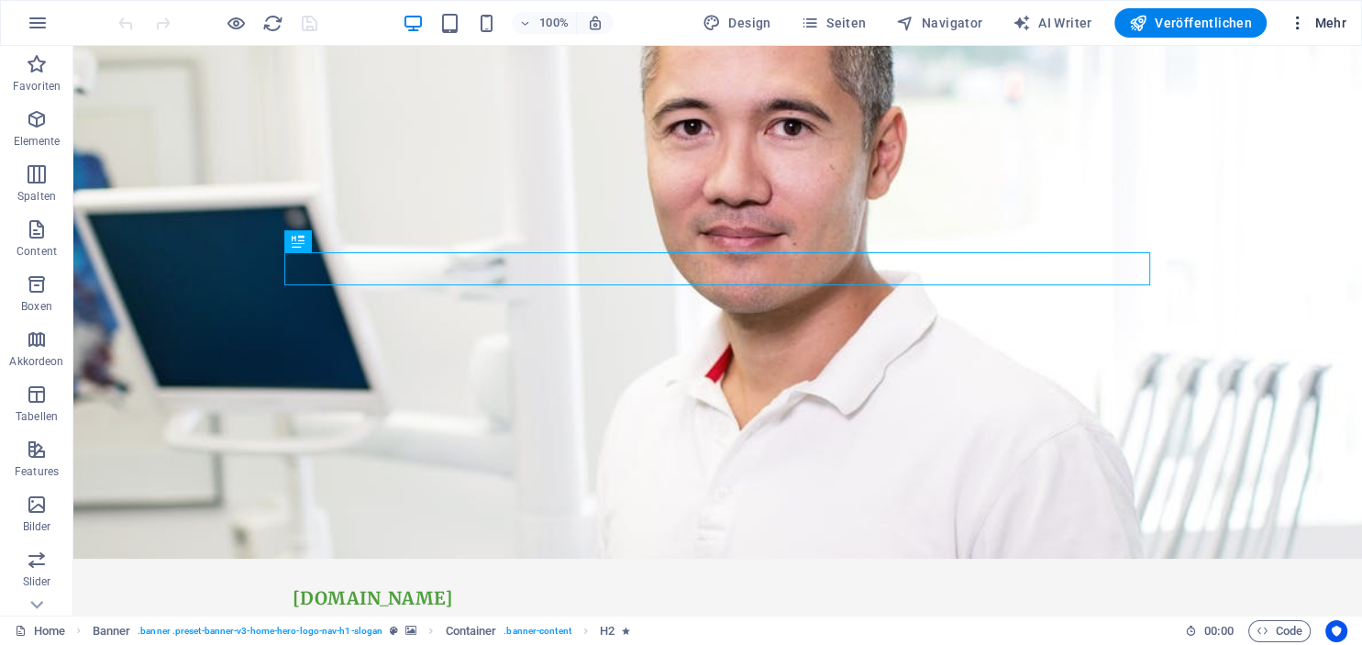
drag, startPoint x: 1326, startPoint y: 16, endPoint x: 1321, endPoint y: 26, distance: 11.5
click at [1321, 26] on span "Mehr" at bounding box center [1318, 23] width 58 height 18
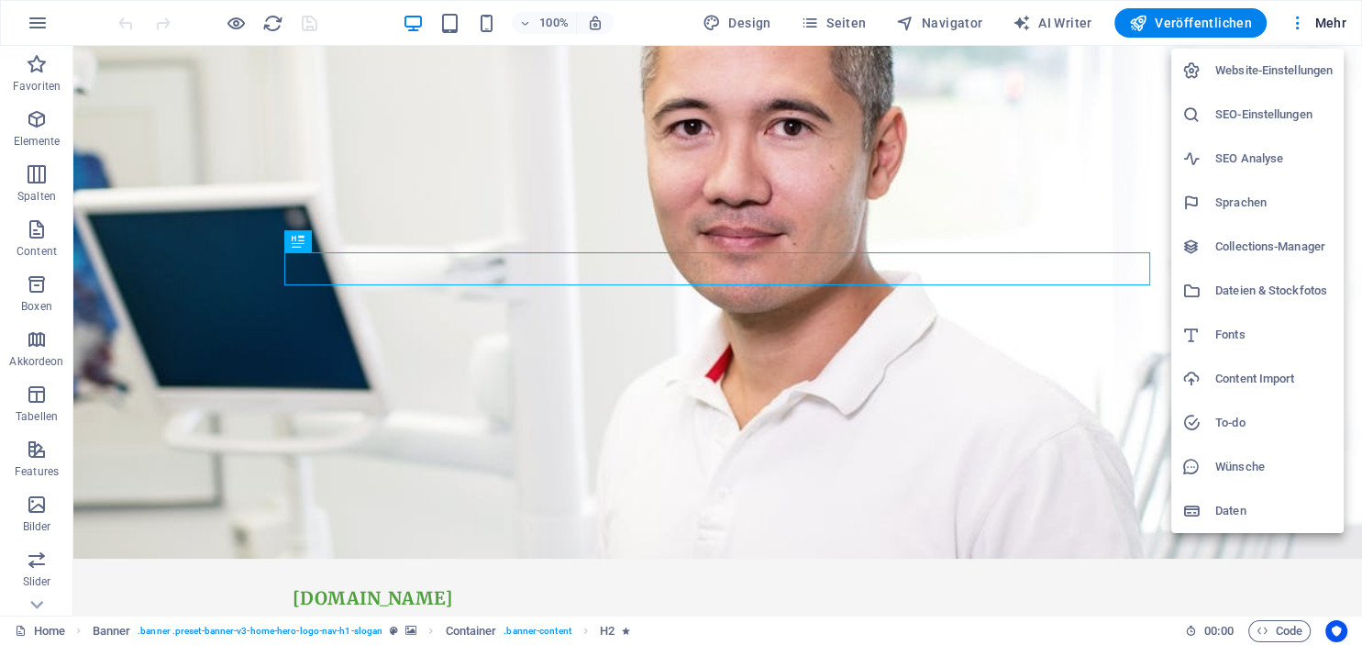
click at [1307, 72] on h6 "Website-Einstellungen" at bounding box center [1273, 71] width 117 height 22
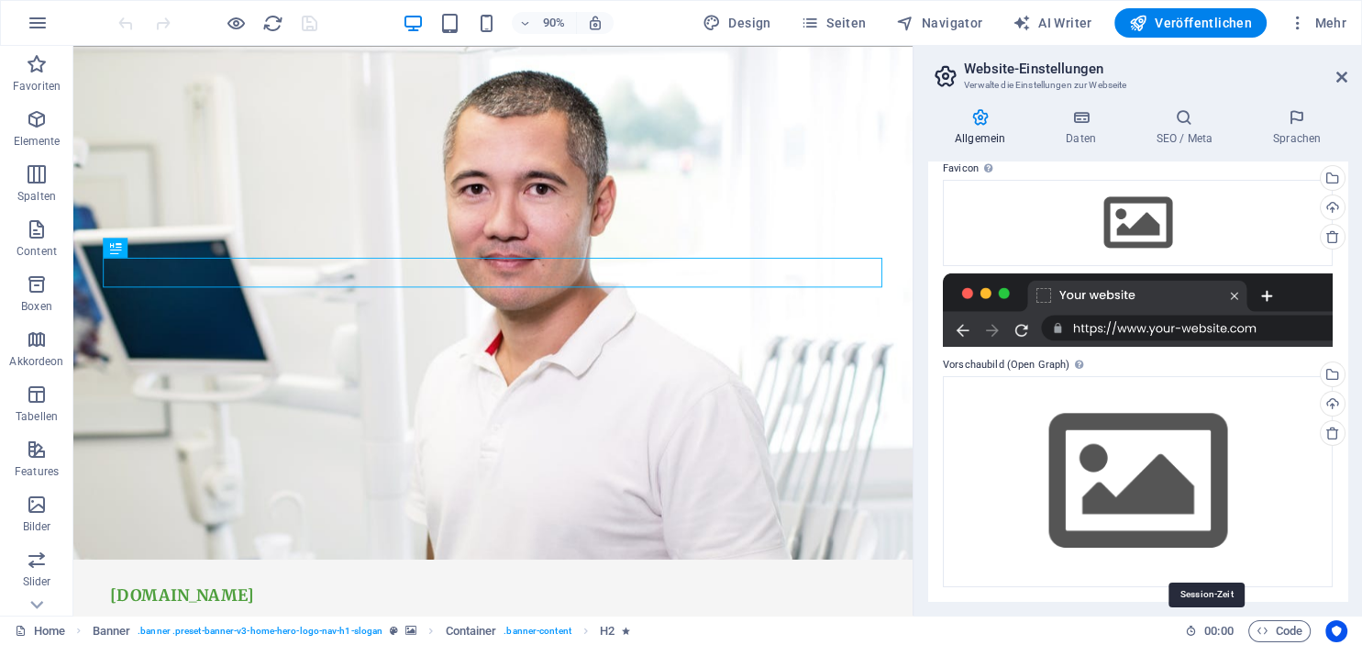
click at [1185, 633] on icon at bounding box center [1191, 631] width 12 height 12
click at [1194, 630] on h6 "00 : 00" at bounding box center [1209, 631] width 49 height 22
click at [1207, 634] on span "00 : 00" at bounding box center [1218, 631] width 28 height 22
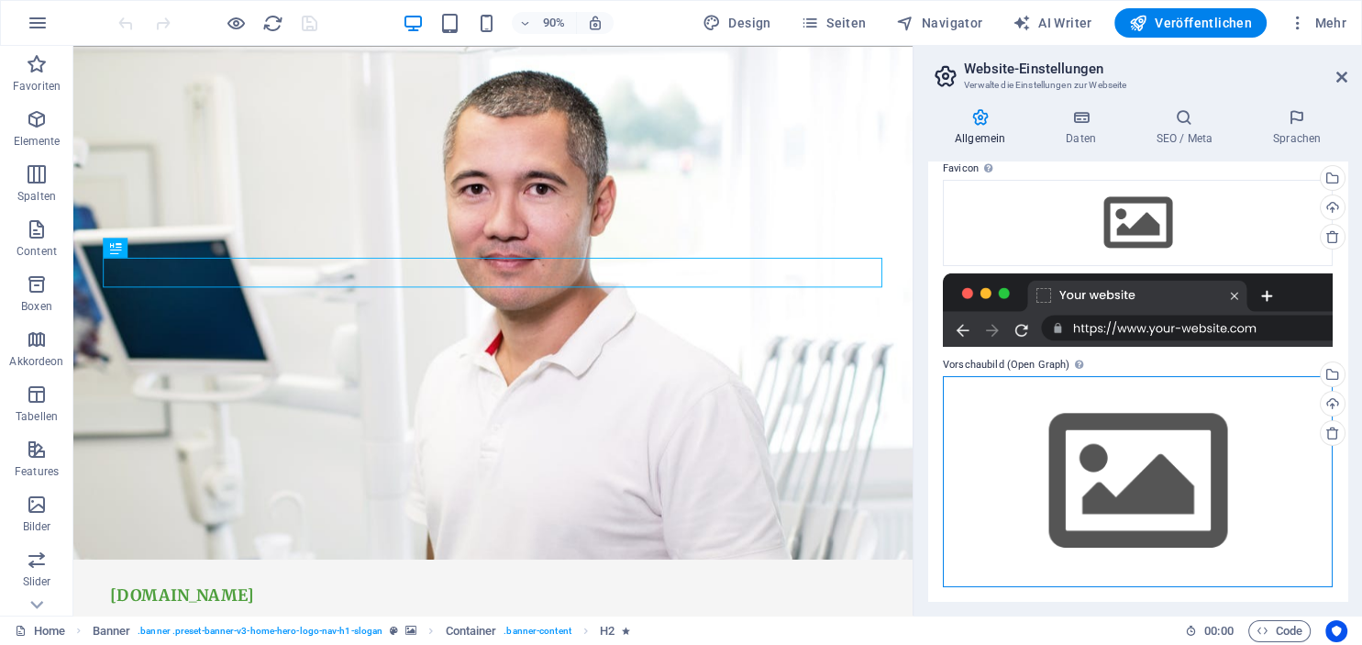
click at [1143, 577] on div "Ziehe Dateien zum Hochladen hierher oder klicke hier, um aus Dateien oder koste…" at bounding box center [1138, 481] width 390 height 210
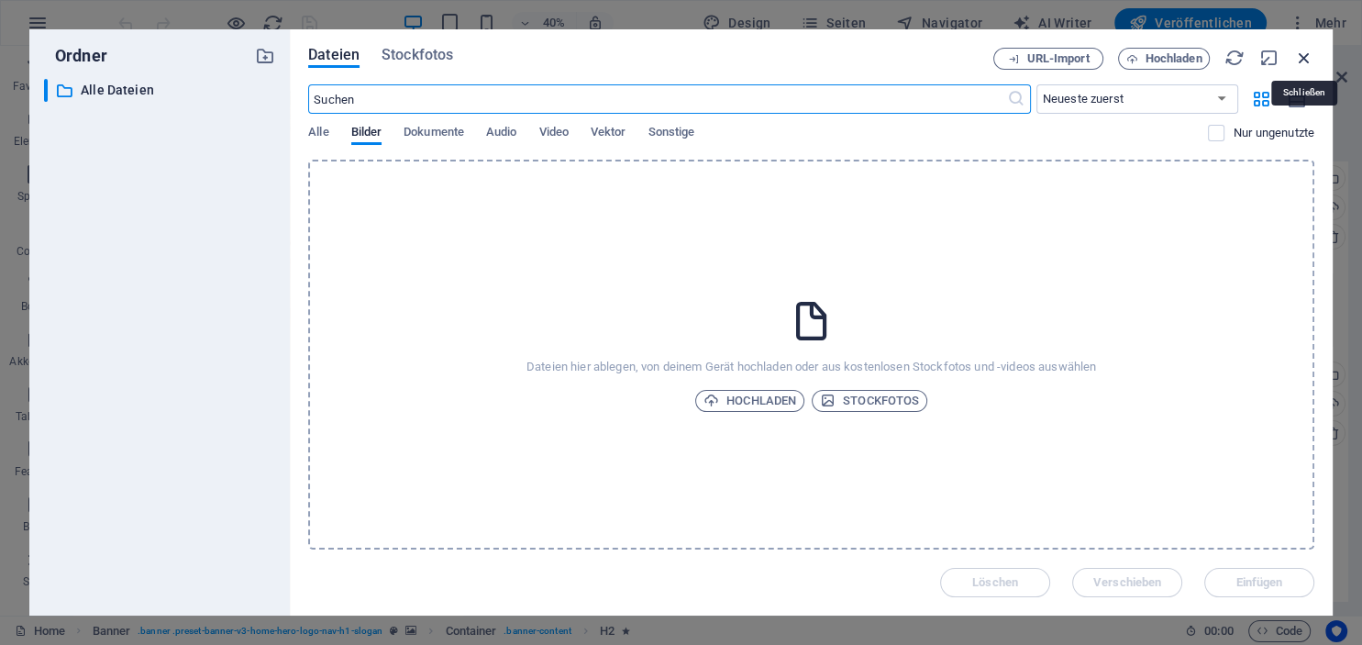
click at [1301, 57] on icon "button" at bounding box center [1304, 58] width 20 height 20
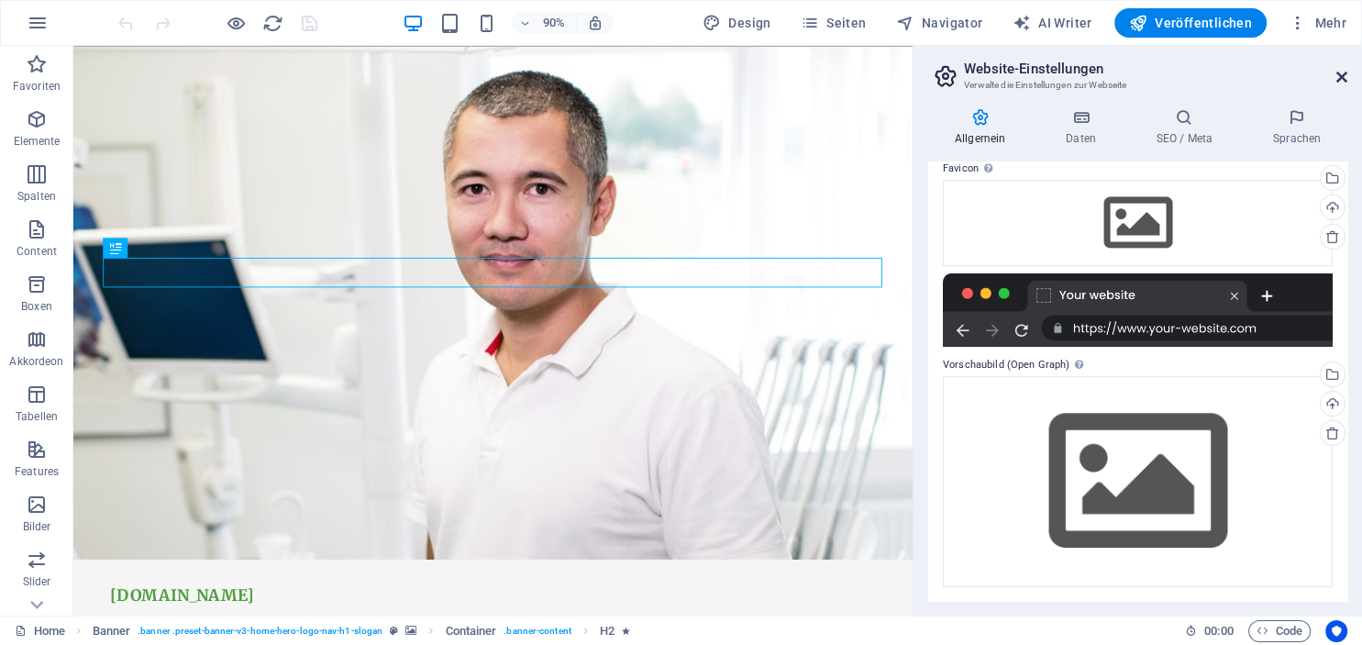
drag, startPoint x: 1344, startPoint y: 81, endPoint x: 1269, endPoint y: 30, distance: 89.8
click at [1344, 81] on icon at bounding box center [1341, 77] width 11 height 15
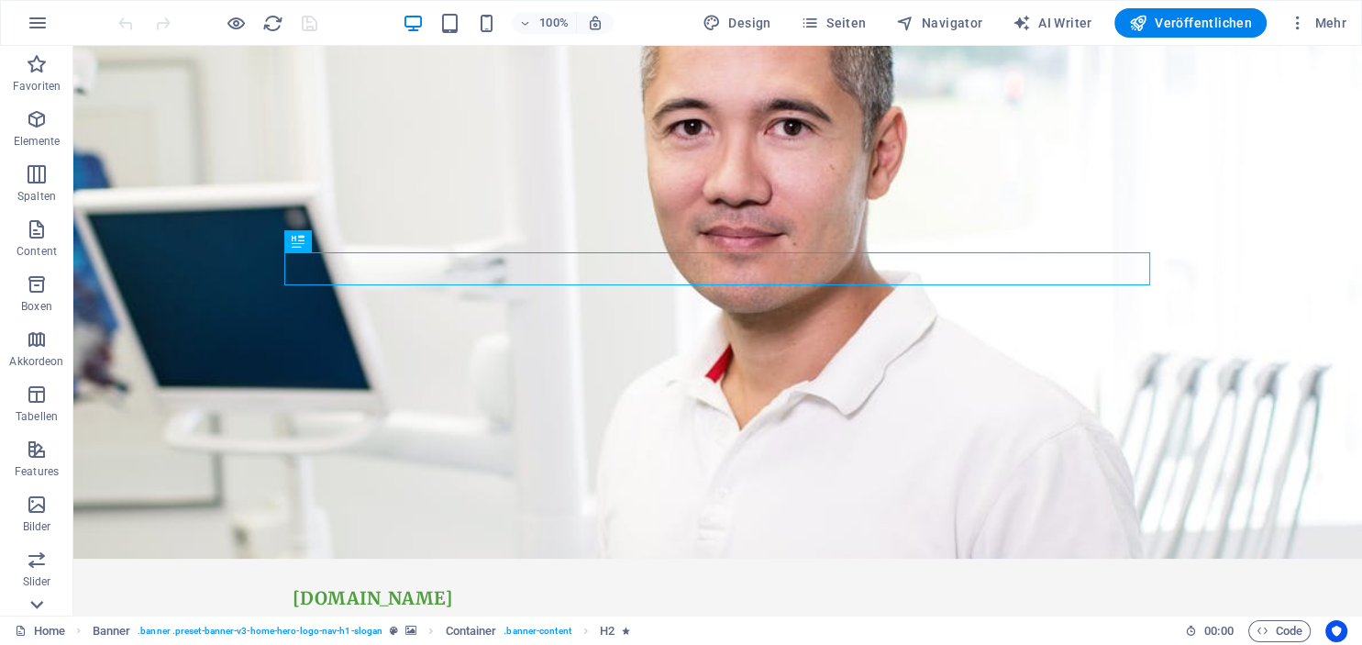
click at [38, 603] on icon at bounding box center [37, 605] width 26 height 26
click at [31, 341] on icon "button" at bounding box center [37, 339] width 22 height 22
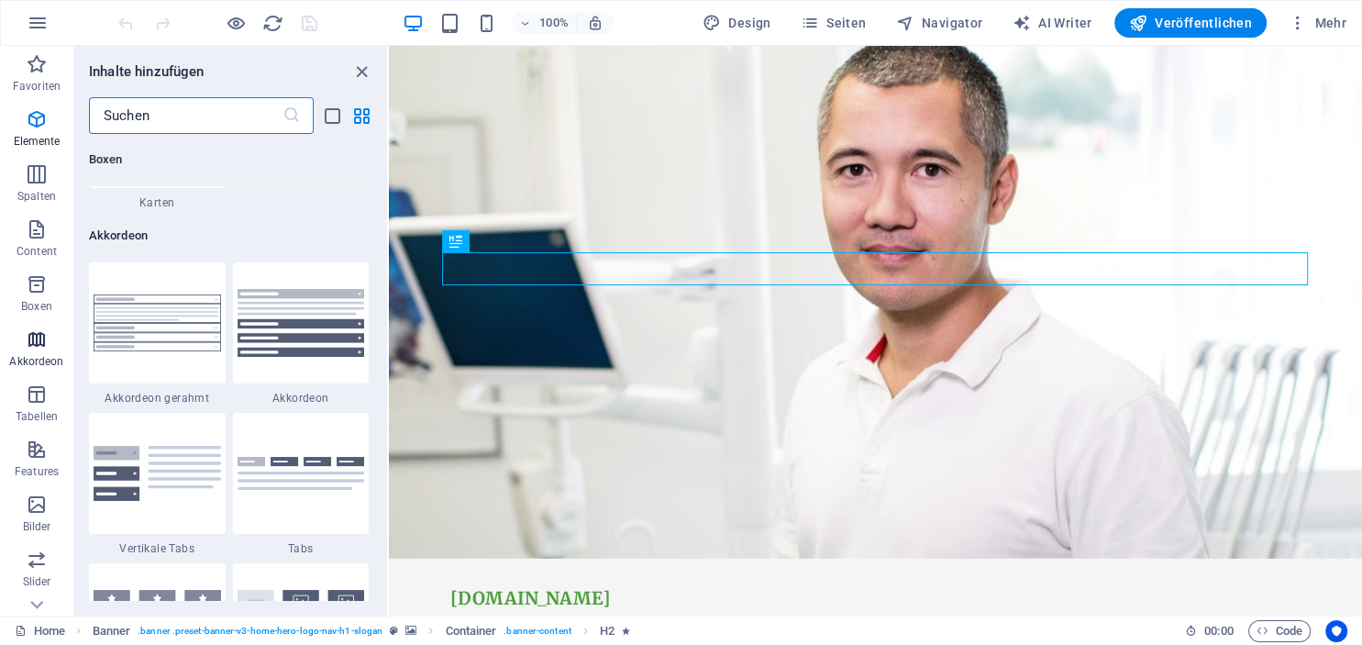
scroll to position [5855, 0]
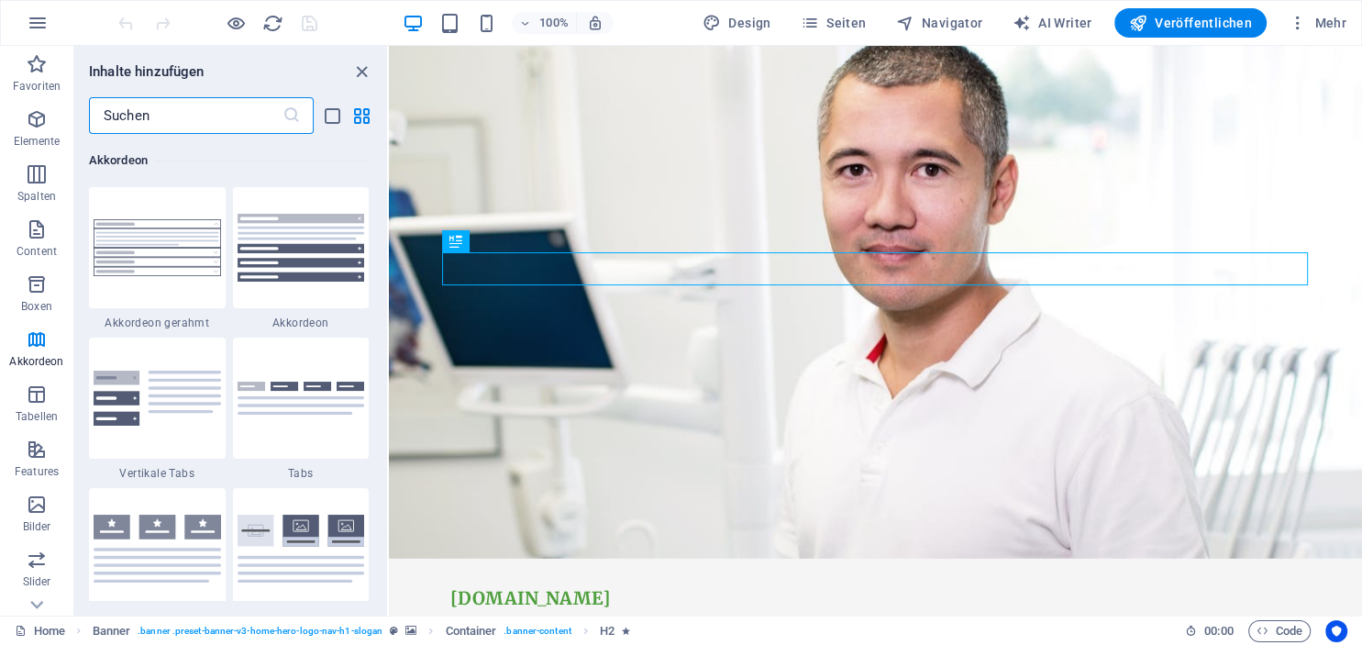
drag, startPoint x: 144, startPoint y: 254, endPoint x: 196, endPoint y: 269, distance: 54.3
click at [143, 255] on img at bounding box center [157, 247] width 127 height 57
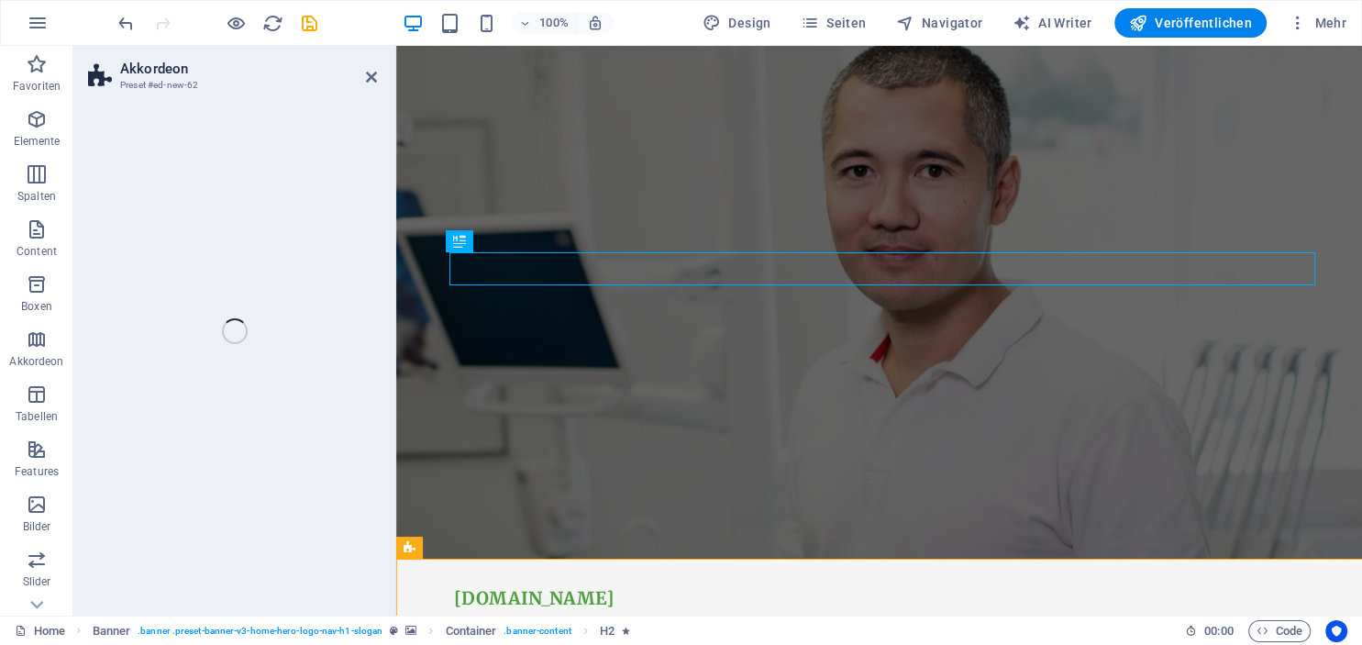
select select "rem"
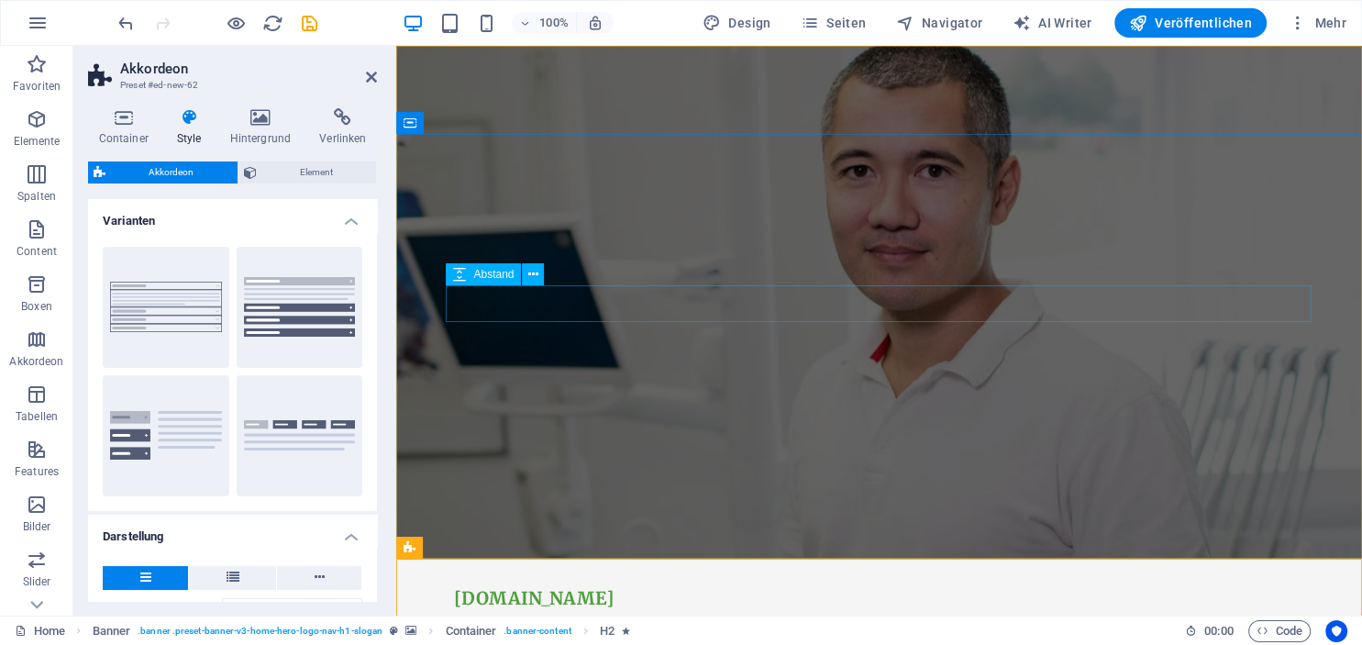
drag, startPoint x: 588, startPoint y: 347, endPoint x: 634, endPoint y: 344, distance: 45.9
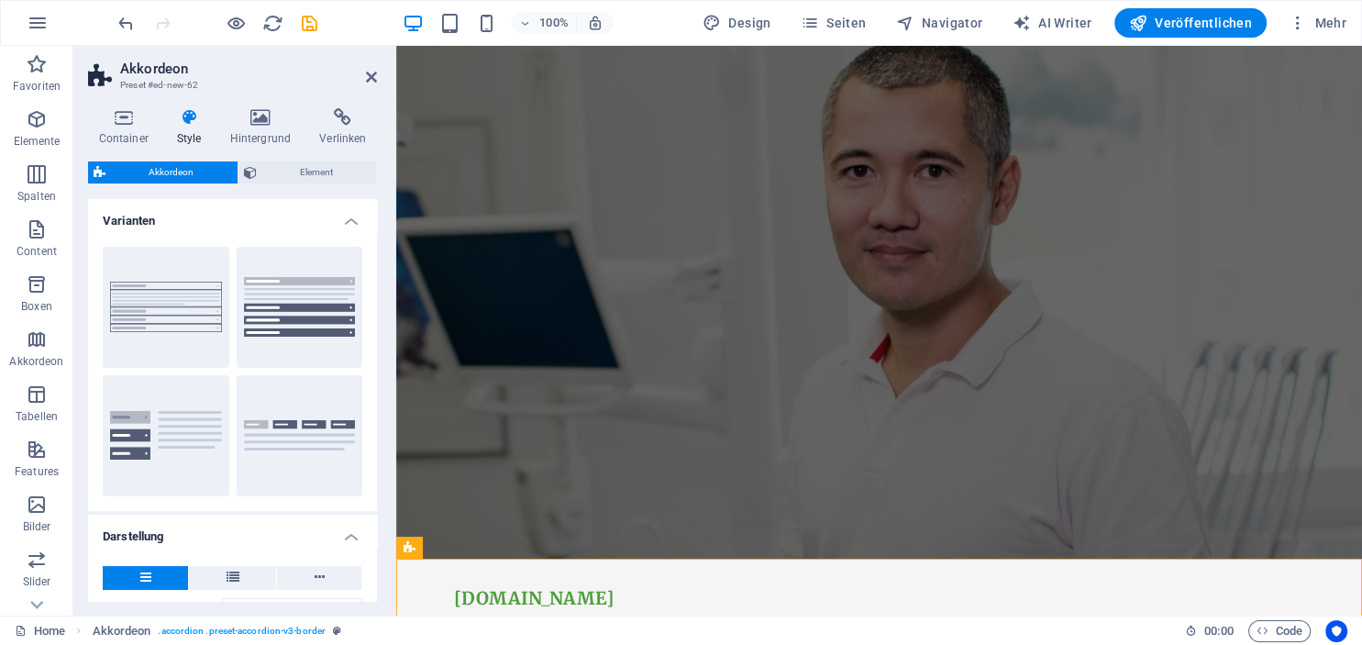
drag, startPoint x: 573, startPoint y: 343, endPoint x: 499, endPoint y: 338, distance: 74.5
drag, startPoint x: 710, startPoint y: 334, endPoint x: 538, endPoint y: 333, distance: 171.5
click at [376, 66] on h2 "Akkordeon" at bounding box center [248, 69] width 257 height 17
click at [358, 80] on header "Akkordeon Preset #ed-new-62" at bounding box center [232, 70] width 289 height 48
click at [371, 76] on icon at bounding box center [371, 77] width 11 height 15
